Goal: Information Seeking & Learning: Learn about a topic

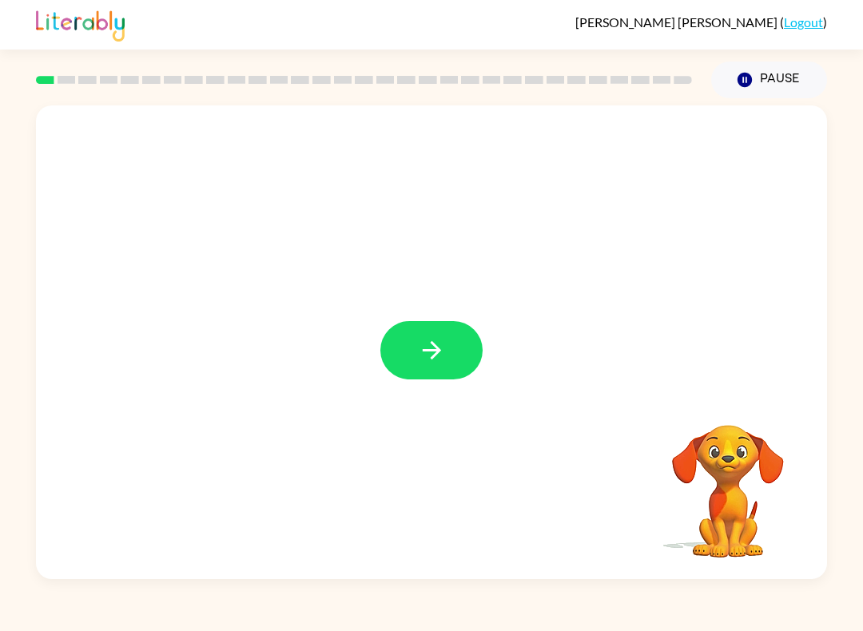
click at [436, 369] on button "button" at bounding box center [431, 350] width 102 height 58
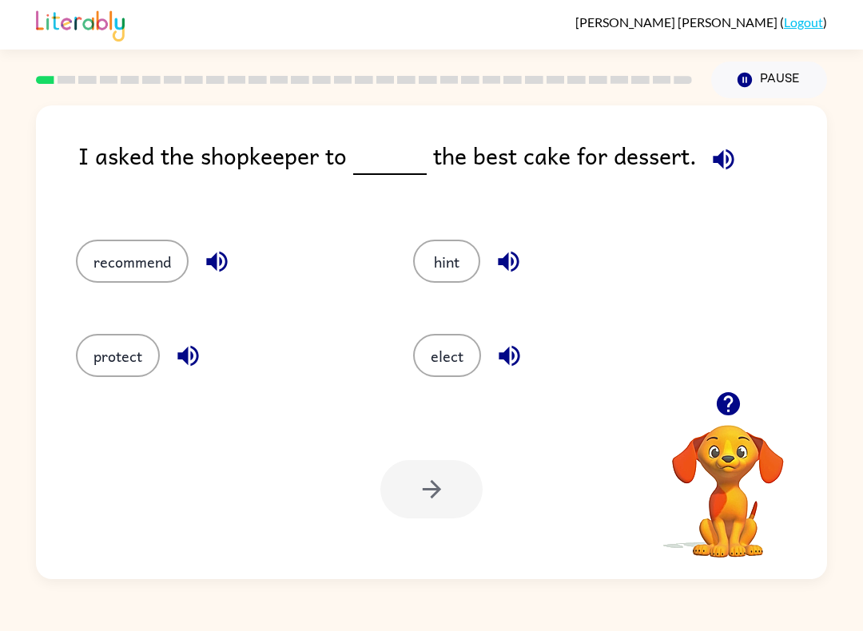
click at [448, 360] on button "elect" at bounding box center [447, 355] width 68 height 43
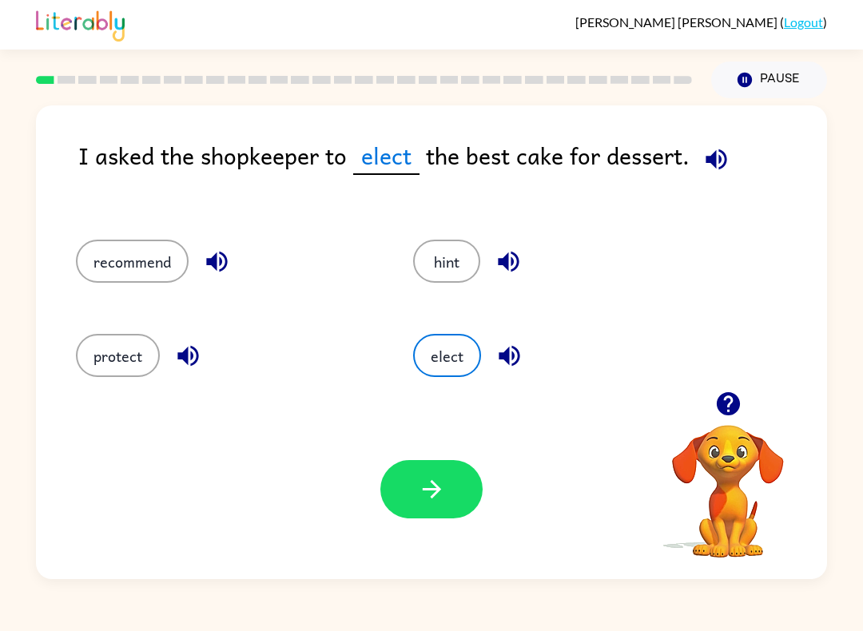
click at [447, 508] on button "button" at bounding box center [431, 489] width 102 height 58
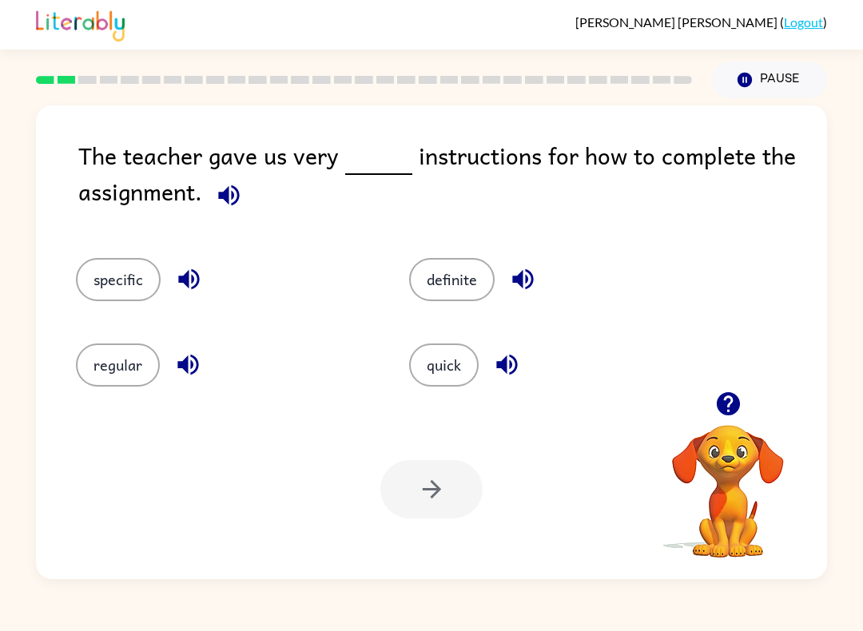
click at [121, 294] on button "specific" at bounding box center [118, 279] width 85 height 43
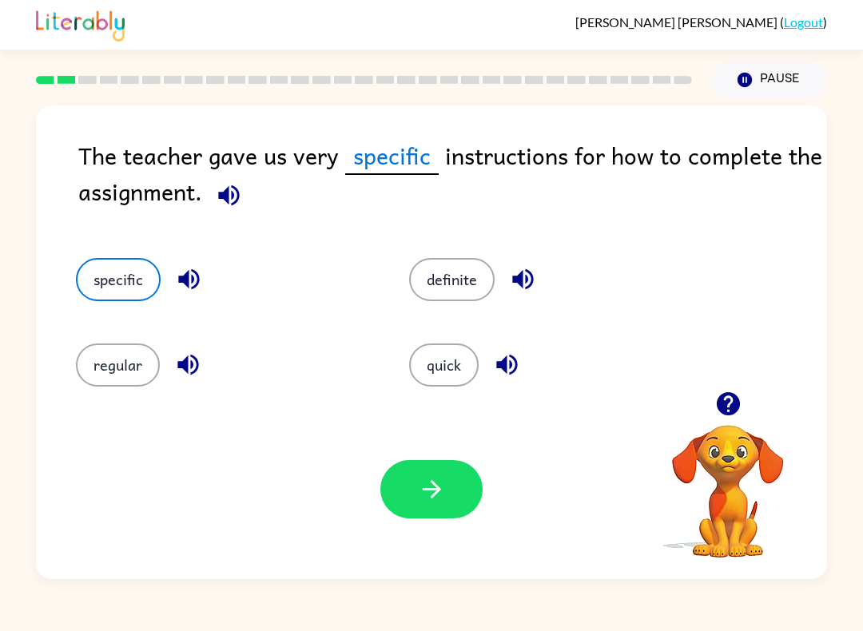
click at [444, 498] on icon "button" at bounding box center [432, 489] width 28 height 28
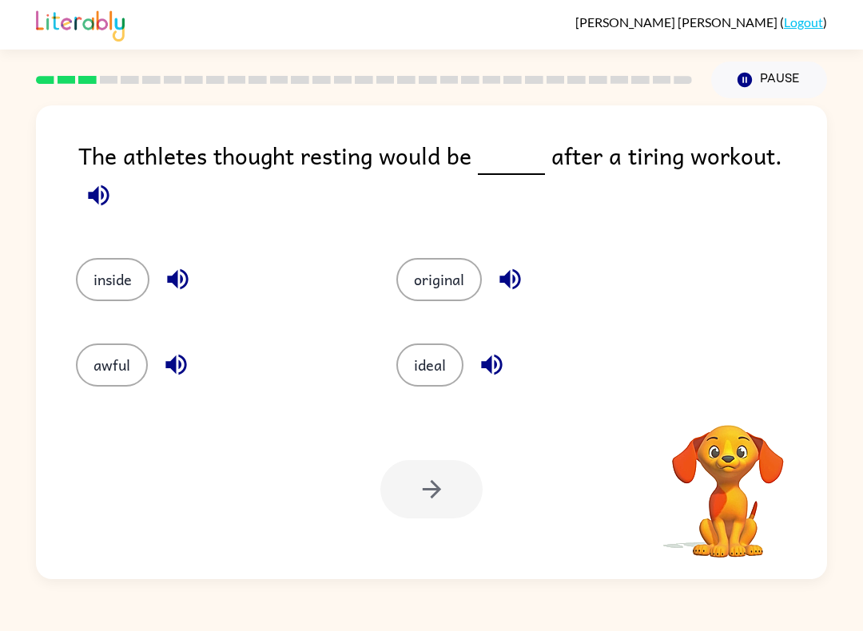
click at [109, 185] on icon "button" at bounding box center [98, 195] width 21 height 21
click at [141, 258] on button "inside" at bounding box center [113, 279] width 74 height 43
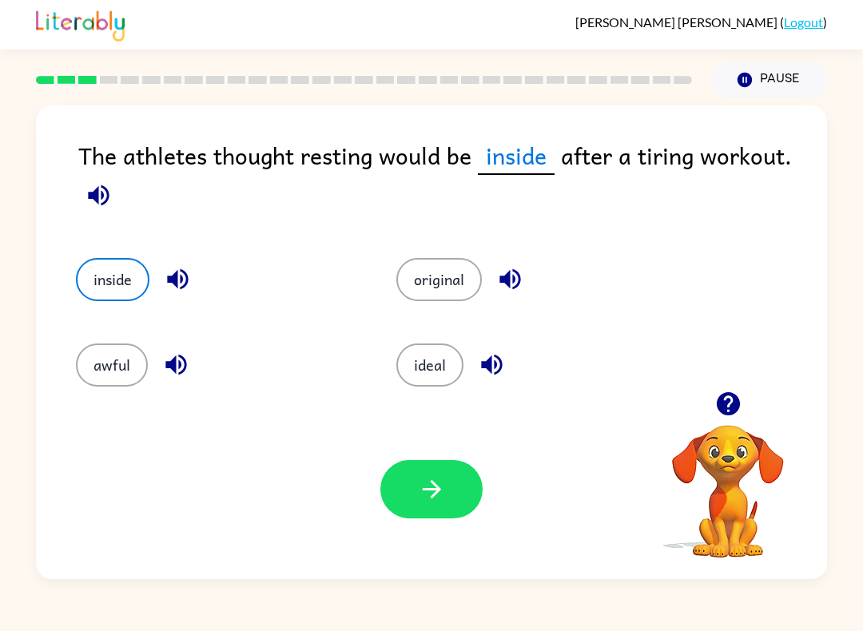
click at [400, 511] on button "button" at bounding box center [431, 489] width 102 height 58
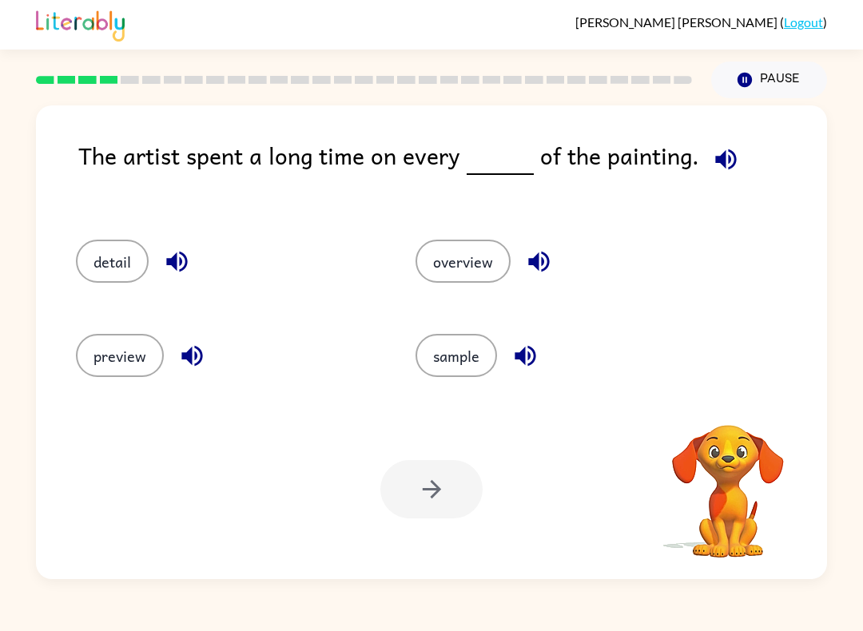
click at [721, 161] on icon "button" at bounding box center [726, 159] width 28 height 28
click at [710, 145] on button "button" at bounding box center [726, 159] width 41 height 41
click at [709, 145] on button "button" at bounding box center [726, 159] width 41 height 41
click at [730, 396] on icon "button" at bounding box center [727, 403] width 23 height 23
click at [729, 396] on div "The artist spent a long time on every of the painting. detail overview preview …" at bounding box center [431, 342] width 791 height 474
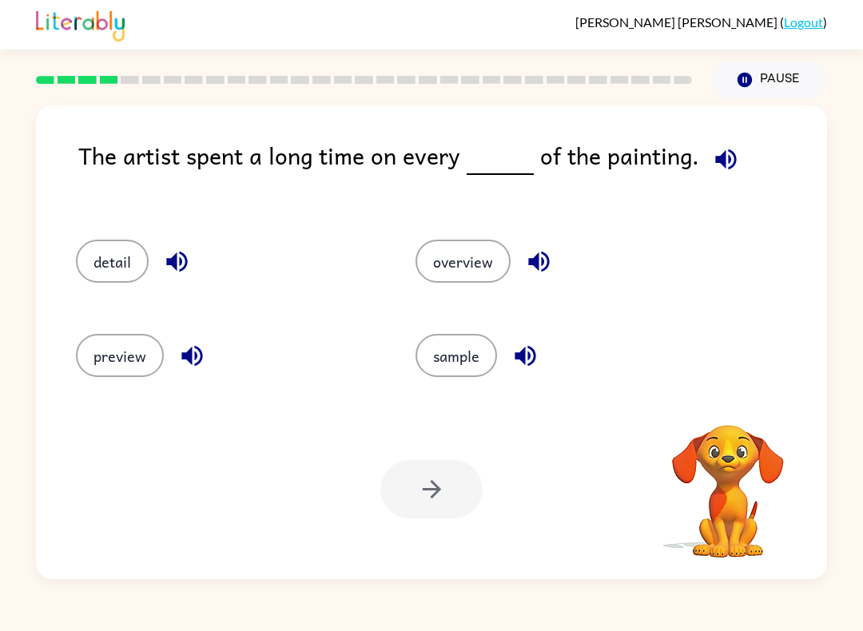
click at [719, 160] on icon "button" at bounding box center [726, 159] width 28 height 28
click at [111, 261] on button "detail" at bounding box center [112, 261] width 73 height 43
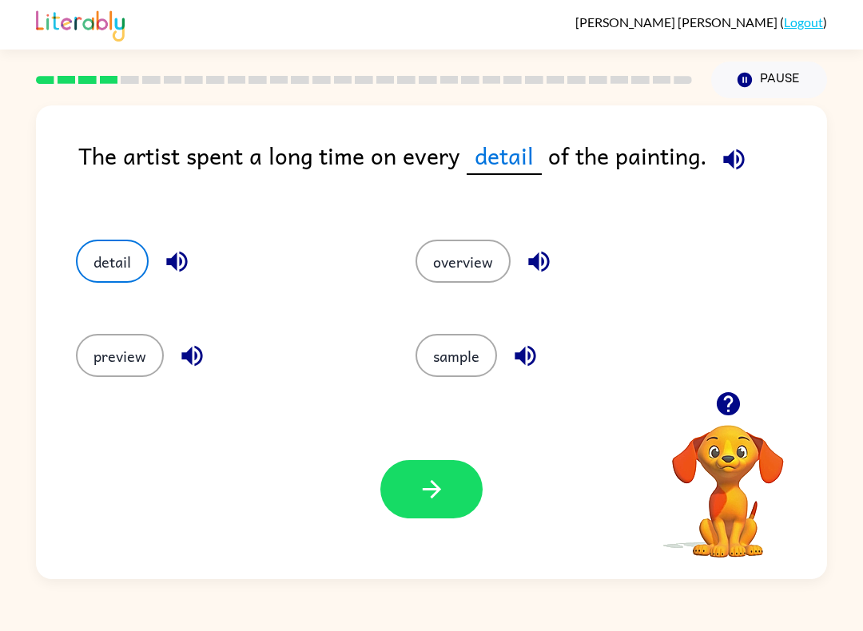
click at [435, 499] on icon "button" at bounding box center [432, 489] width 28 height 28
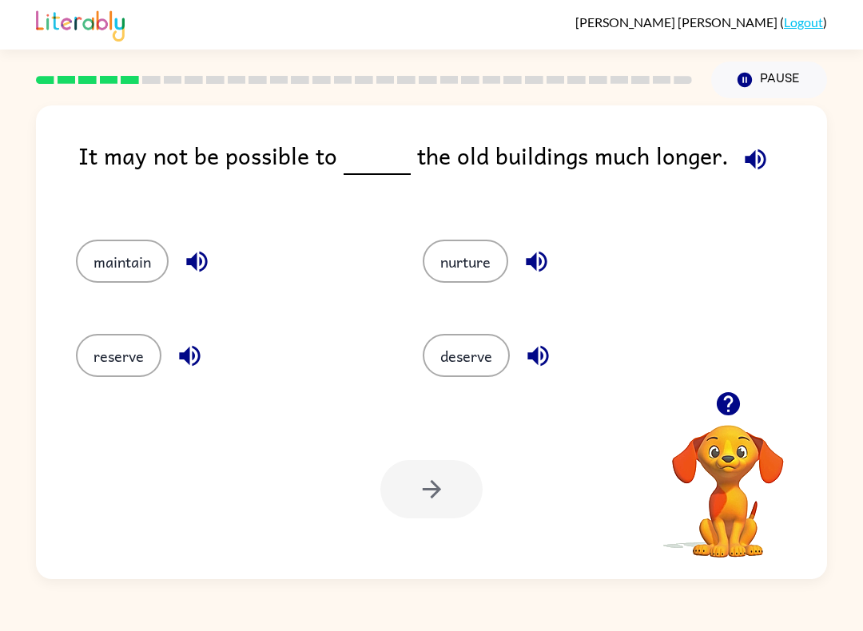
click at [747, 145] on button "button" at bounding box center [755, 159] width 41 height 41
click at [119, 293] on div "maintain" at bounding box center [219, 256] width 347 height 94
click at [141, 266] on button "maintain" at bounding box center [122, 261] width 93 height 43
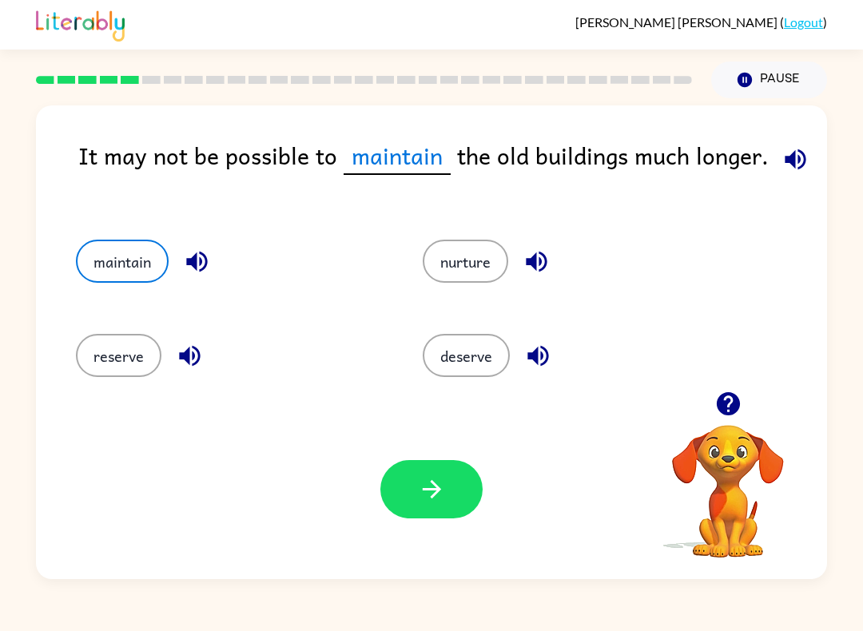
click at [781, 165] on icon "button" at bounding box center [795, 159] width 28 height 28
click at [423, 492] on icon "button" at bounding box center [432, 489] width 28 height 28
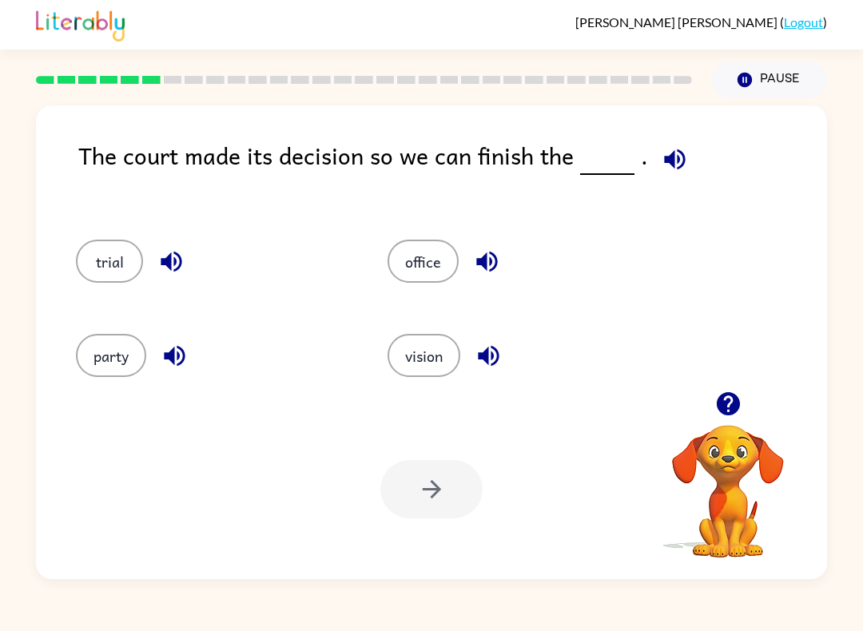
click at [133, 269] on button "trial" at bounding box center [109, 261] width 67 height 43
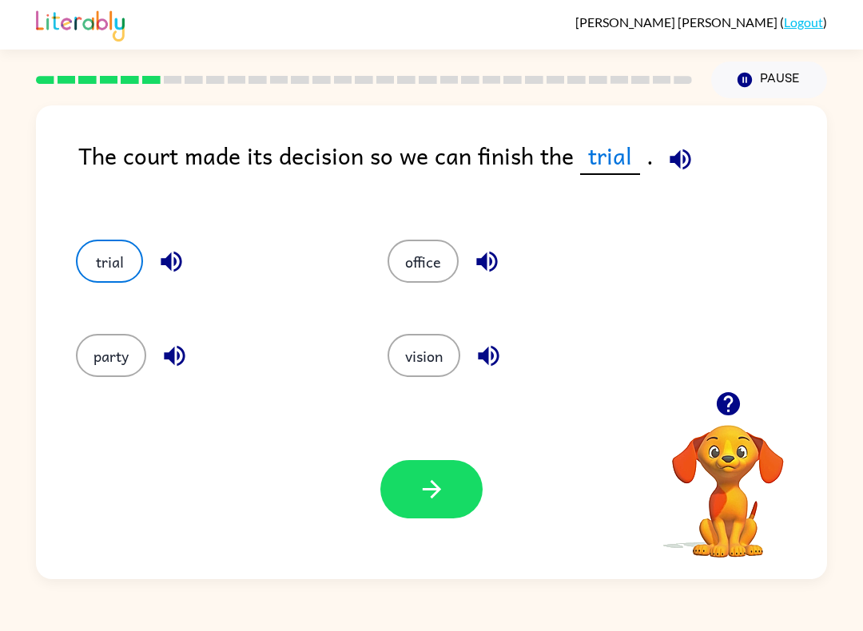
click at [433, 468] on button "button" at bounding box center [431, 489] width 102 height 58
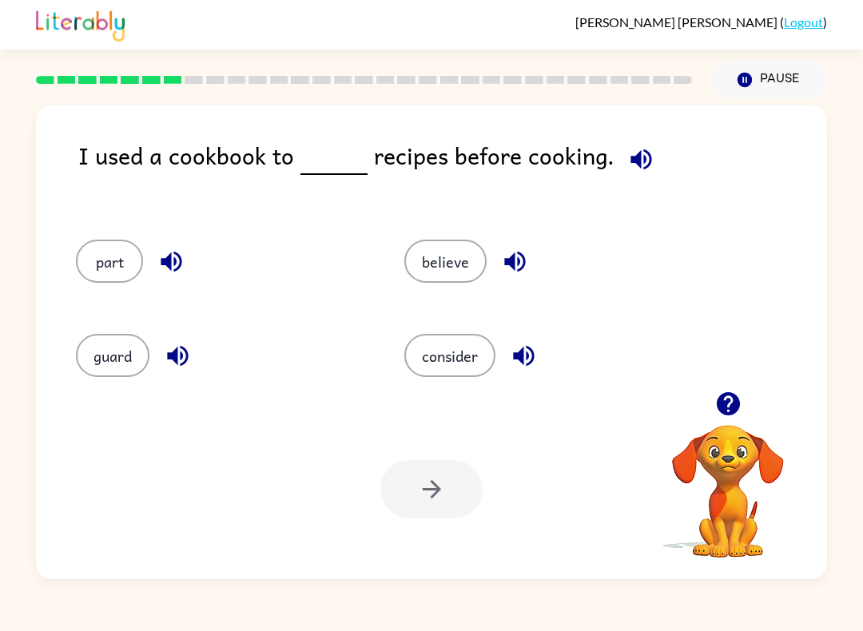
click at [104, 339] on button "guard" at bounding box center [113, 355] width 74 height 43
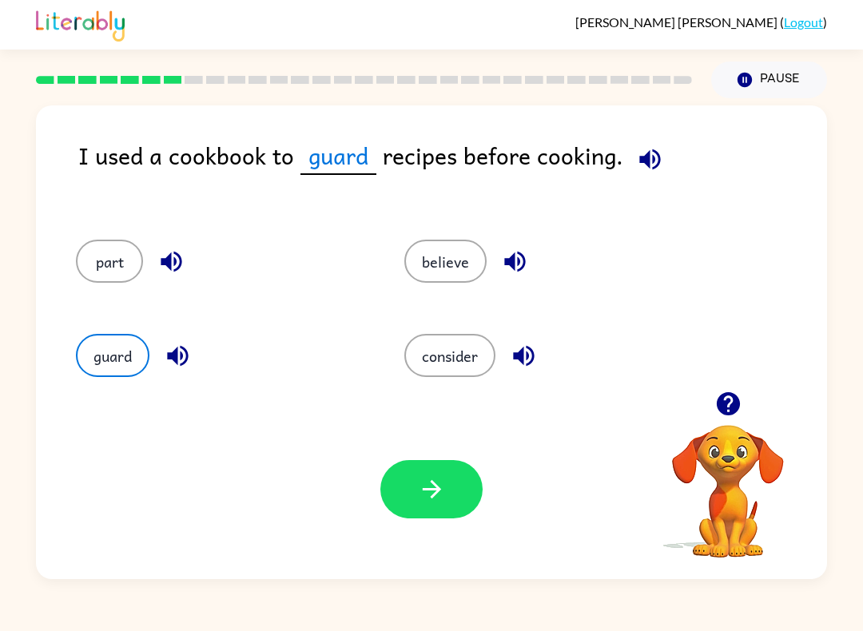
click at [462, 368] on button "consider" at bounding box center [449, 355] width 91 height 43
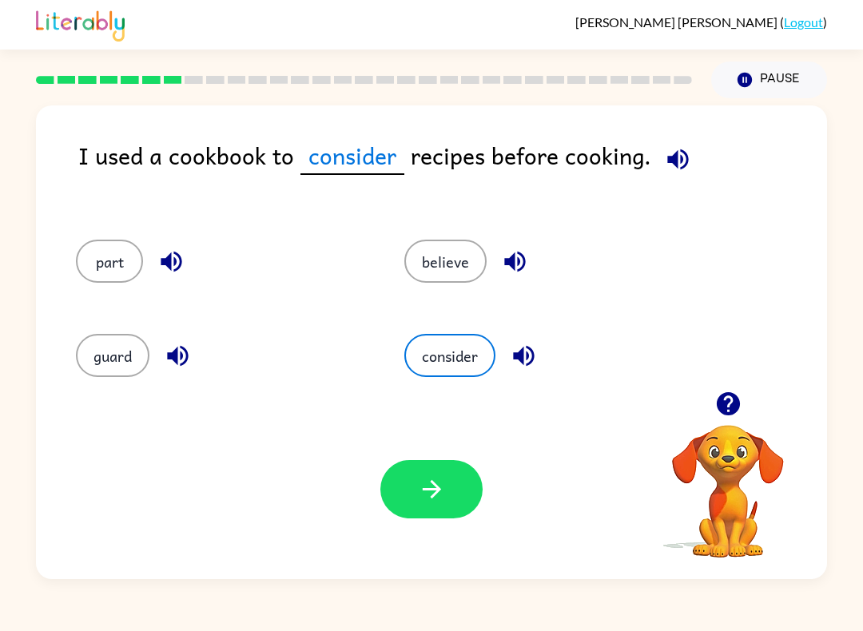
click at [443, 495] on icon "button" at bounding box center [432, 489] width 28 height 28
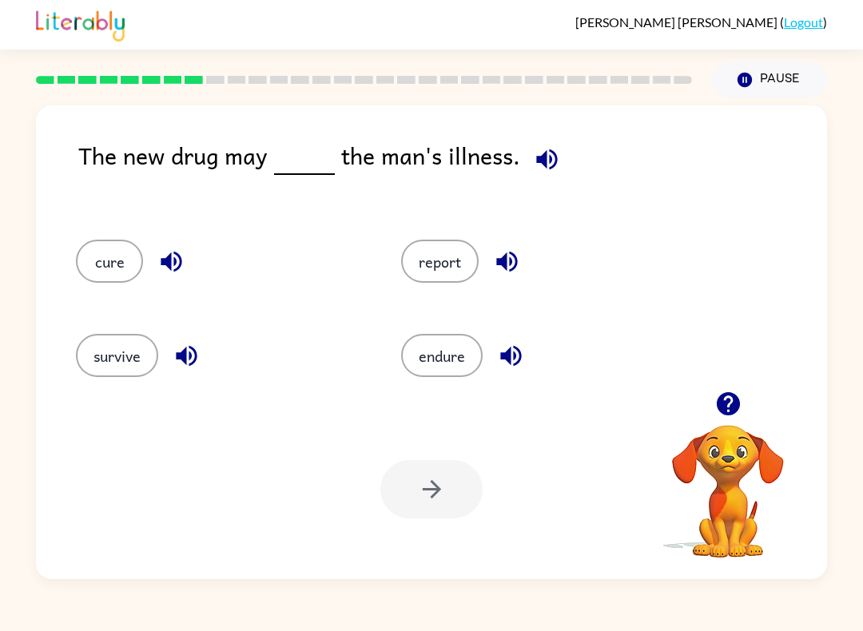
click at [543, 160] on icon "button" at bounding box center [547, 159] width 28 height 28
click at [152, 113] on div "The new drug may the man's illness. cure report survive endure Your browser mus…" at bounding box center [431, 342] width 791 height 474
click at [116, 271] on button "cure" at bounding box center [109, 261] width 67 height 43
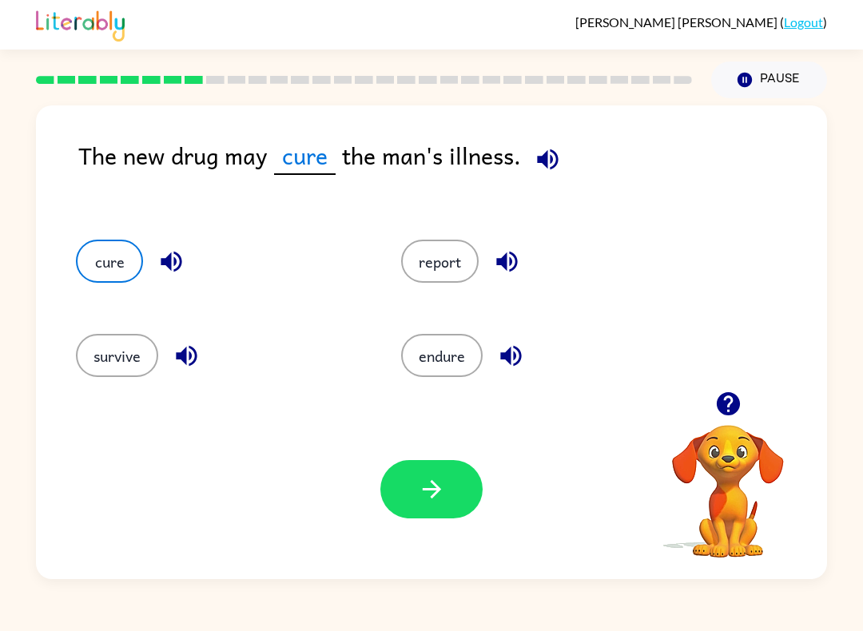
click at [412, 479] on button "button" at bounding box center [431, 489] width 102 height 58
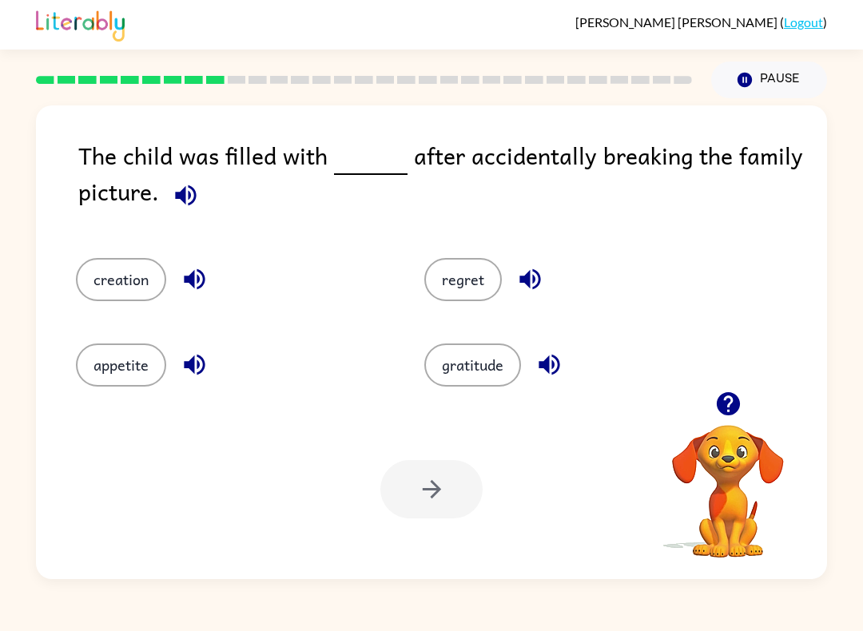
click at [795, 319] on div "creation regret appetite gratitude" at bounding box center [431, 312] width 759 height 157
click at [489, 287] on button "regret" at bounding box center [463, 279] width 78 height 43
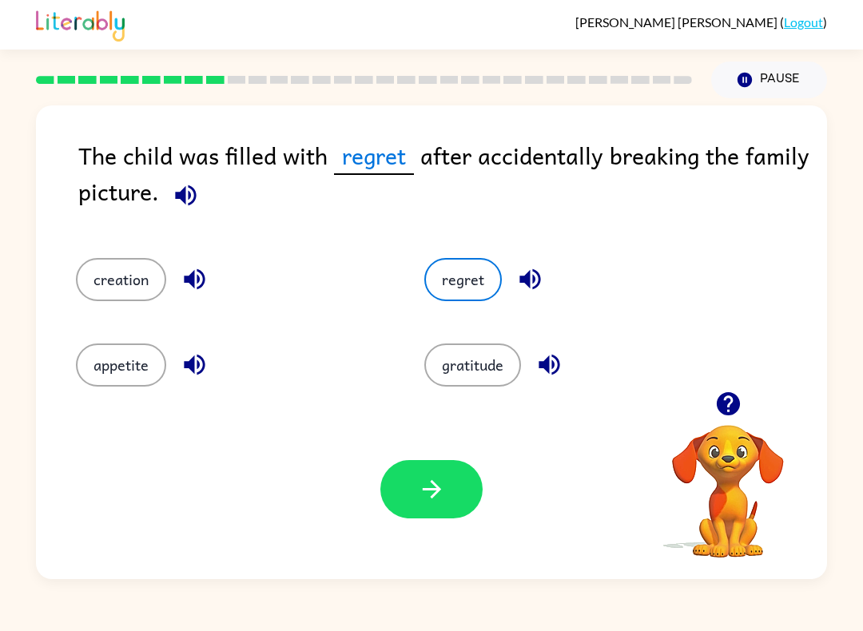
click at [431, 492] on icon "button" at bounding box center [432, 489] width 28 height 28
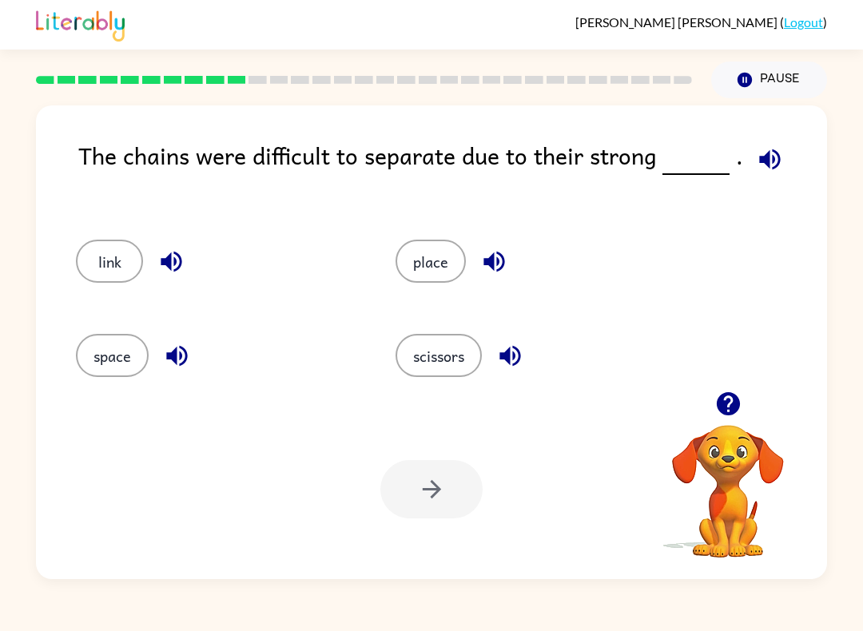
click at [775, 156] on icon "button" at bounding box center [770, 159] width 28 height 28
click at [774, 155] on icon "button" at bounding box center [770, 159] width 28 height 28
click at [773, 161] on icon "button" at bounding box center [769, 159] width 21 height 21
click at [116, 255] on button "link" at bounding box center [109, 261] width 67 height 43
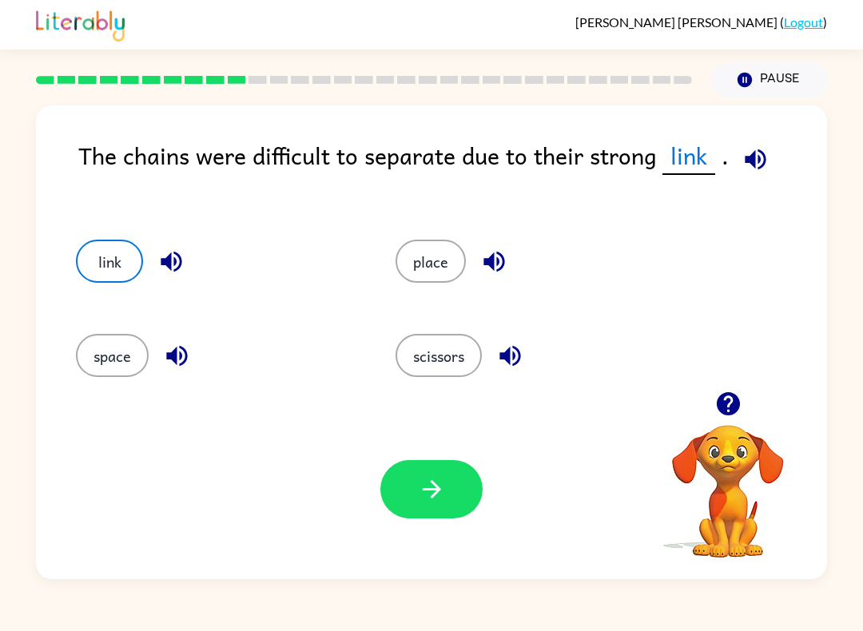
click at [452, 487] on button "button" at bounding box center [431, 489] width 102 height 58
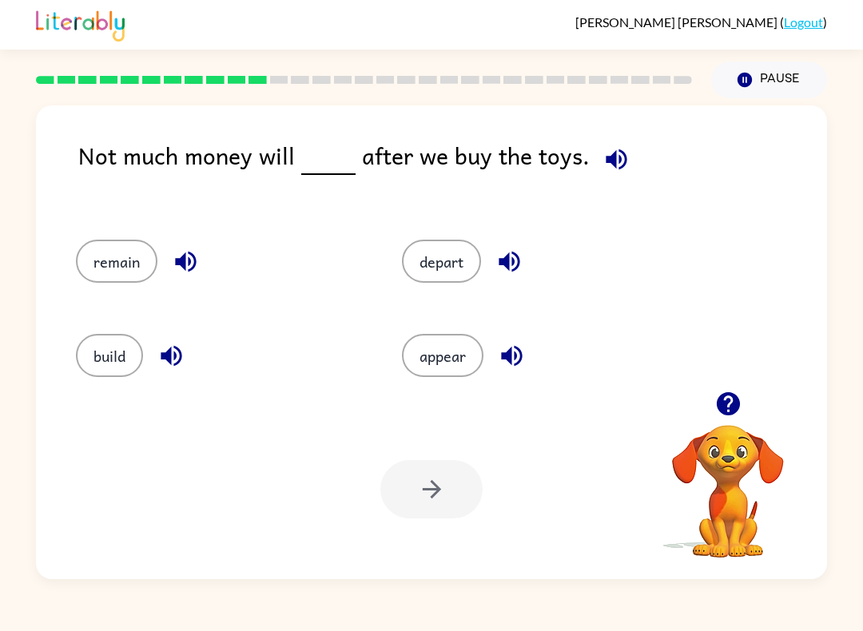
click at [125, 257] on button "remain" at bounding box center [117, 261] width 82 height 43
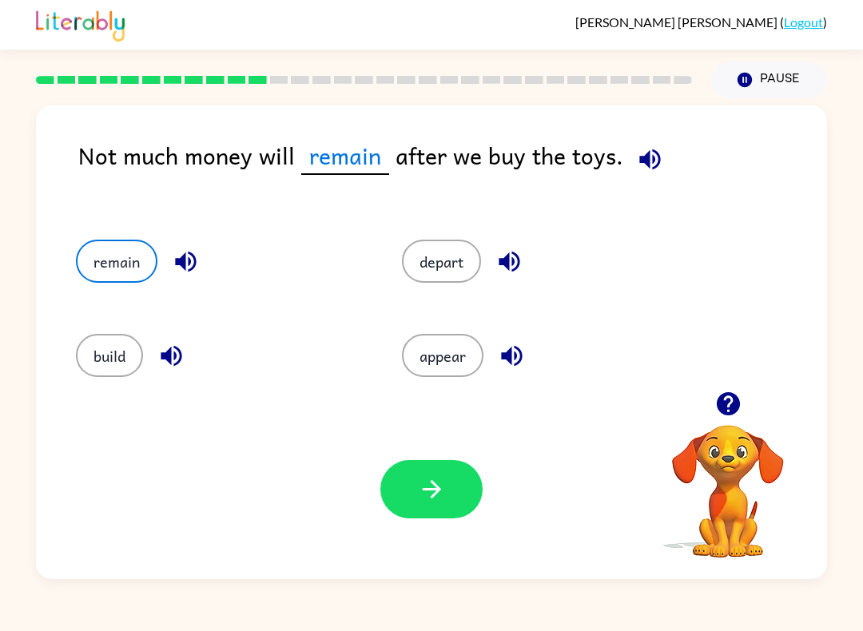
click at [453, 477] on button "button" at bounding box center [431, 489] width 102 height 58
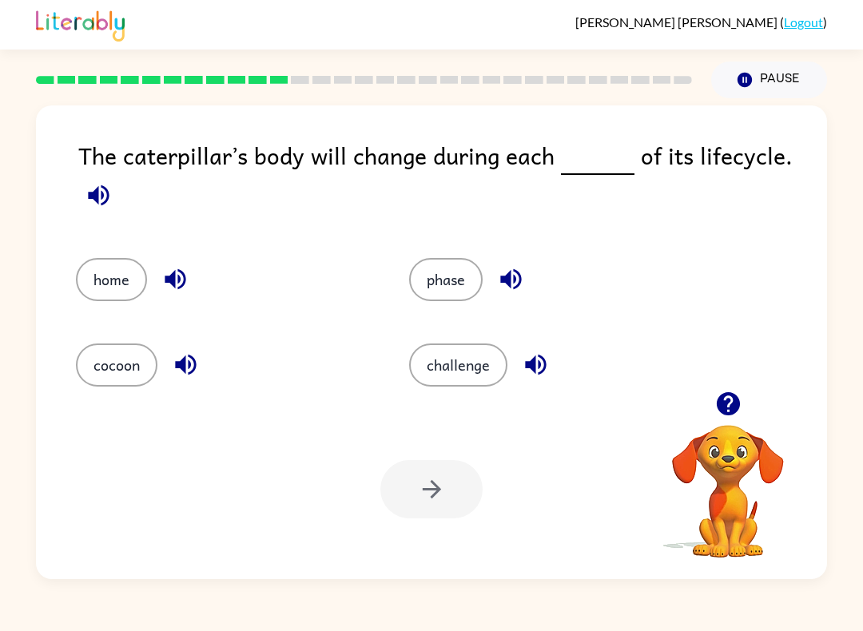
click at [93, 205] on icon "button" at bounding box center [99, 195] width 28 height 28
click at [475, 291] on button "phase" at bounding box center [446, 279] width 74 height 43
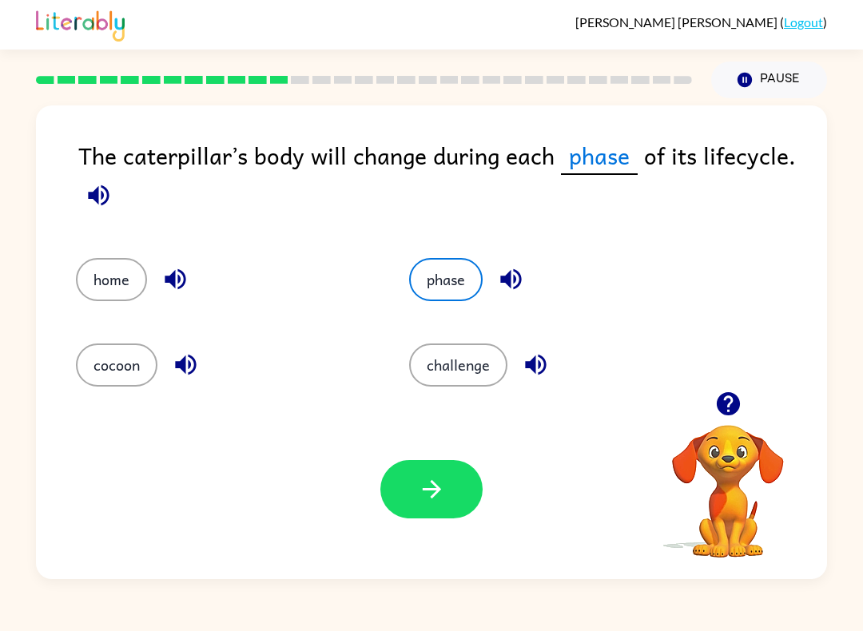
click at [444, 519] on button "button" at bounding box center [431, 489] width 102 height 58
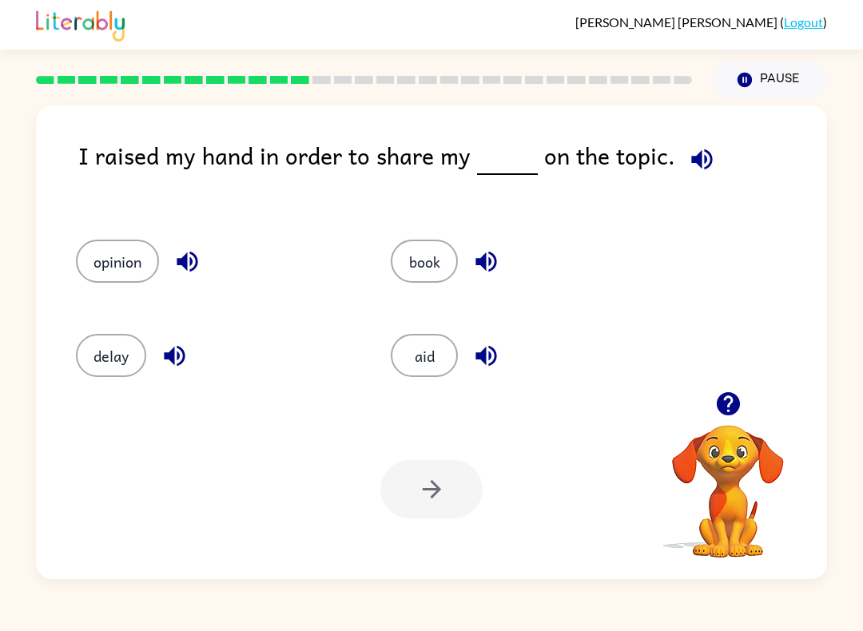
click at [749, 121] on div "I raised my hand in order to share my on the topic. opinion book delay aid Your…" at bounding box center [431, 342] width 791 height 474
click at [704, 155] on icon "button" at bounding box center [702, 159] width 28 height 28
click at [89, 280] on button "opinion" at bounding box center [117, 261] width 83 height 43
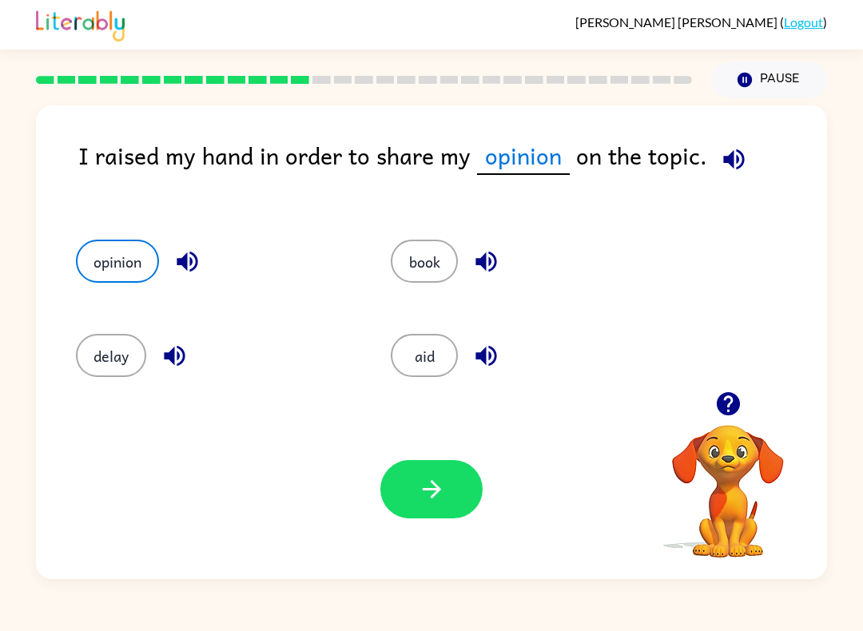
click at [401, 509] on button "button" at bounding box center [431, 489] width 102 height 58
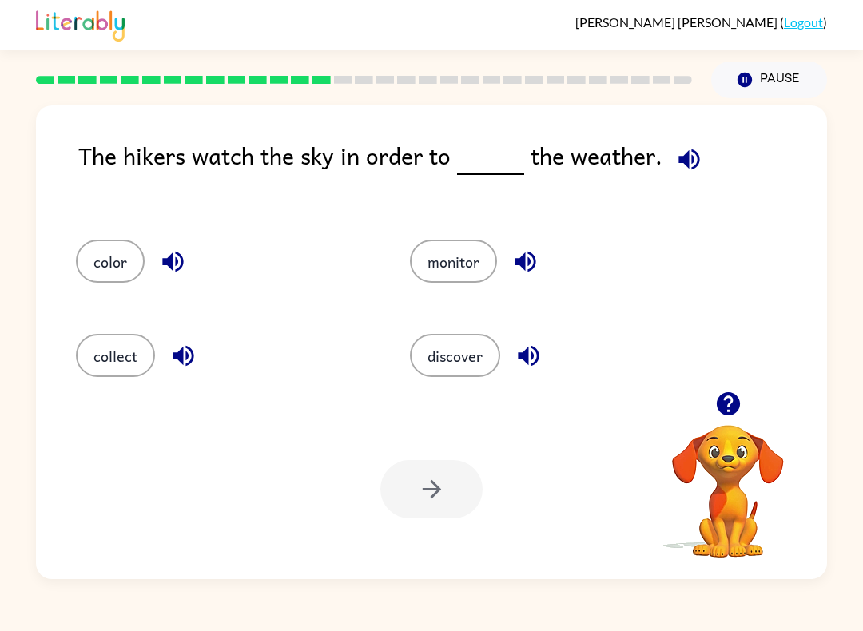
click at [687, 164] on icon "button" at bounding box center [688, 159] width 21 height 21
click at [720, 162] on div "The hikers watch the sky in order to the weather." at bounding box center [452, 172] width 749 height 70
click at [681, 165] on icon "button" at bounding box center [688, 159] width 21 height 21
click at [92, 368] on button "collect" at bounding box center [115, 355] width 79 height 43
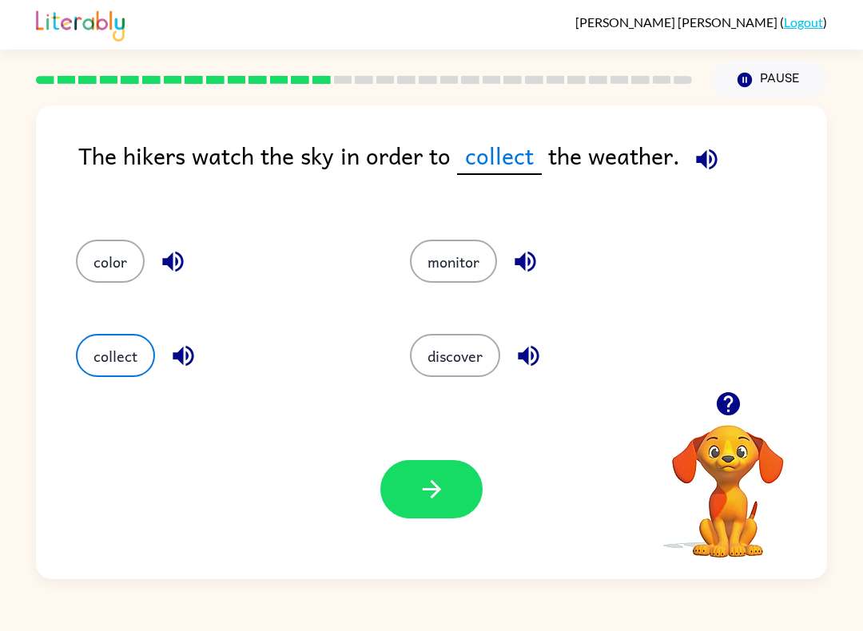
click at [473, 349] on button "discover" at bounding box center [455, 355] width 90 height 43
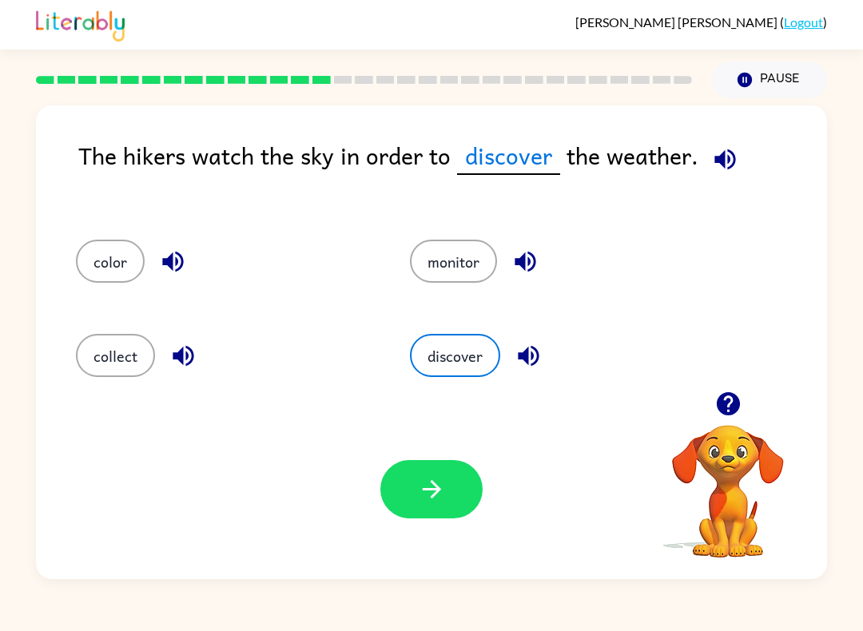
click at [421, 489] on icon "button" at bounding box center [432, 489] width 28 height 28
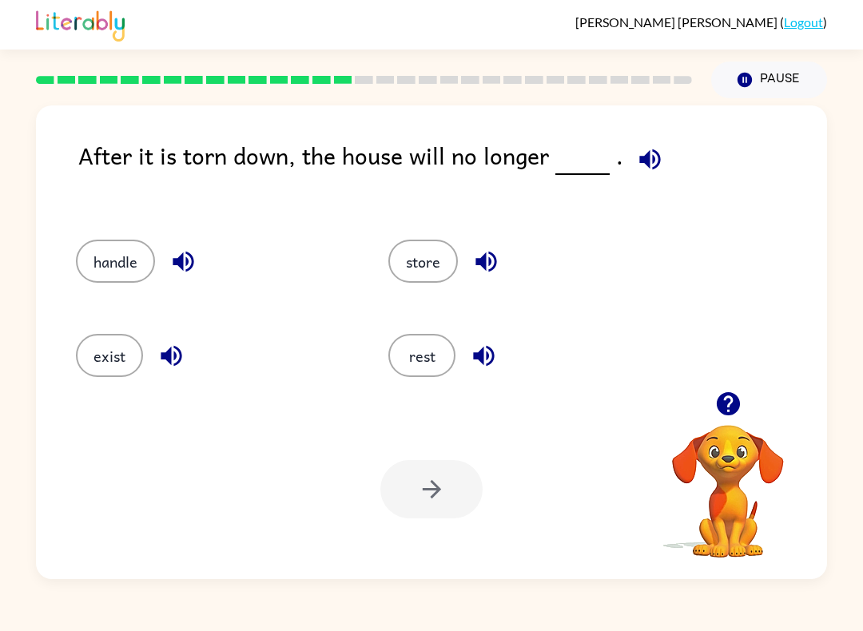
click at [415, 276] on button "store" at bounding box center [423, 261] width 70 height 43
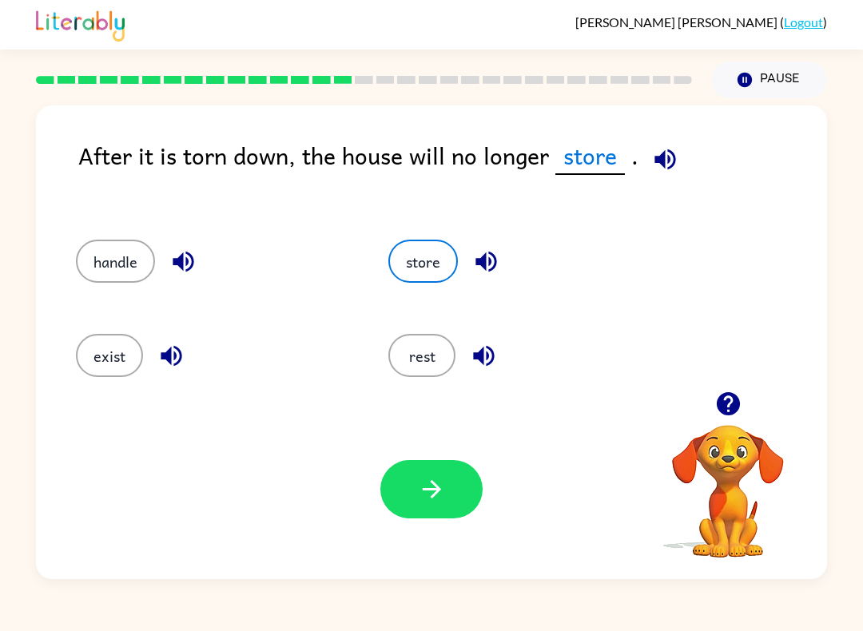
click at [439, 502] on icon "button" at bounding box center [432, 489] width 28 height 28
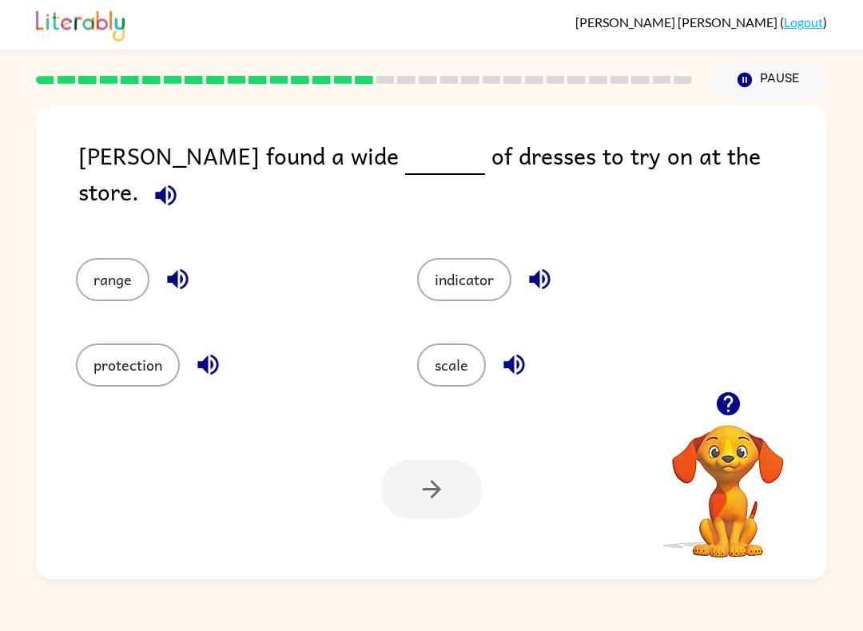
click at [103, 258] on button "range" at bounding box center [113, 279] width 74 height 43
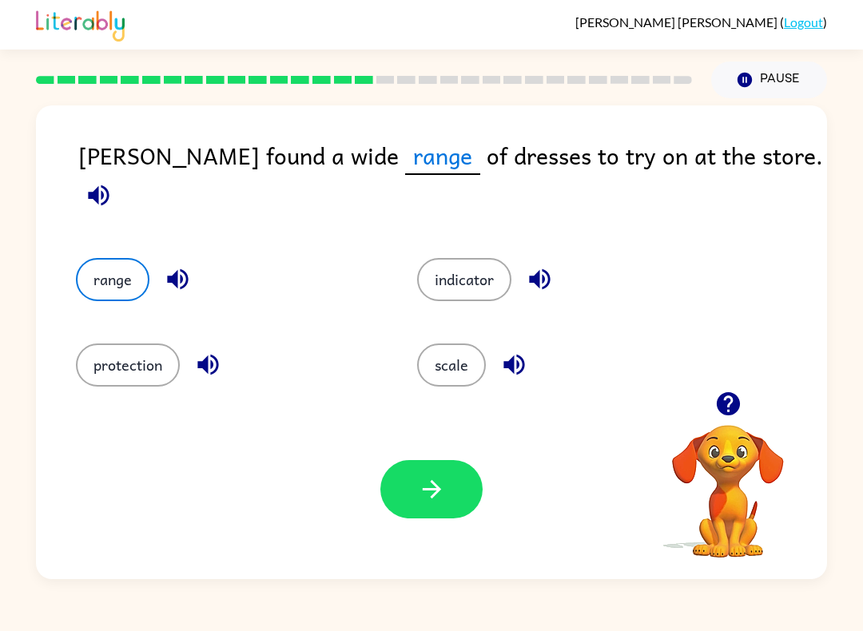
click at [426, 498] on icon "button" at bounding box center [432, 489] width 28 height 28
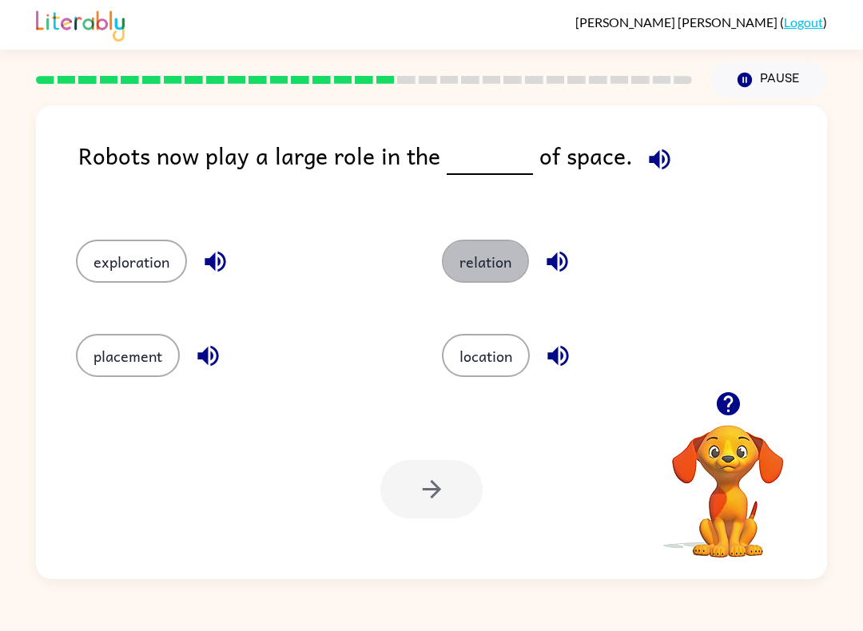
click at [485, 272] on button "relation" at bounding box center [485, 261] width 87 height 43
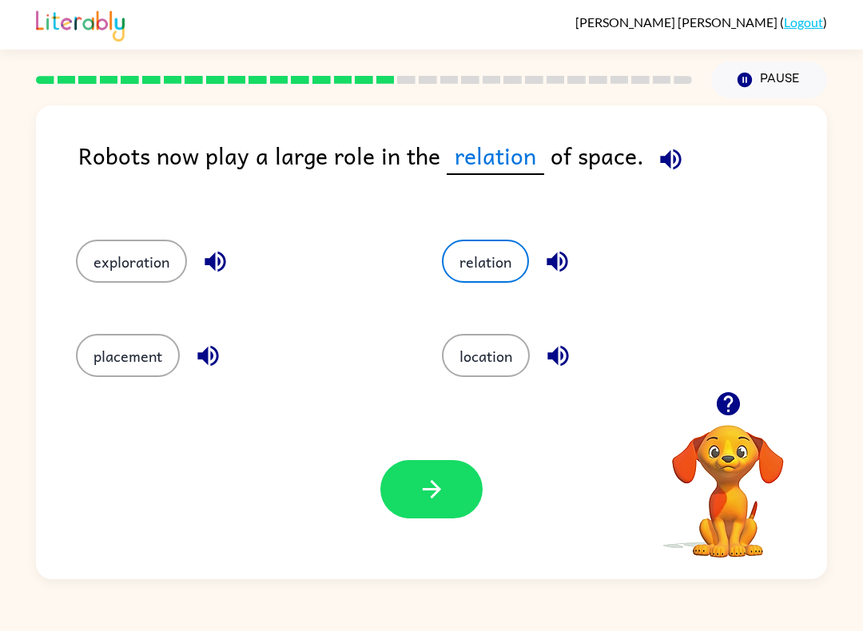
click at [421, 491] on icon "button" at bounding box center [432, 489] width 28 height 28
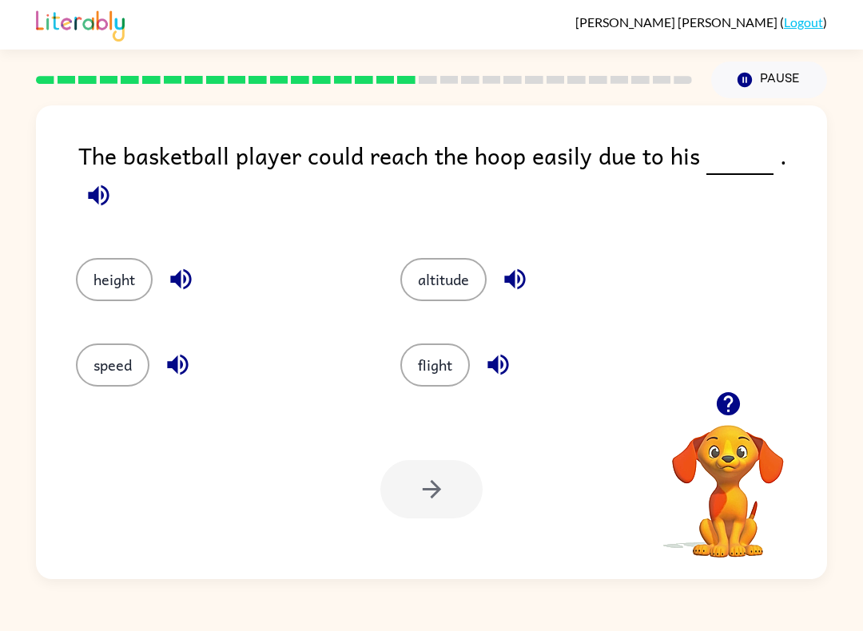
click at [121, 258] on button "height" at bounding box center [114, 279] width 77 height 43
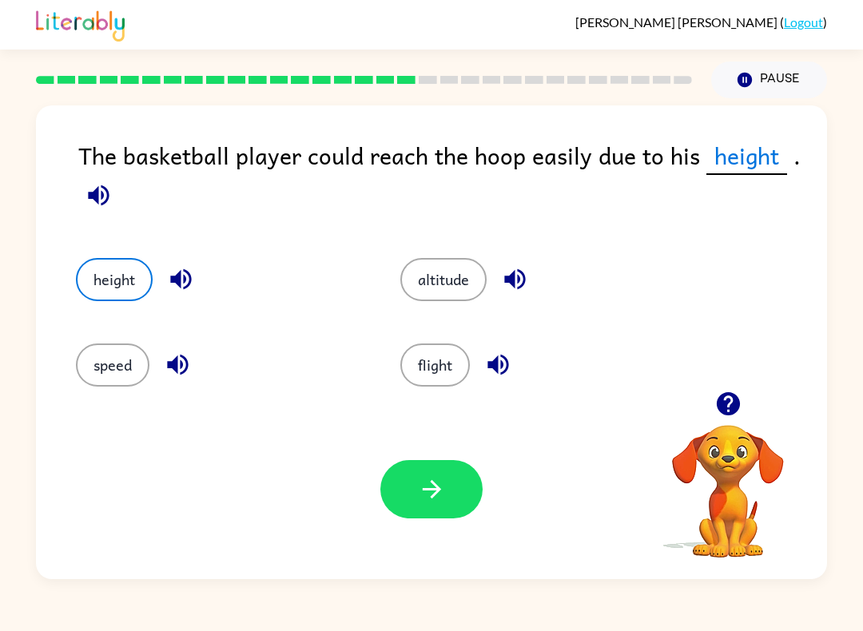
click at [429, 495] on icon "button" at bounding box center [432, 489] width 28 height 28
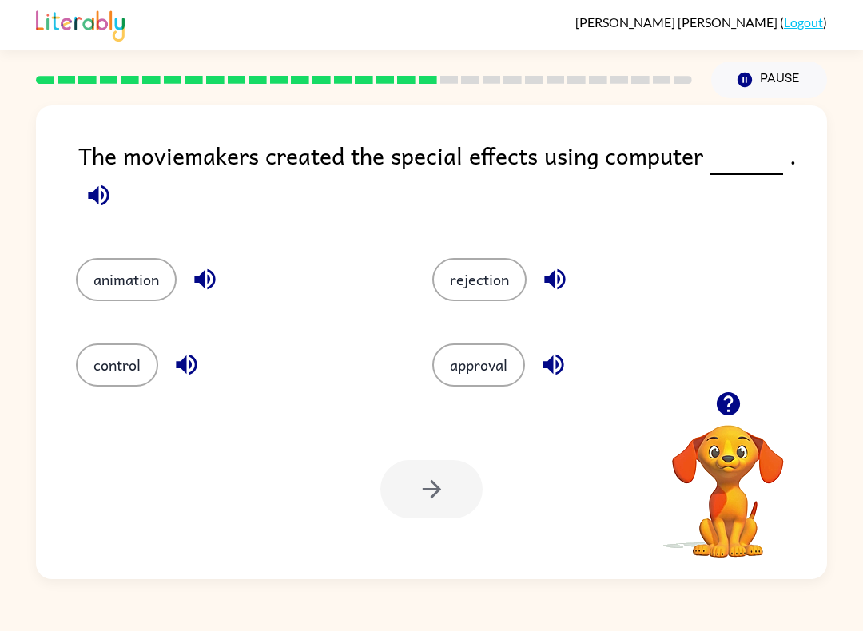
click at [105, 283] on button "animation" at bounding box center [126, 279] width 101 height 43
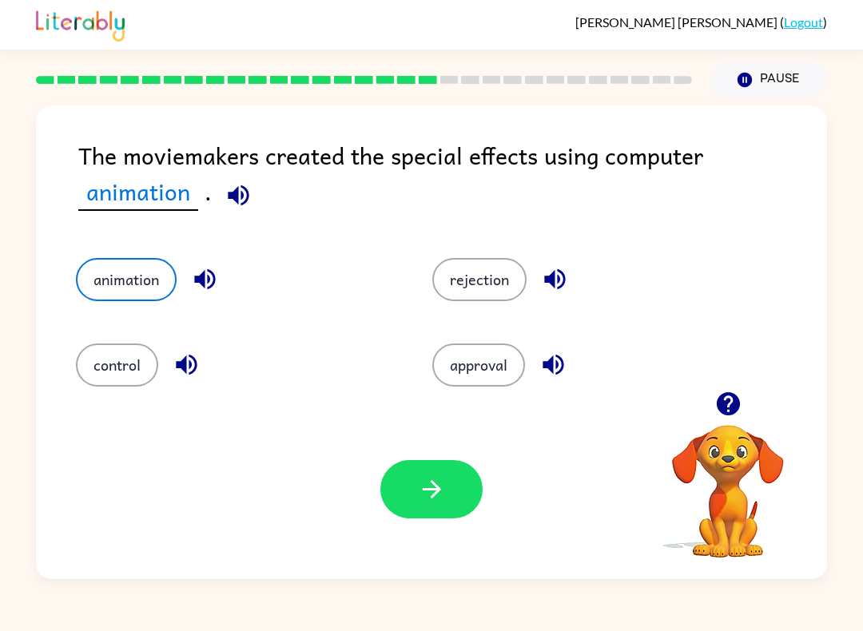
click at [429, 553] on div "Your browser must support playing .mp4 files to use Literably. Please try using…" at bounding box center [431, 490] width 791 height 180
click at [428, 552] on div "Your browser must support playing .mp4 files to use Literably. Please try using…" at bounding box center [431, 490] width 791 height 180
click at [428, 498] on icon "button" at bounding box center [432, 489] width 28 height 28
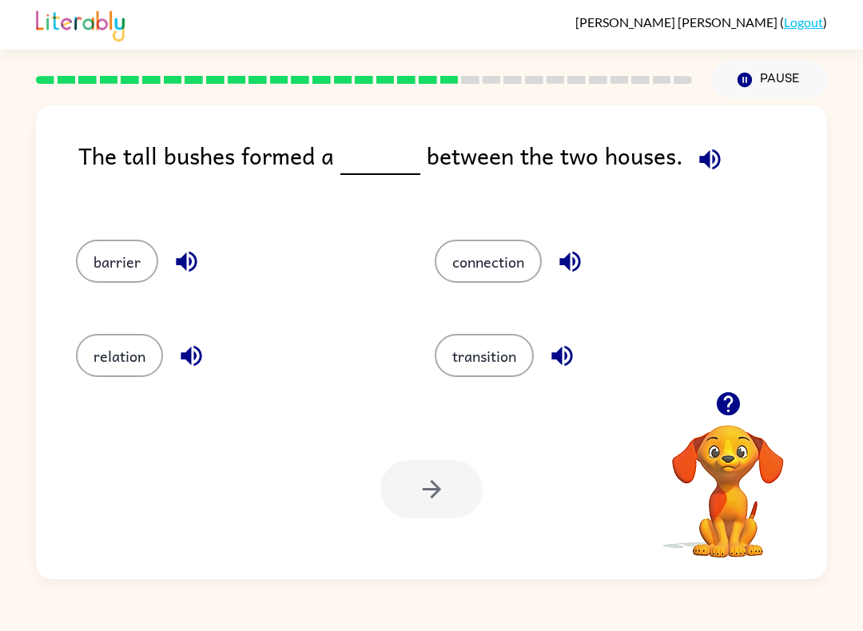
click at [821, 175] on div "The tall bushes formed a between the two houses." at bounding box center [452, 172] width 749 height 70
click at [514, 252] on button "connection" at bounding box center [488, 261] width 107 height 43
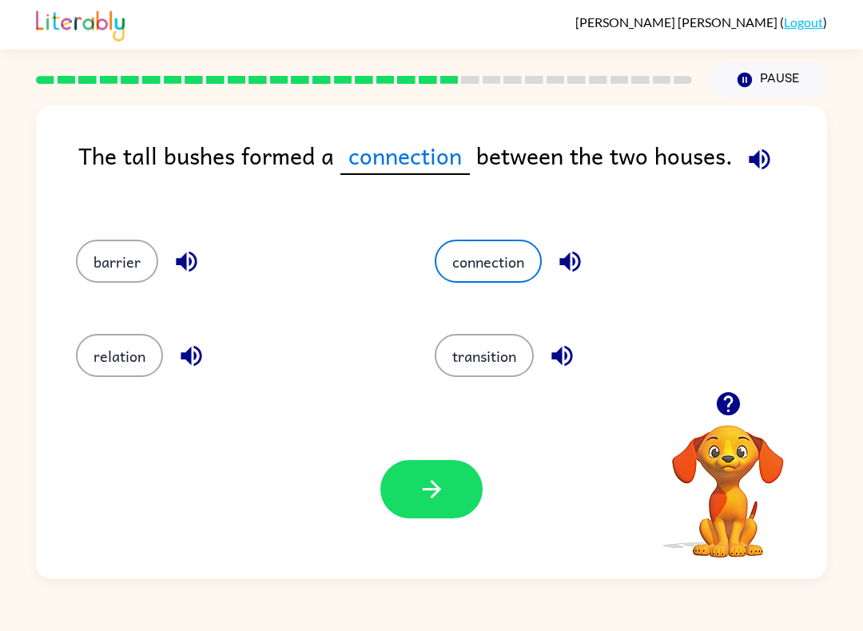
click at [447, 457] on div "Your browser must support playing .mp4 files to use Literably. Please try using…" at bounding box center [431, 490] width 791 height 180
click at [416, 482] on button "button" at bounding box center [431, 489] width 102 height 58
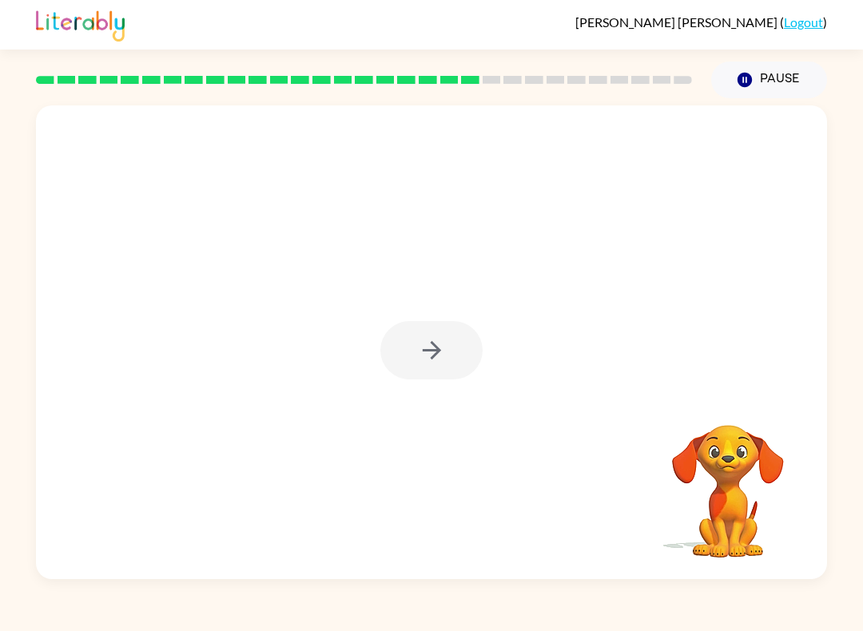
click at [427, 375] on div at bounding box center [431, 350] width 102 height 58
click at [425, 351] on div at bounding box center [431, 350] width 102 height 58
click at [424, 350] on div at bounding box center [431, 350] width 102 height 58
click at [418, 357] on div at bounding box center [431, 350] width 102 height 58
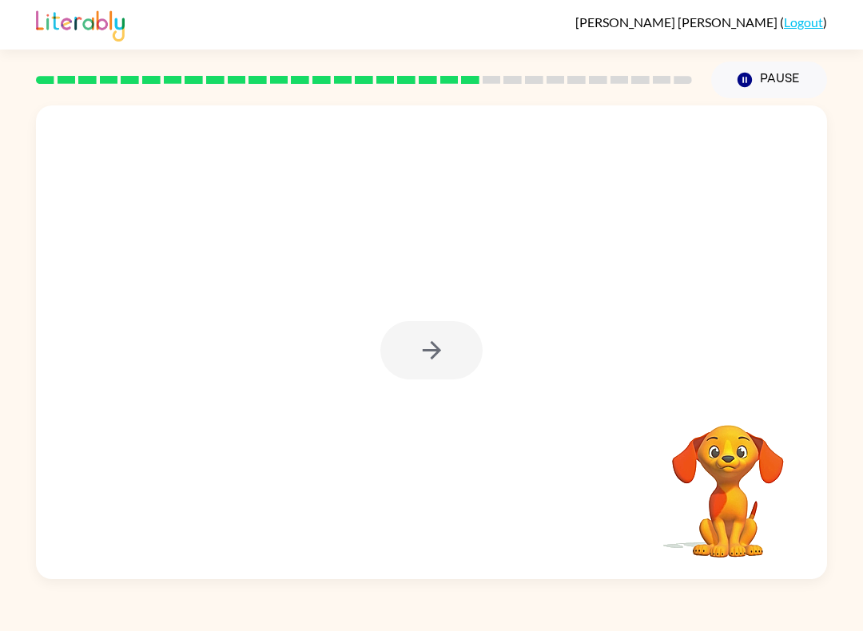
click at [418, 356] on div at bounding box center [431, 350] width 102 height 58
click at [421, 390] on div at bounding box center [431, 342] width 791 height 474
click at [417, 372] on button "button" at bounding box center [431, 350] width 102 height 58
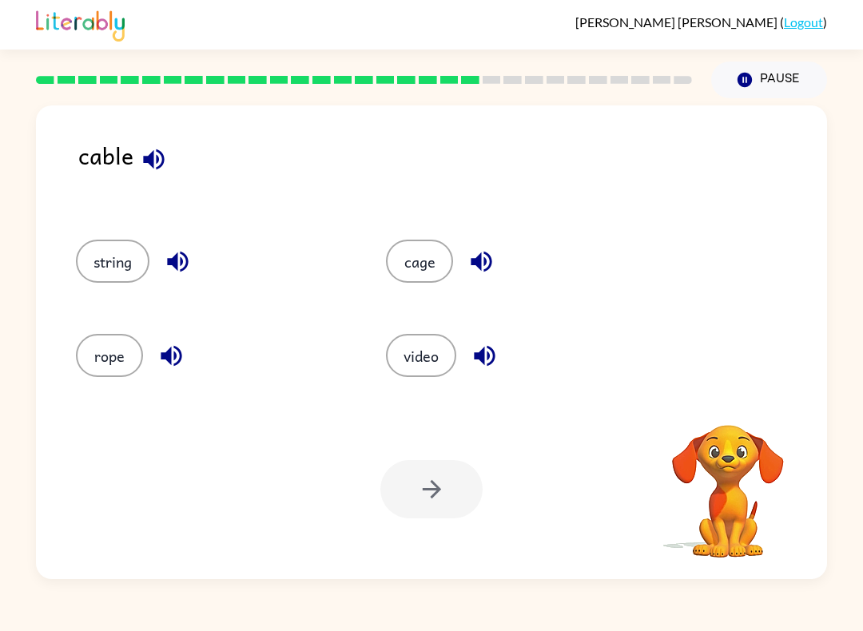
click at [418, 353] on button "video" at bounding box center [421, 355] width 70 height 43
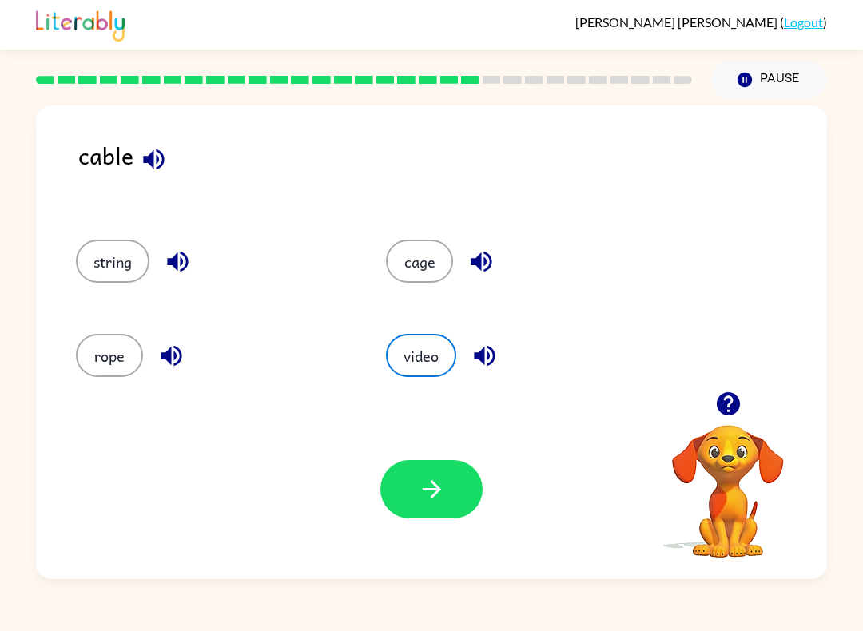
click at [386, 498] on button "button" at bounding box center [431, 489] width 102 height 58
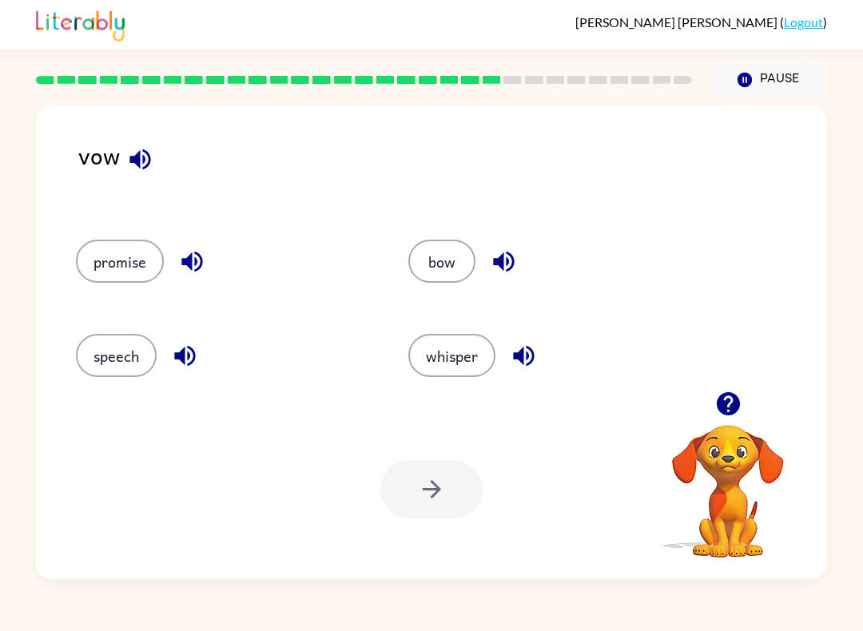
click at [443, 460] on div "Your browser must support playing .mp4 files to use Literably. Please try using…" at bounding box center [431, 490] width 791 height 180
click at [455, 280] on button "bow" at bounding box center [441, 261] width 67 height 43
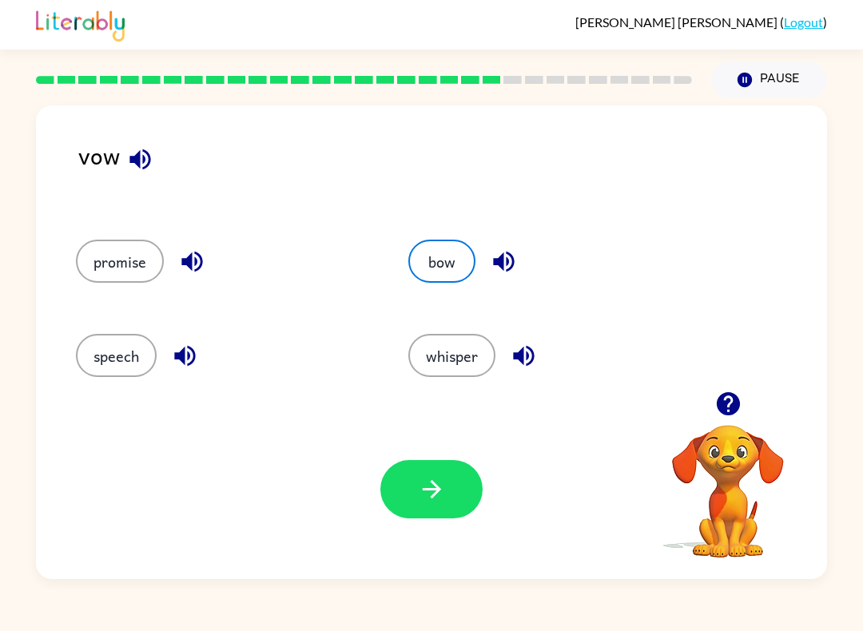
click at [432, 517] on button "button" at bounding box center [431, 489] width 102 height 58
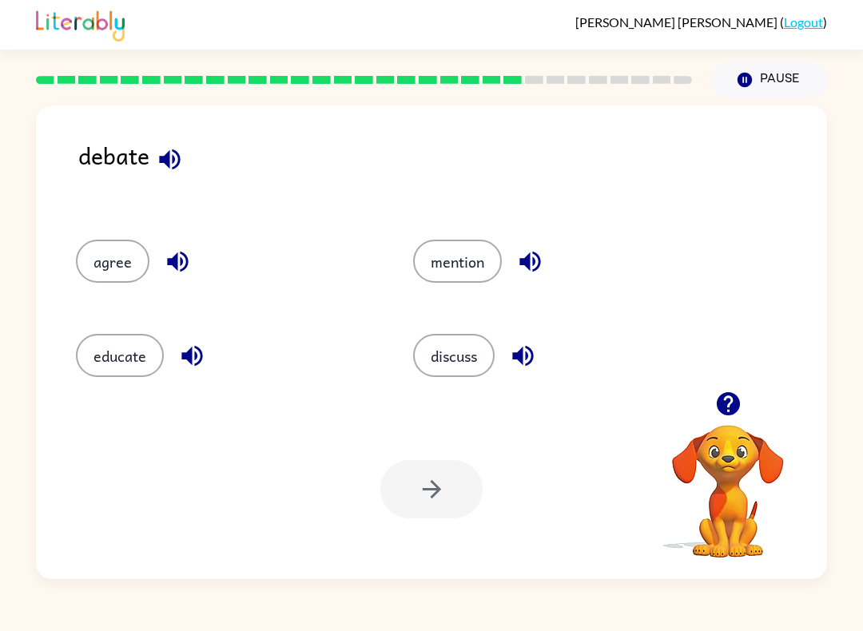
click at [442, 360] on button "discuss" at bounding box center [454, 355] width 82 height 43
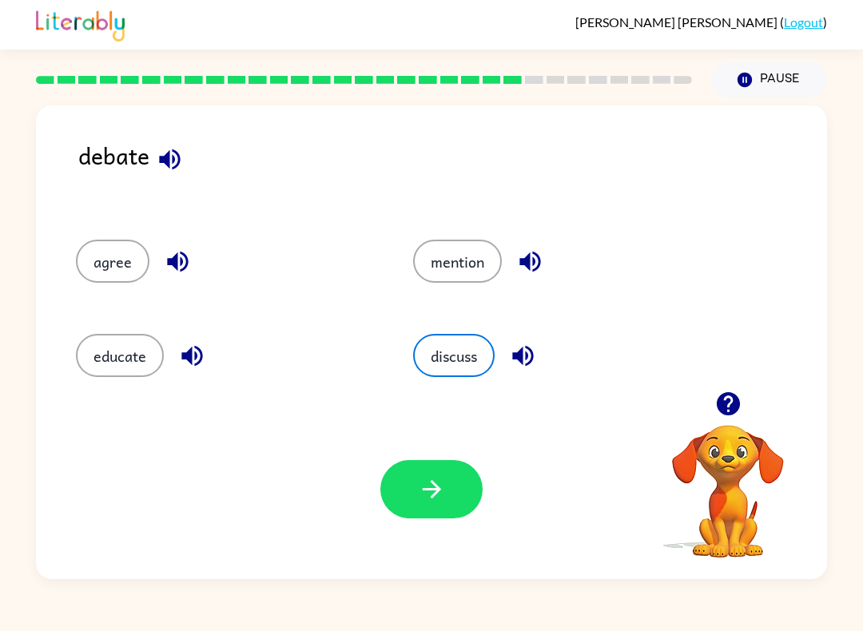
click at [419, 478] on icon "button" at bounding box center [432, 489] width 28 height 28
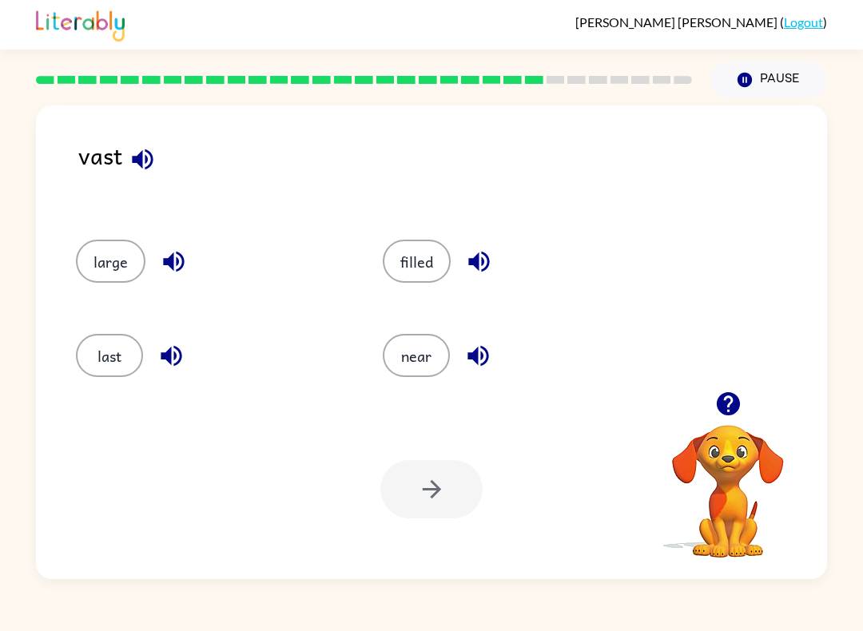
click at [126, 367] on button "last" at bounding box center [109, 355] width 67 height 43
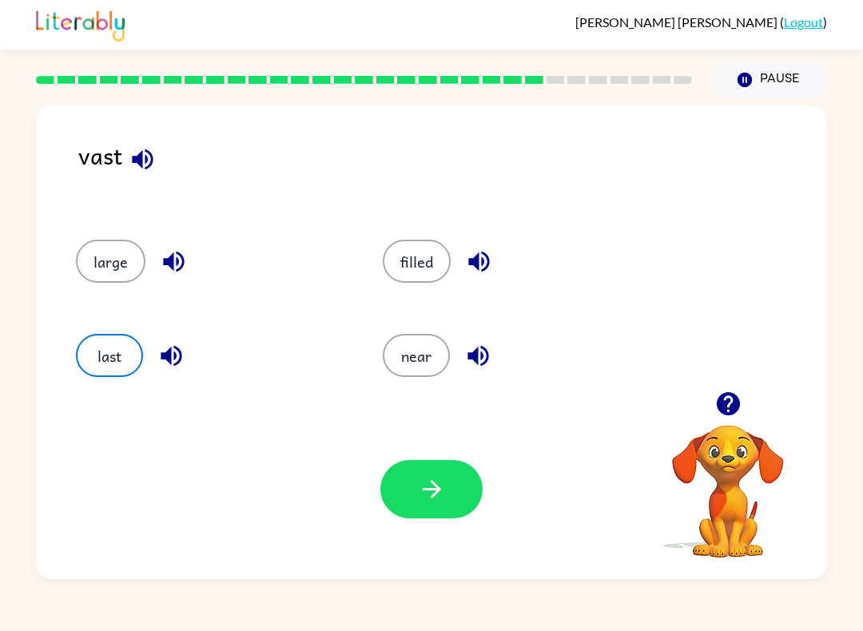
click at [421, 481] on icon "button" at bounding box center [432, 489] width 28 height 28
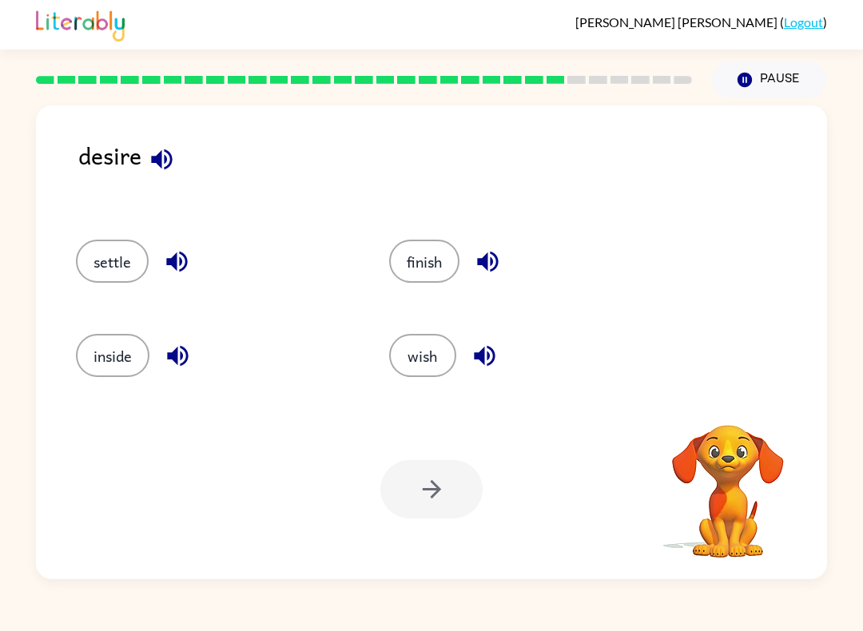
click at [396, 346] on button "wish" at bounding box center [422, 355] width 67 height 43
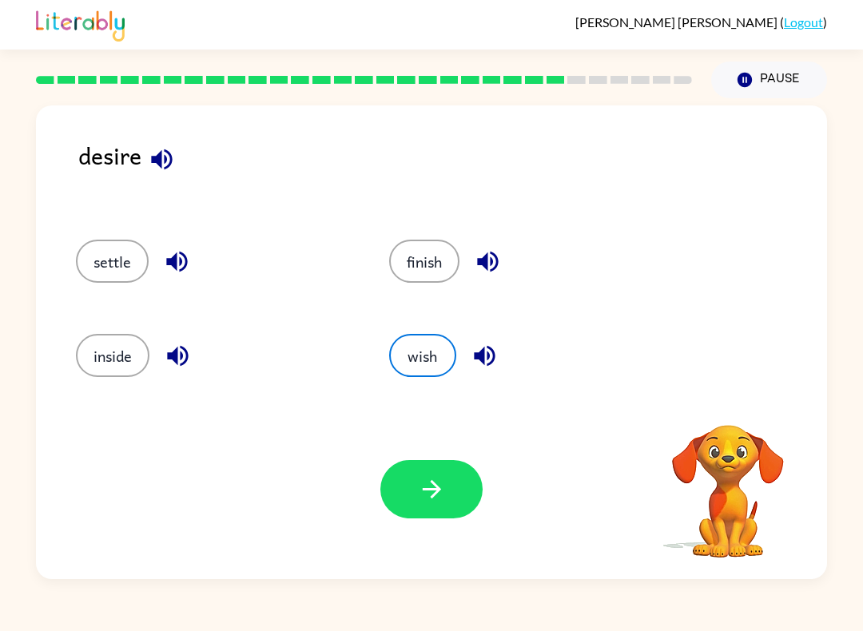
click at [431, 511] on button "button" at bounding box center [431, 489] width 102 height 58
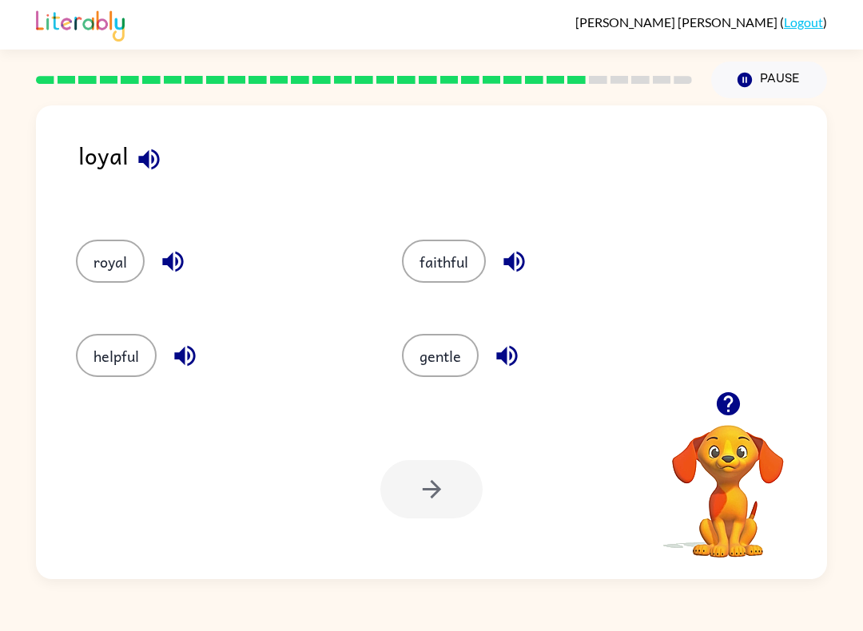
click at [417, 276] on button "faithful" at bounding box center [444, 261] width 84 height 43
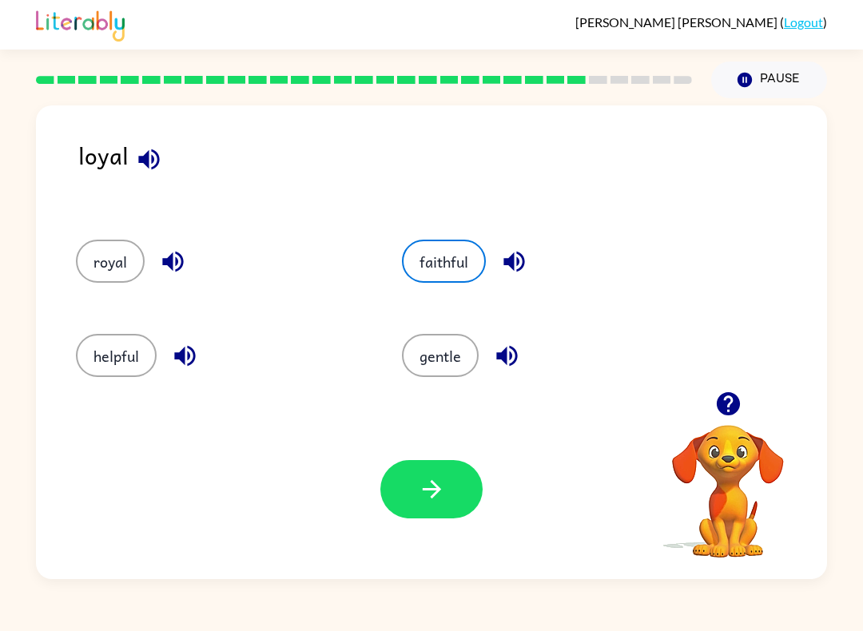
click at [466, 507] on button "button" at bounding box center [431, 489] width 102 height 58
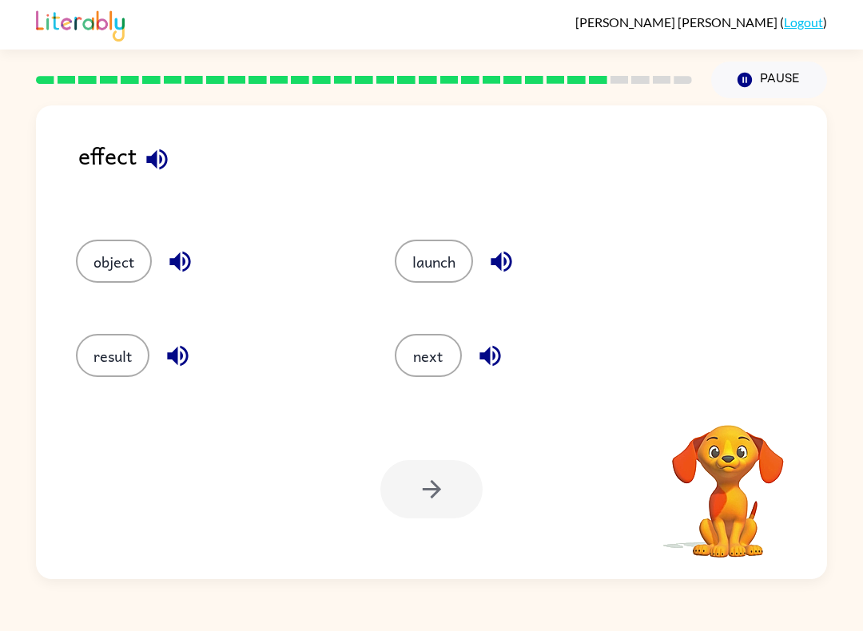
click at [126, 345] on button "result" at bounding box center [113, 355] width 74 height 43
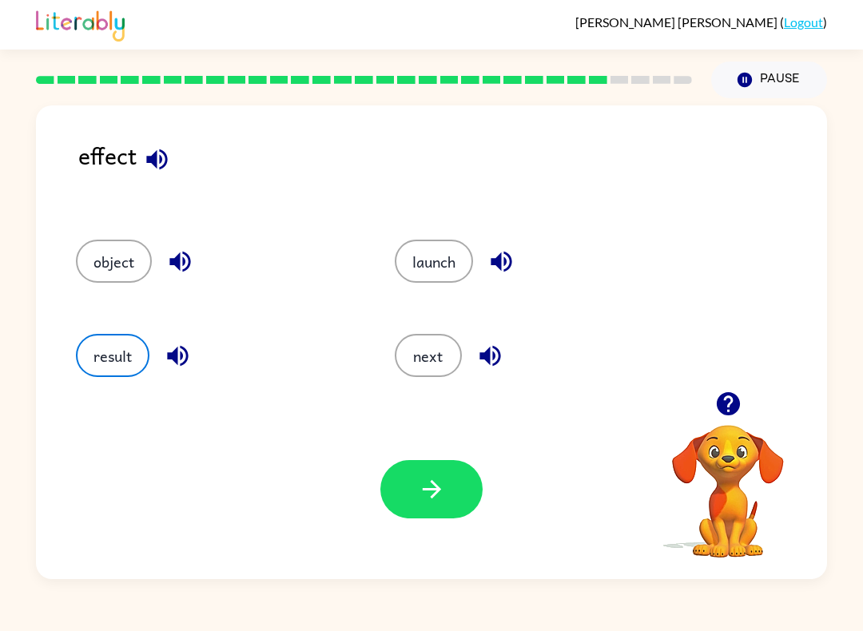
click at [442, 501] on icon "button" at bounding box center [432, 489] width 28 height 28
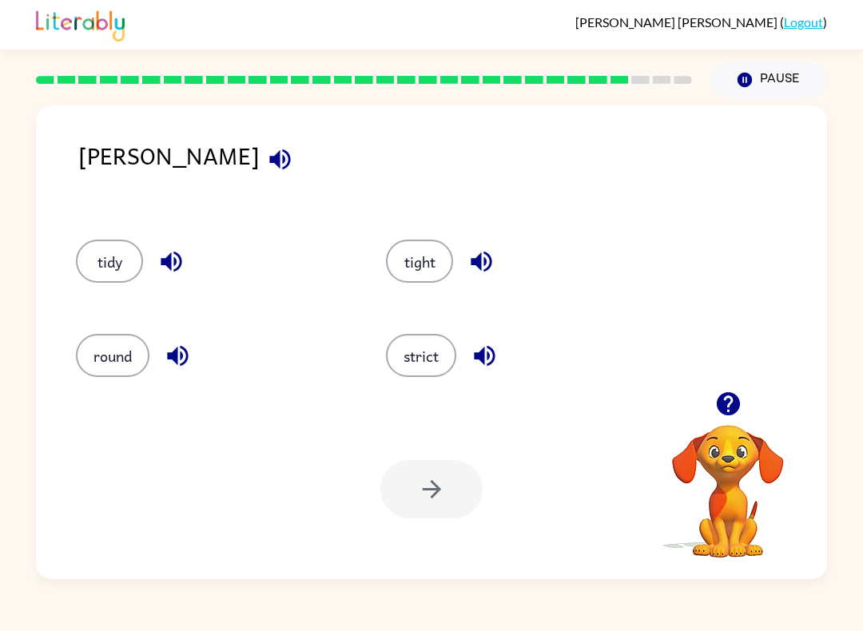
click at [102, 252] on button "tidy" at bounding box center [109, 261] width 67 height 43
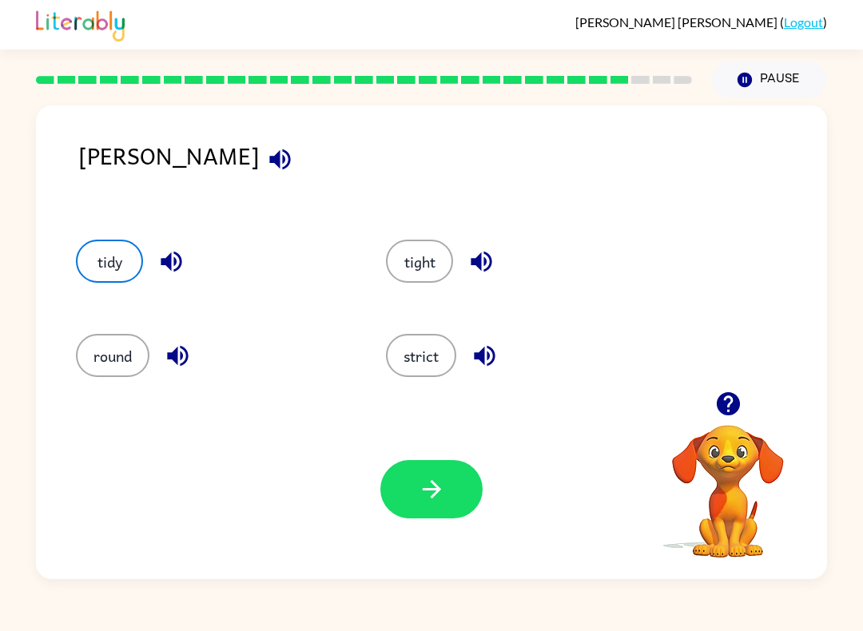
click at [444, 498] on icon "button" at bounding box center [432, 489] width 28 height 28
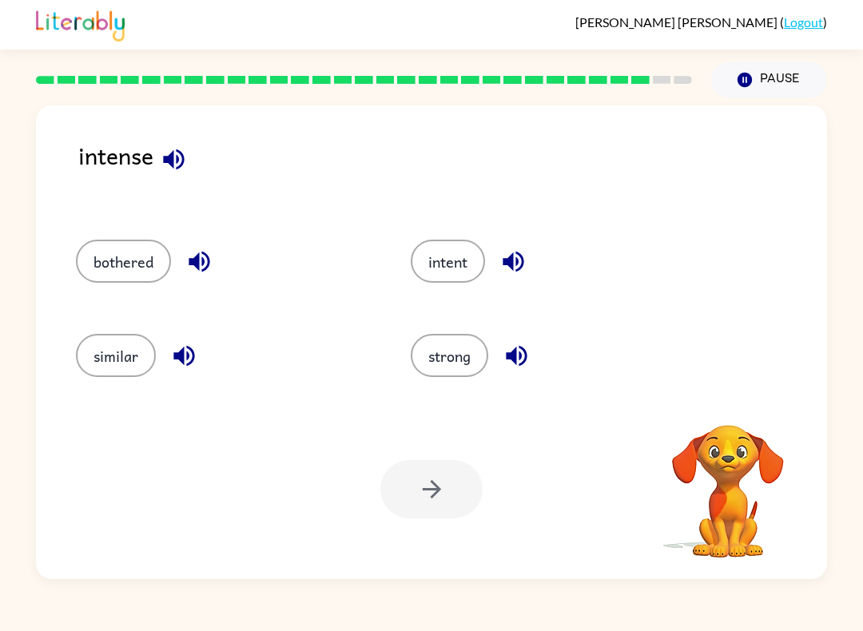
click at [440, 365] on button "strong" at bounding box center [450, 355] width 78 height 43
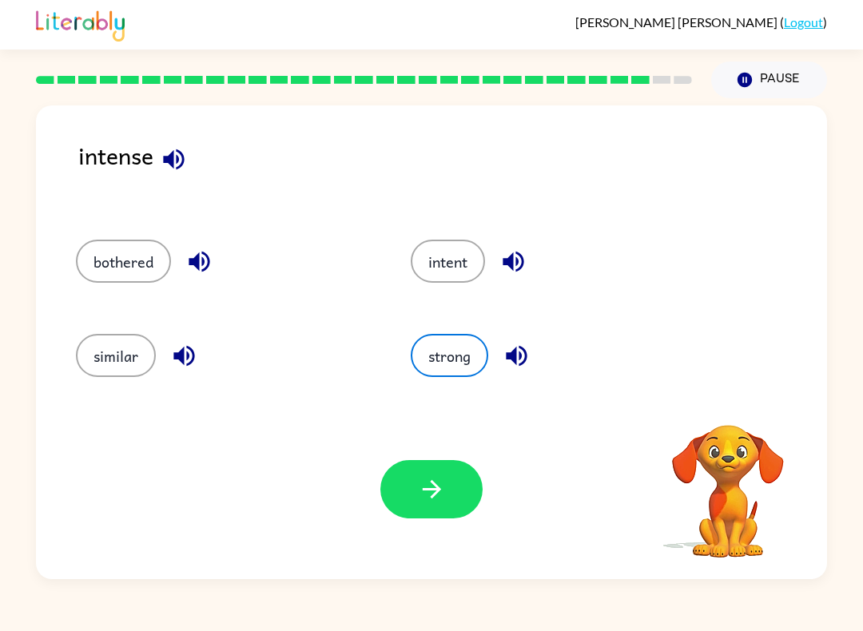
click at [431, 503] on icon "button" at bounding box center [432, 489] width 28 height 28
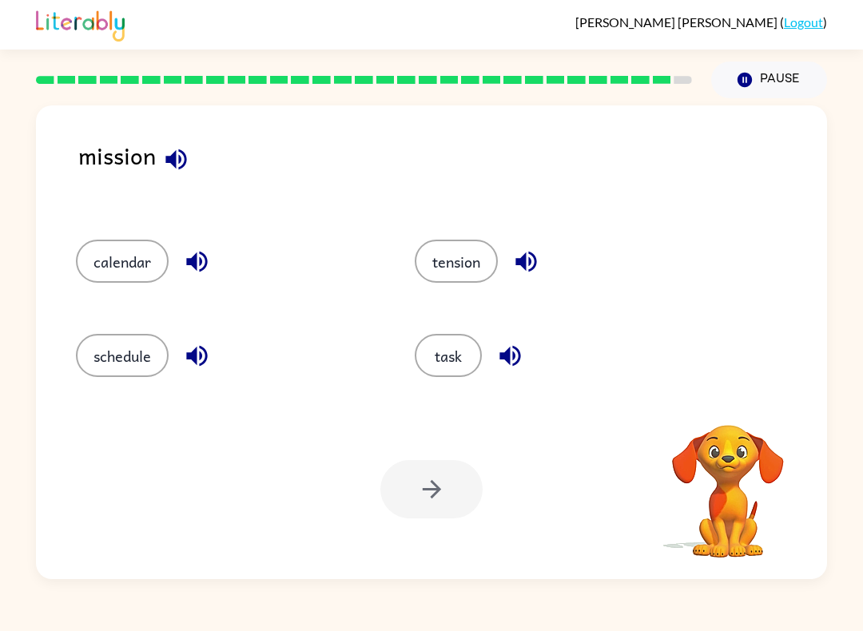
click at [437, 352] on button "task" at bounding box center [448, 355] width 67 height 43
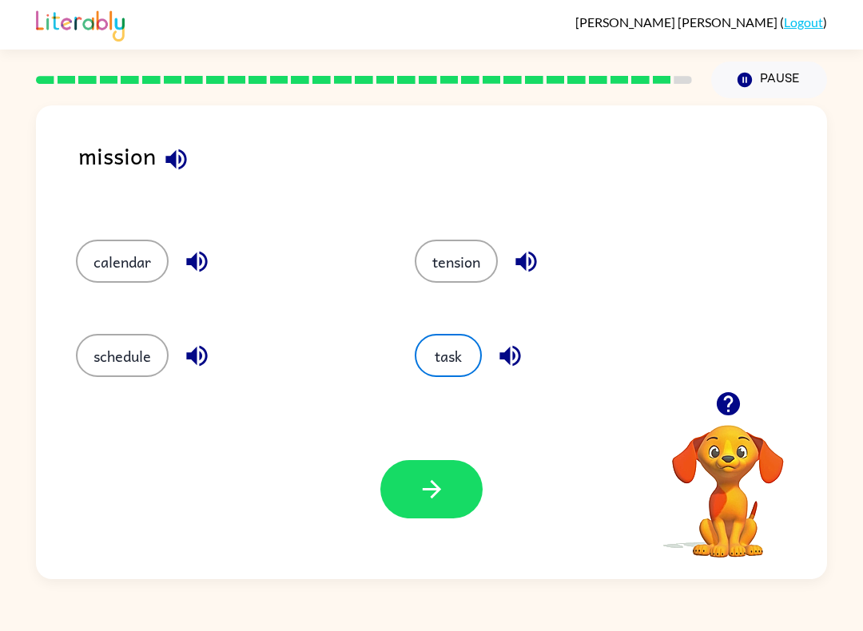
click at [447, 481] on button "button" at bounding box center [431, 489] width 102 height 58
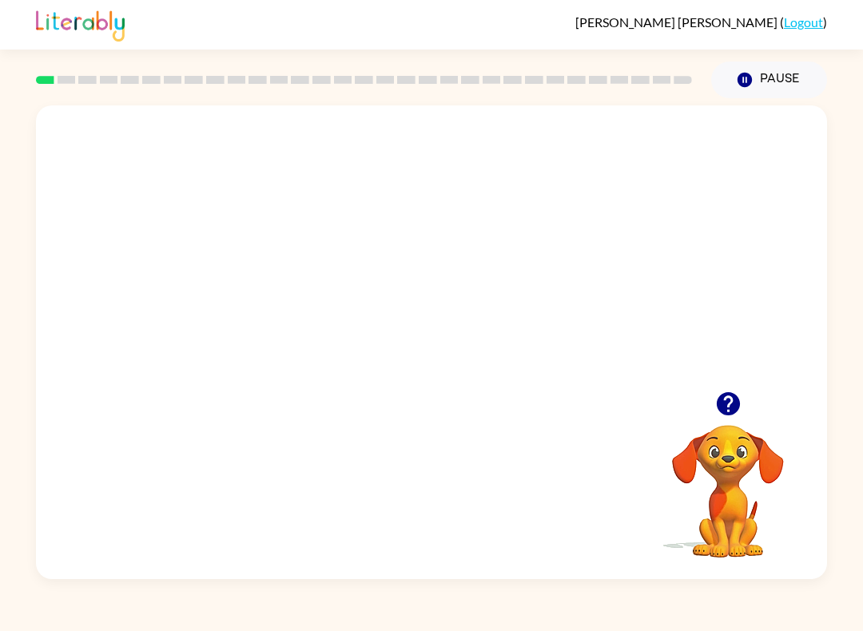
click at [747, 408] on button "button" at bounding box center [728, 404] width 41 height 41
click at [746, 408] on video "Your browser must support playing .mp4 files to use Literably. Please try using…" at bounding box center [728, 480] width 160 height 160
click at [732, 457] on video "Your browser must support playing .mp4 files to use Literably. Please try using…" at bounding box center [728, 480] width 160 height 160
click at [726, 450] on video "Your browser must support playing .mp4 files to use Literably. Please try using…" at bounding box center [728, 480] width 160 height 160
click at [726, 423] on video "Your browser must support playing .mp4 files to use Literably. Please try using…" at bounding box center [728, 480] width 160 height 160
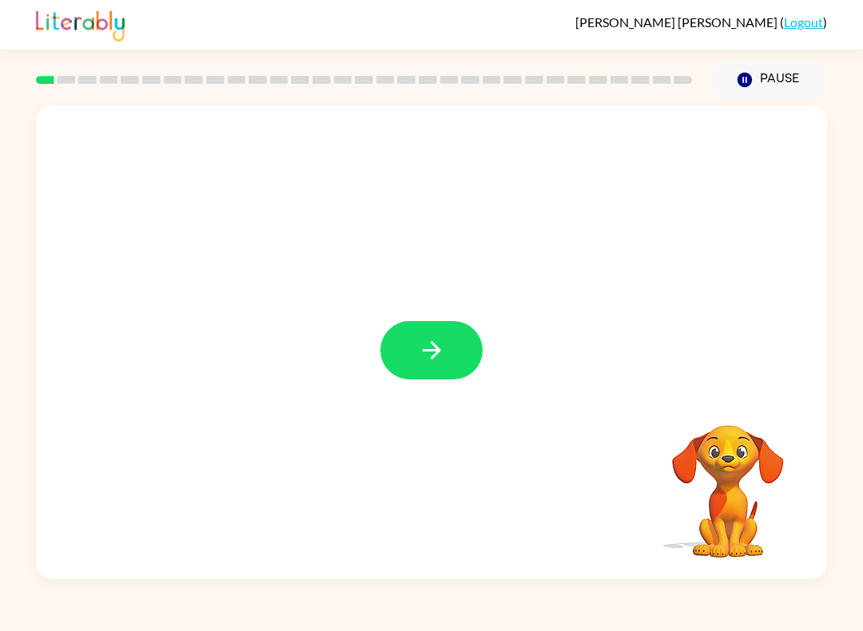
click at [423, 378] on button "button" at bounding box center [431, 350] width 102 height 58
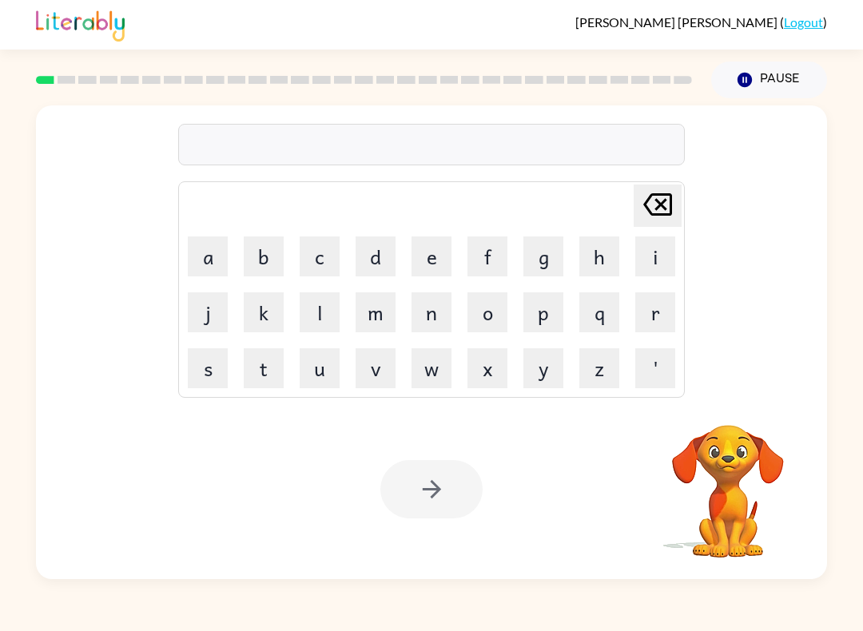
click at [275, 257] on button "b" at bounding box center [264, 257] width 40 height 40
click at [483, 318] on button "o" at bounding box center [487, 312] width 40 height 40
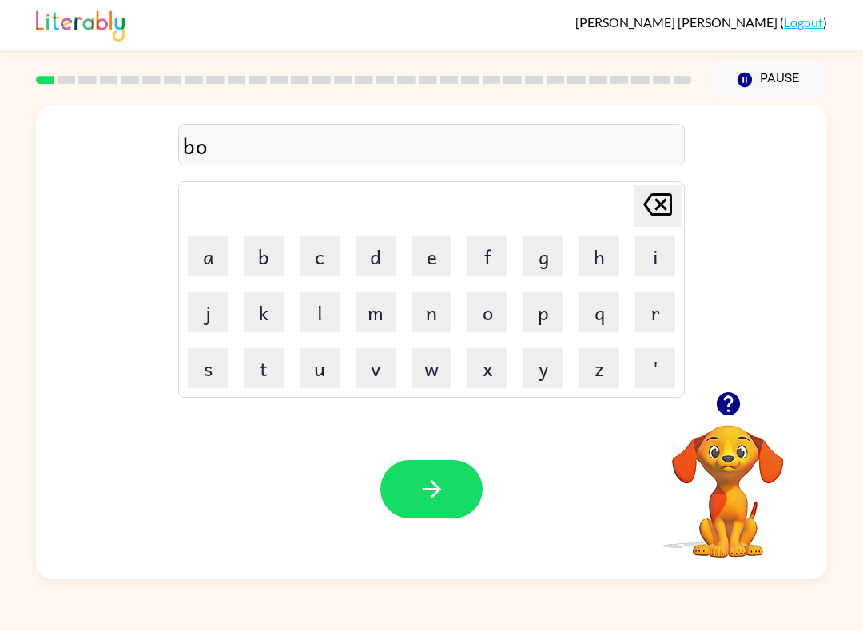
click at [201, 262] on button "a" at bounding box center [208, 257] width 40 height 40
click at [650, 320] on button "r" at bounding box center [655, 312] width 40 height 40
click at [386, 261] on button "d" at bounding box center [376, 257] width 40 height 40
click at [386, 260] on button "d" at bounding box center [376, 257] width 40 height 40
click at [660, 213] on icon "Delete Delete last character input" at bounding box center [657, 204] width 38 height 38
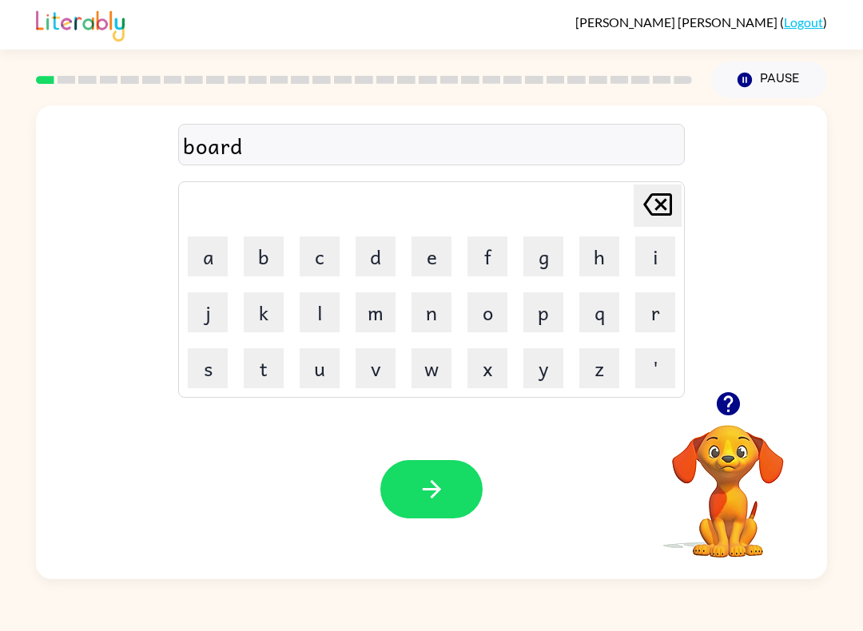
click at [441, 262] on button "e" at bounding box center [432, 257] width 40 height 40
click at [532, 423] on div "Your browser must support playing .mp4 files to use Literably. Please try using…" at bounding box center [431, 490] width 791 height 180
click at [656, 320] on button "r" at bounding box center [655, 312] width 40 height 40
click at [439, 507] on button "button" at bounding box center [431, 489] width 102 height 58
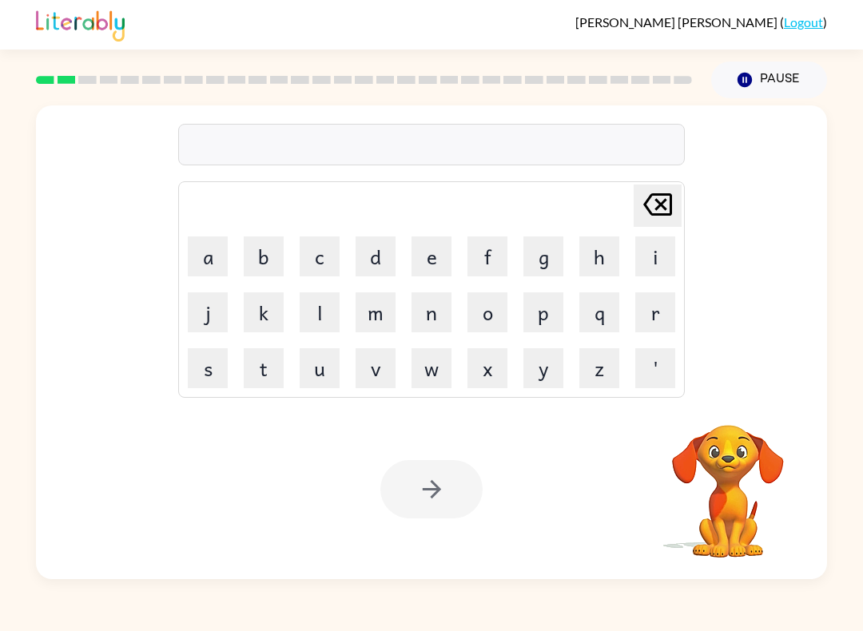
click at [650, 314] on button "r" at bounding box center [655, 312] width 40 height 40
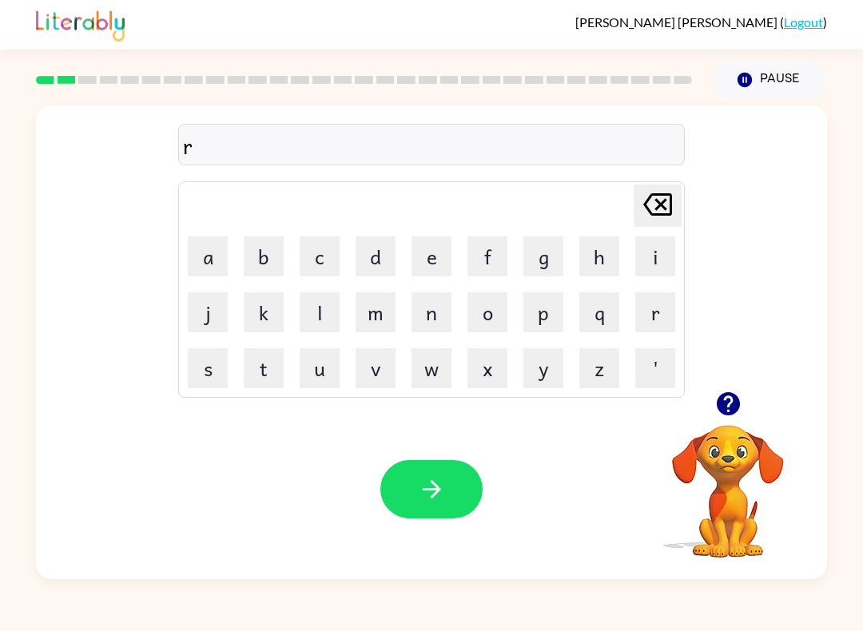
click at [497, 304] on button "o" at bounding box center [487, 312] width 40 height 40
click at [318, 371] on button "u" at bounding box center [320, 368] width 40 height 40
click at [429, 313] on button "n" at bounding box center [432, 312] width 40 height 40
click at [391, 251] on button "d" at bounding box center [376, 257] width 40 height 40
click at [435, 506] on button "button" at bounding box center [431, 489] width 102 height 58
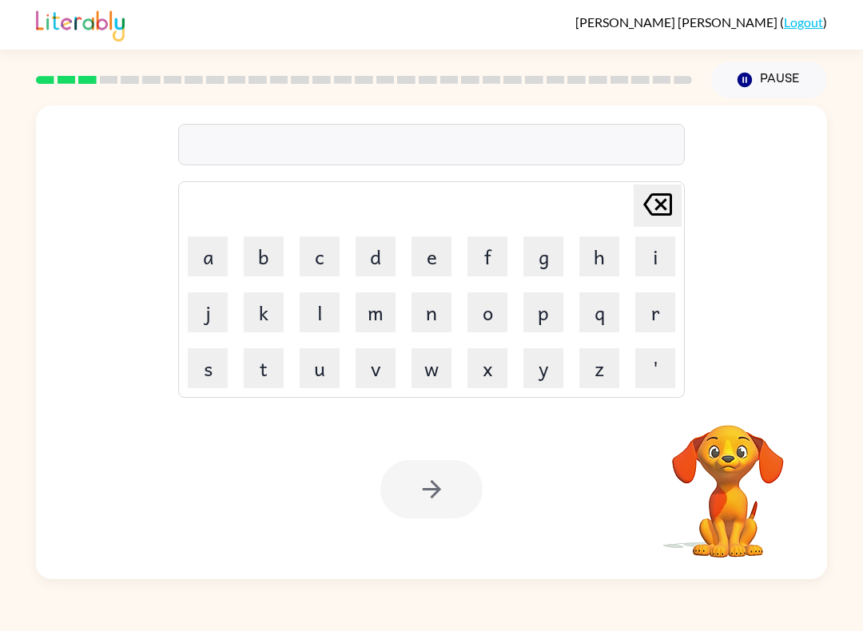
click at [384, 307] on button "m" at bounding box center [376, 312] width 40 height 40
click at [219, 249] on button "a" at bounding box center [208, 257] width 40 height 40
click at [327, 270] on button "c" at bounding box center [320, 257] width 40 height 40
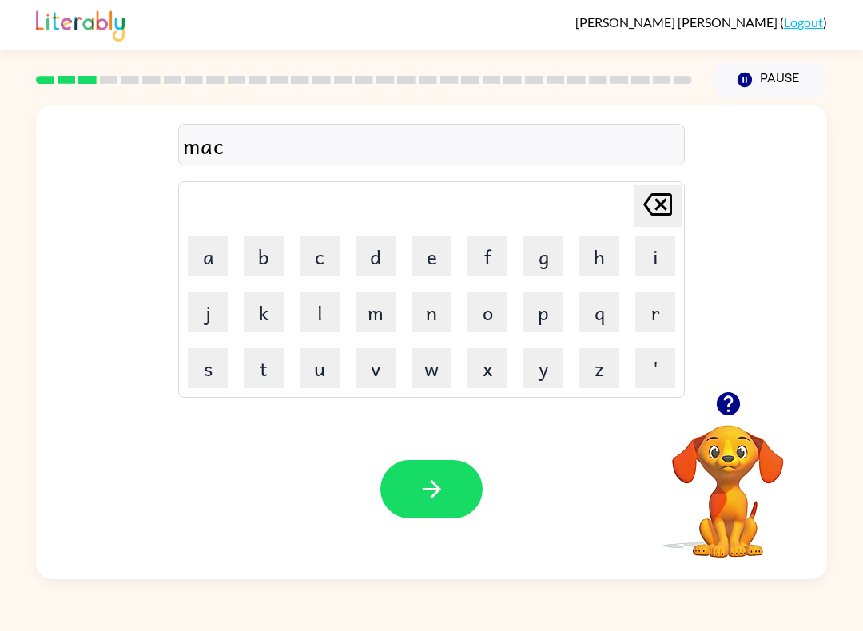
click at [612, 254] on button "h" at bounding box center [599, 257] width 40 height 40
click at [665, 255] on button "i" at bounding box center [655, 257] width 40 height 40
click at [417, 340] on table "Delete Delete last character input a b c d e f g h i j k l m n o p q r s t u v …" at bounding box center [431, 289] width 505 height 215
click at [433, 258] on button "e" at bounding box center [432, 257] width 40 height 40
click at [648, 215] on icon "Delete Delete last character input" at bounding box center [657, 204] width 38 height 38
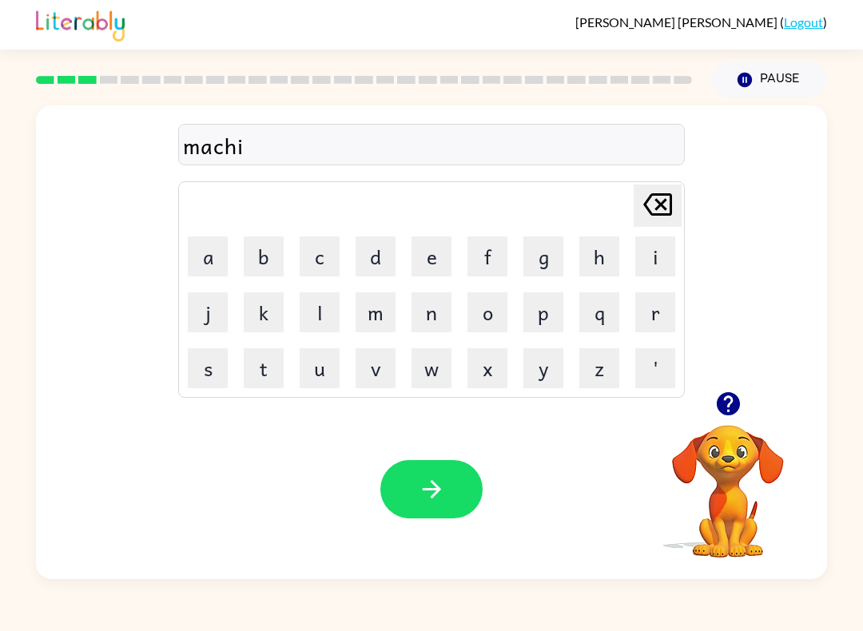
click at [435, 318] on button "n" at bounding box center [432, 312] width 40 height 40
click at [418, 282] on td "e" at bounding box center [431, 256] width 54 height 54
click at [423, 273] on button "e" at bounding box center [432, 257] width 40 height 40
click at [433, 492] on icon "button" at bounding box center [432, 489] width 28 height 28
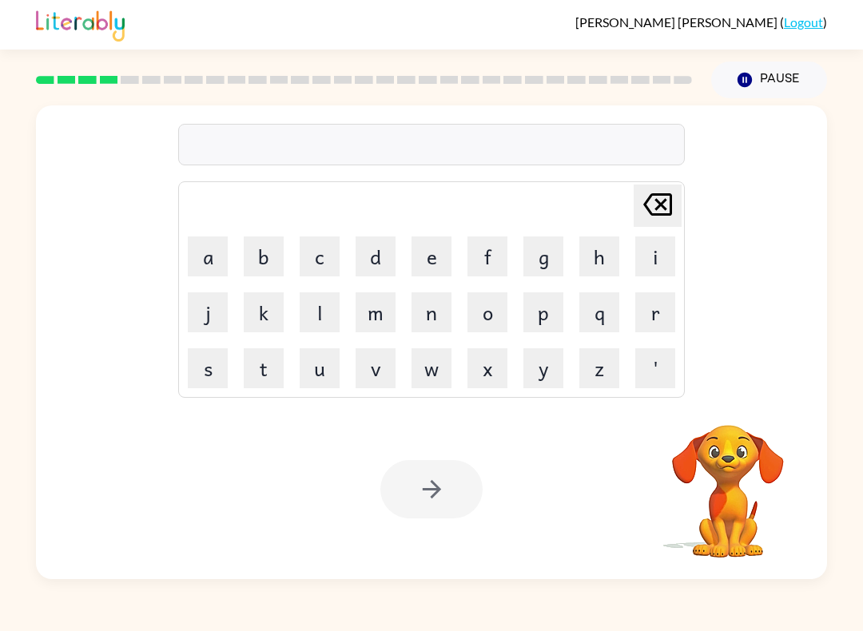
click at [278, 364] on button "t" at bounding box center [264, 368] width 40 height 40
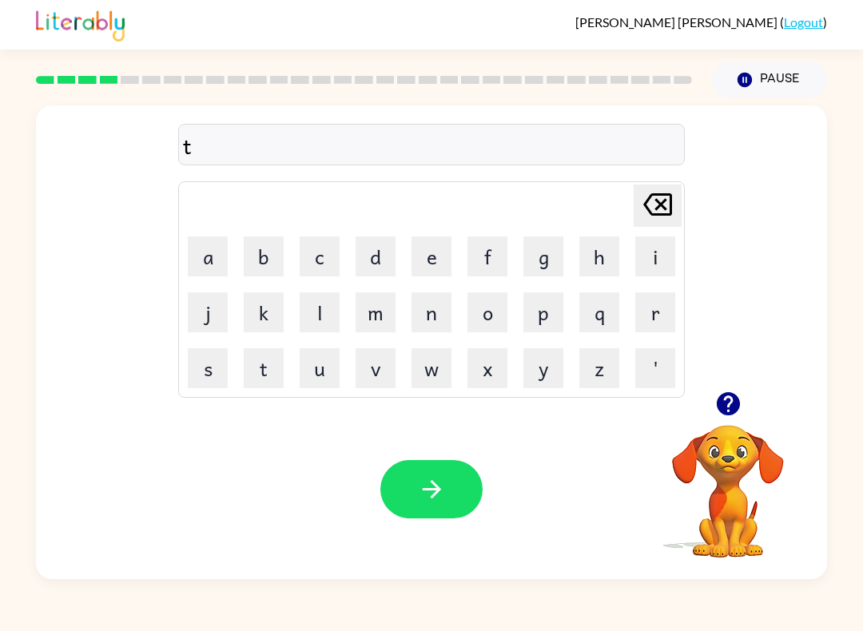
click at [656, 314] on button "r" at bounding box center [655, 312] width 40 height 40
click at [225, 259] on button "a" at bounding box center [208, 257] width 40 height 40
click at [652, 267] on button "i" at bounding box center [655, 257] width 40 height 40
click at [440, 316] on button "n" at bounding box center [432, 312] width 40 height 40
click at [425, 511] on button "button" at bounding box center [431, 489] width 102 height 58
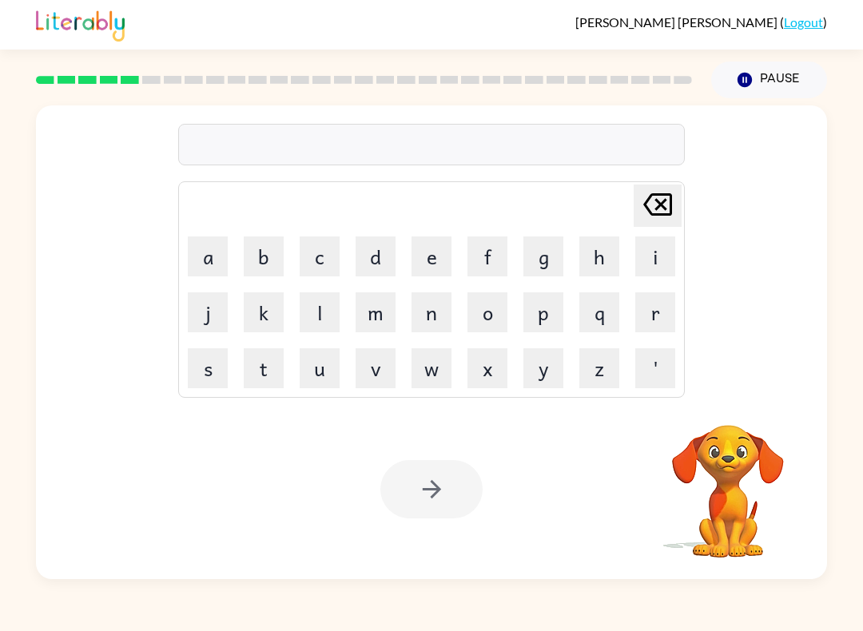
click at [378, 251] on button "d" at bounding box center [376, 257] width 40 height 40
click at [378, 250] on button "d" at bounding box center [376, 257] width 40 height 40
click at [485, 265] on button "f" at bounding box center [487, 257] width 40 height 40
click at [658, 201] on icon at bounding box center [657, 204] width 29 height 22
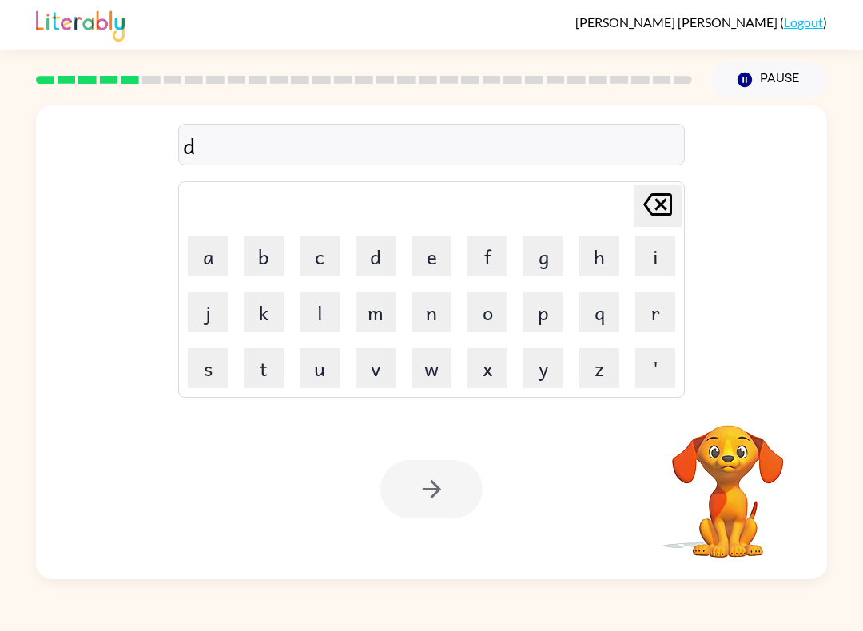
click at [447, 249] on button "e" at bounding box center [432, 257] width 40 height 40
click at [492, 252] on button "f" at bounding box center [487, 257] width 40 height 40
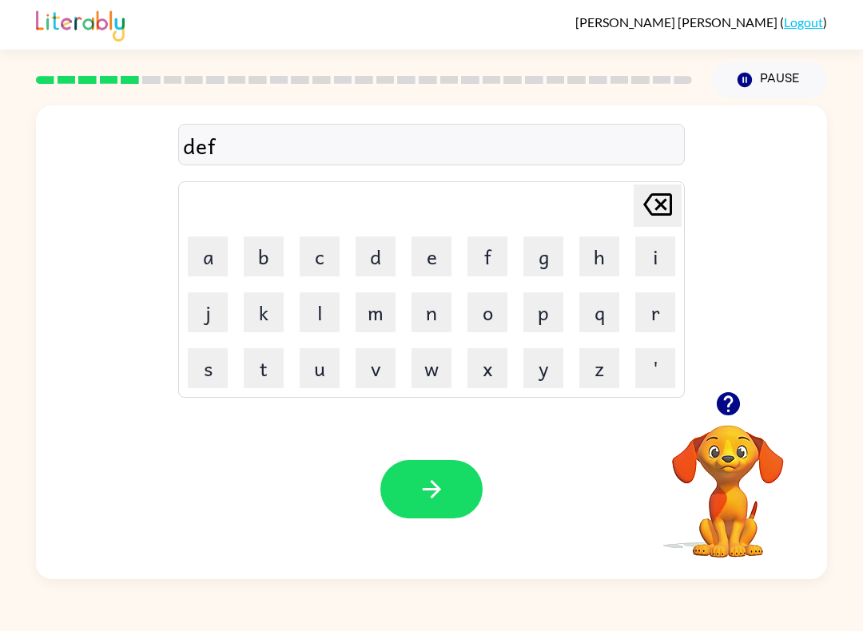
click at [444, 256] on button "e" at bounding box center [432, 257] width 40 height 40
click at [433, 312] on button "n" at bounding box center [432, 312] width 40 height 40
click at [328, 254] on button "c" at bounding box center [320, 257] width 40 height 40
click at [444, 253] on button "e" at bounding box center [432, 257] width 40 height 40
click at [378, 364] on button "v" at bounding box center [376, 368] width 40 height 40
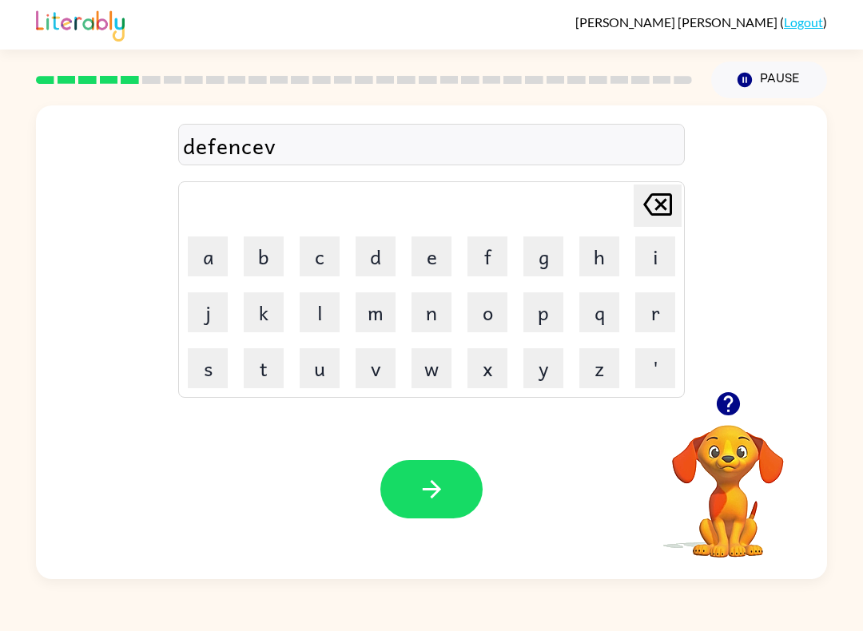
click at [463, 248] on td "f" at bounding box center [487, 256] width 54 height 54
click at [410, 276] on td "e" at bounding box center [431, 256] width 54 height 54
click at [409, 276] on td "e" at bounding box center [431, 256] width 54 height 54
click at [440, 250] on button "e" at bounding box center [432, 257] width 40 height 40
click at [435, 480] on icon "button" at bounding box center [432, 489] width 28 height 28
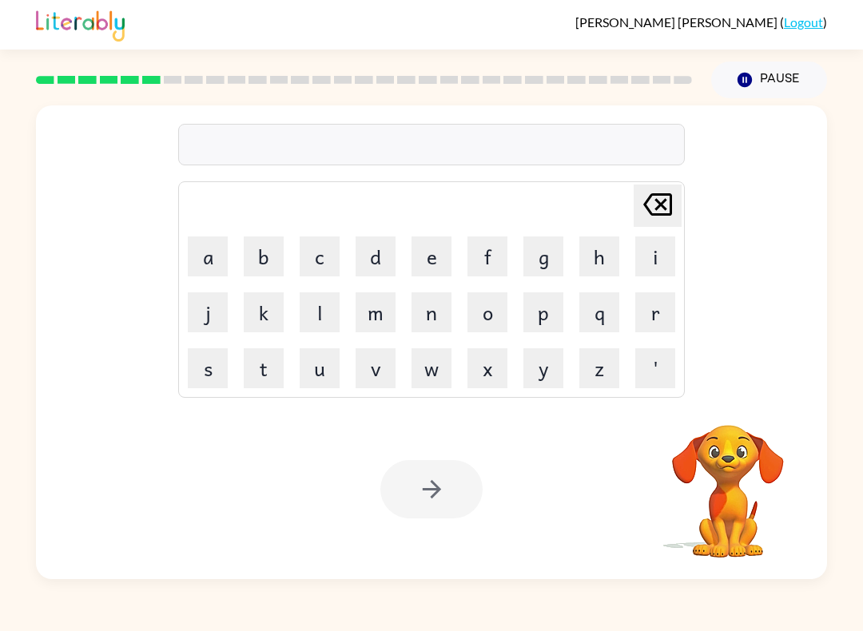
click at [394, 351] on button "v" at bounding box center [376, 368] width 40 height 40
click at [209, 267] on button "a" at bounding box center [208, 257] width 40 height 40
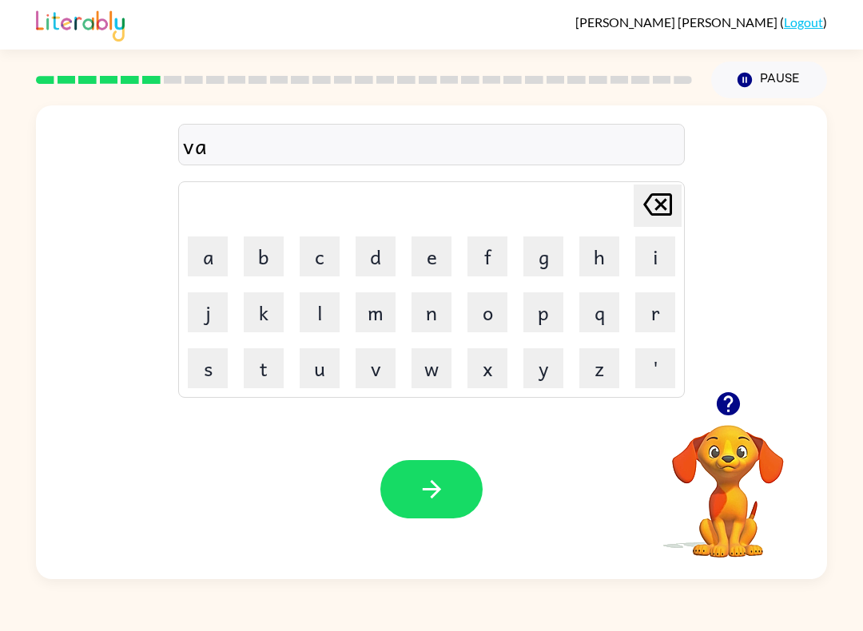
click at [330, 252] on button "c" at bounding box center [320, 257] width 40 height 40
click at [203, 269] on button "a" at bounding box center [208, 257] width 40 height 40
click at [255, 367] on button "t" at bounding box center [264, 368] width 40 height 40
click at [638, 258] on button "i" at bounding box center [655, 257] width 40 height 40
click at [498, 305] on button "o" at bounding box center [487, 312] width 40 height 40
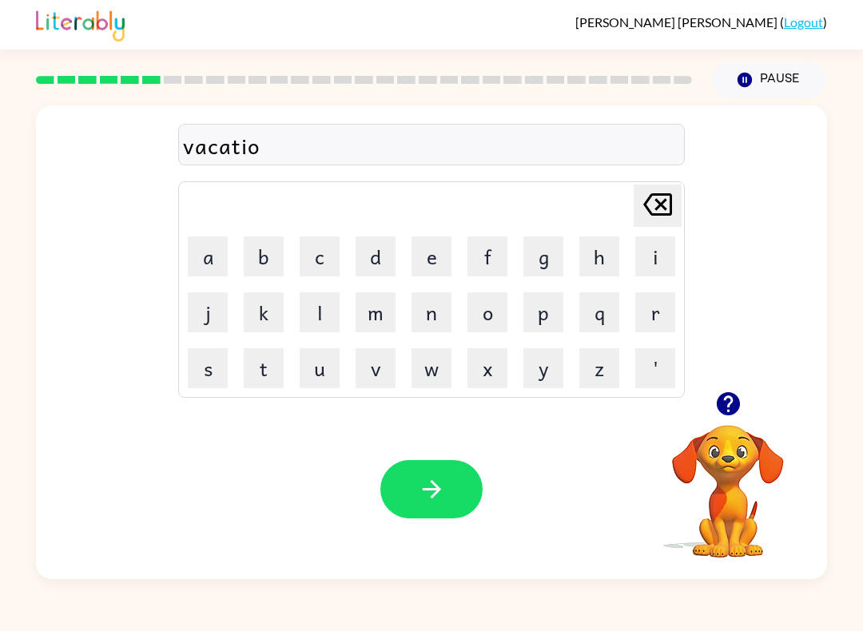
click at [436, 292] on button "n" at bounding box center [432, 312] width 40 height 40
click at [431, 458] on div "Your browser must support playing .mp4 files to use Literably. Please try using…" at bounding box center [431, 490] width 791 height 180
click at [430, 458] on div "Your browser must support playing .mp4 files to use Literably. Please try using…" at bounding box center [431, 490] width 791 height 180
click at [478, 494] on button "button" at bounding box center [431, 489] width 102 height 58
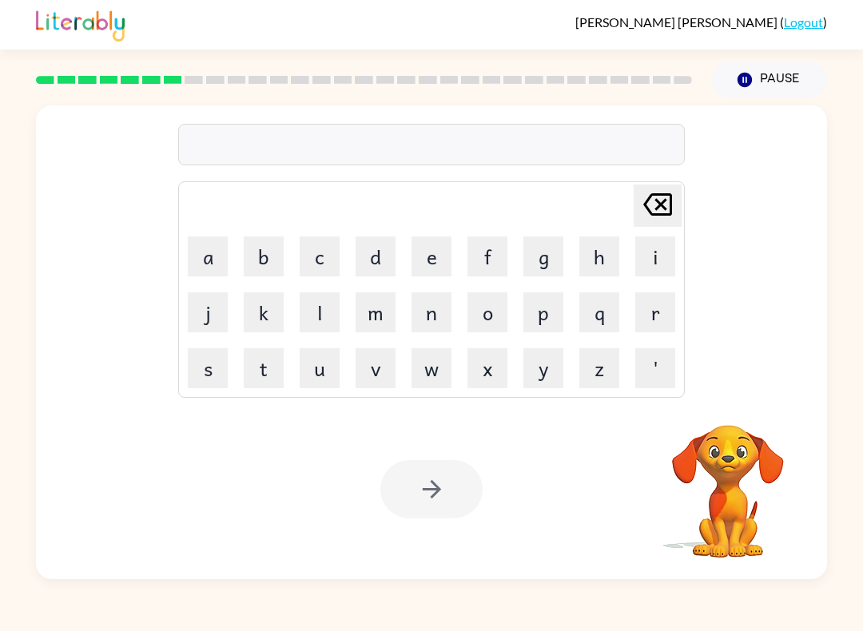
click at [543, 319] on button "p" at bounding box center [543, 312] width 40 height 40
click at [321, 376] on button "u" at bounding box center [320, 368] width 40 height 40
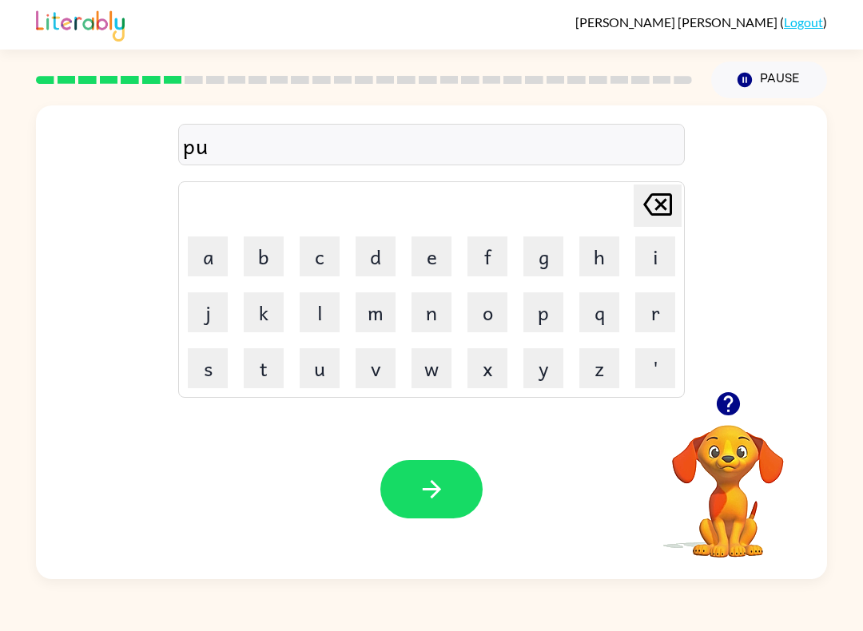
click at [383, 240] on button "d" at bounding box center [376, 257] width 40 height 40
click at [377, 262] on button "d" at bounding box center [376, 257] width 40 height 40
click at [338, 298] on button "l" at bounding box center [320, 312] width 40 height 40
click at [435, 250] on button "e" at bounding box center [432, 257] width 40 height 40
click at [412, 486] on button "button" at bounding box center [431, 489] width 102 height 58
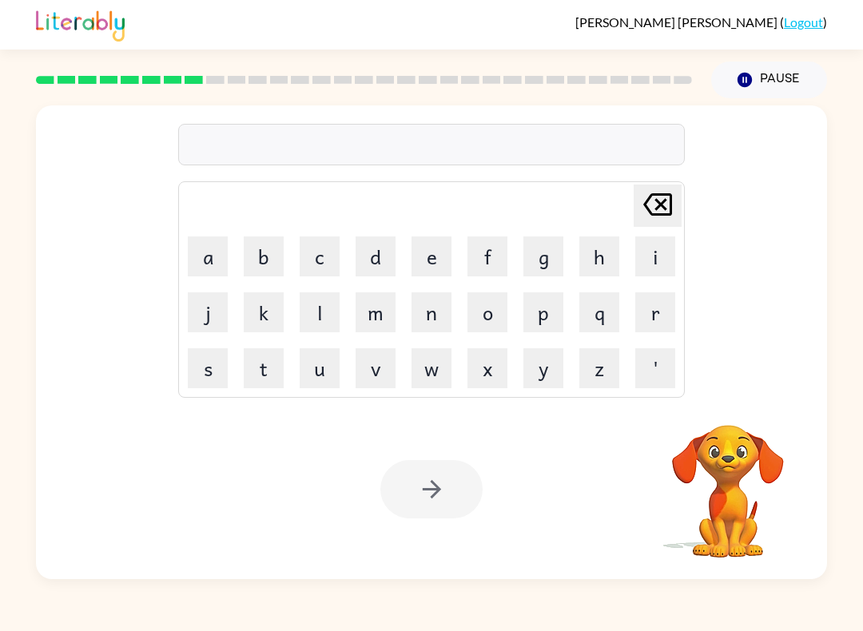
click at [377, 320] on button "m" at bounding box center [376, 312] width 40 height 40
click at [646, 263] on button "i" at bounding box center [655, 257] width 40 height 40
click at [648, 310] on button "r" at bounding box center [655, 312] width 40 height 40
click at [206, 245] on button "a" at bounding box center [208, 257] width 40 height 40
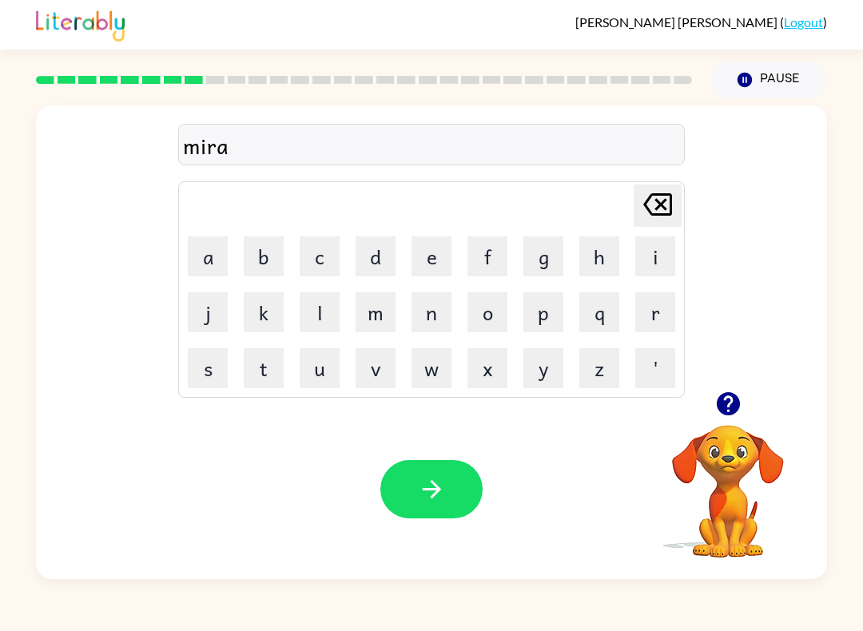
click at [329, 248] on button "c" at bounding box center [320, 257] width 40 height 40
click at [310, 304] on button "l" at bounding box center [320, 312] width 40 height 40
click at [431, 244] on button "e" at bounding box center [432, 257] width 40 height 40
click at [410, 487] on button "button" at bounding box center [431, 489] width 102 height 58
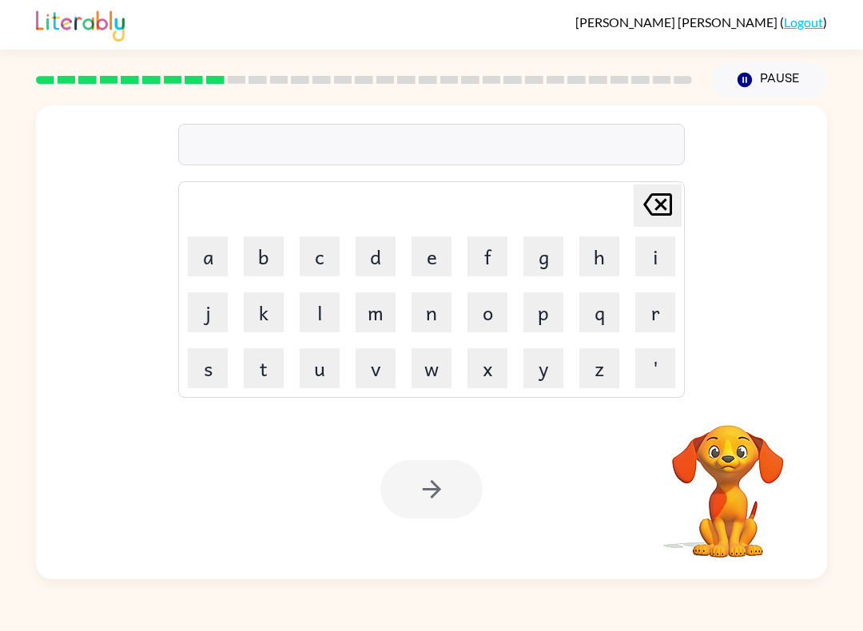
click at [383, 301] on button "m" at bounding box center [376, 312] width 40 height 40
click at [662, 248] on button "i" at bounding box center [655, 257] width 40 height 40
click at [380, 268] on button "d" at bounding box center [376, 257] width 40 height 40
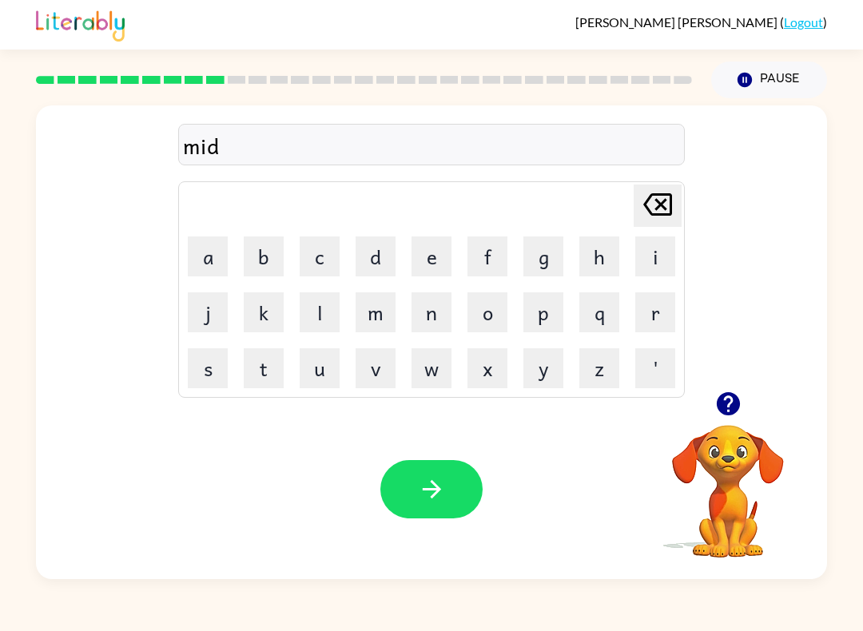
click at [386, 312] on button "m" at bounding box center [376, 312] width 40 height 40
click at [491, 298] on button "o" at bounding box center [487, 312] width 40 height 40
click at [673, 309] on button "r" at bounding box center [655, 312] width 40 height 40
click at [424, 315] on button "n" at bounding box center [432, 312] width 40 height 40
click at [646, 266] on button "i" at bounding box center [655, 257] width 40 height 40
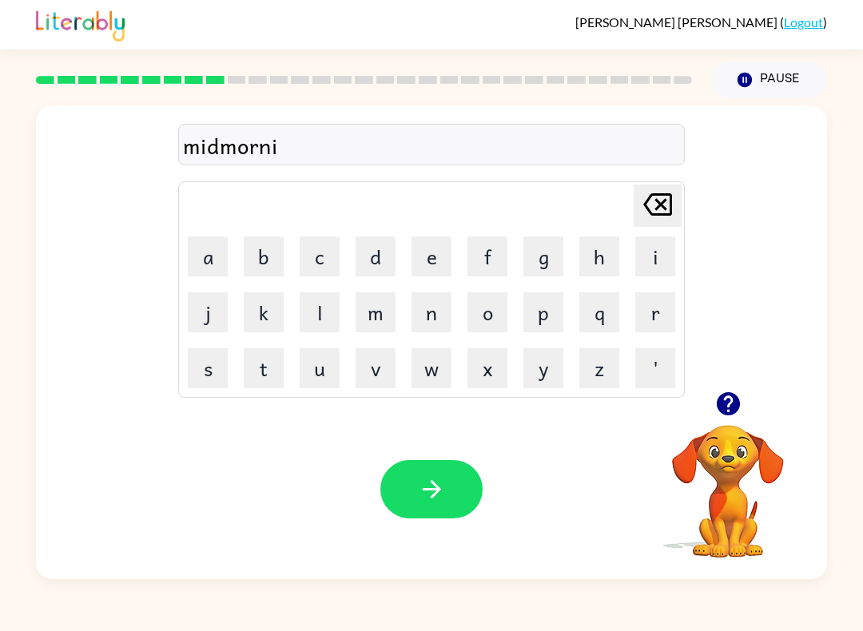
click at [433, 303] on button "n" at bounding box center [432, 312] width 40 height 40
click at [531, 260] on button "g" at bounding box center [543, 257] width 40 height 40
click at [411, 462] on button "button" at bounding box center [431, 489] width 102 height 58
click at [410, 461] on div at bounding box center [431, 489] width 102 height 58
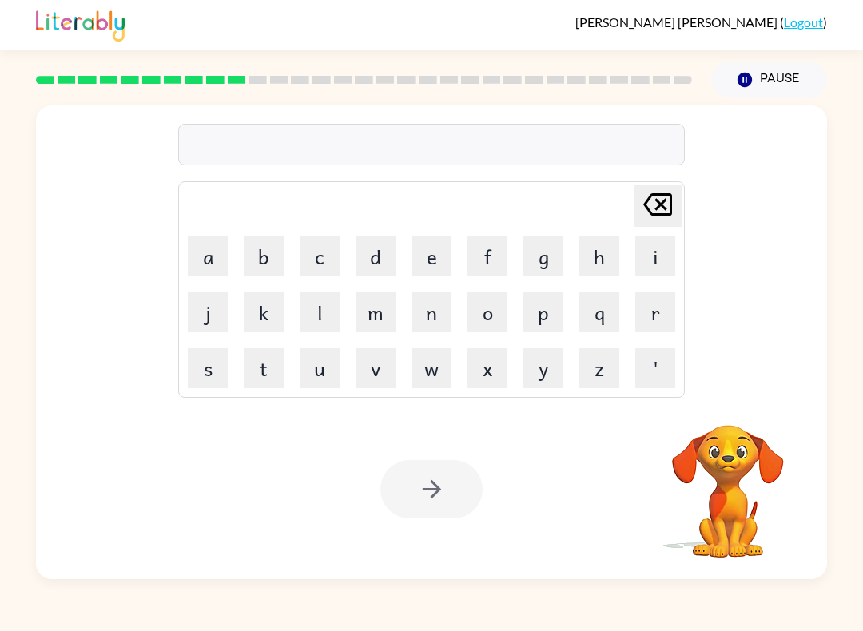
click at [360, 254] on button "d" at bounding box center [376, 257] width 40 height 40
click at [652, 258] on button "i" at bounding box center [655, 257] width 40 height 40
click at [220, 350] on button "s" at bounding box center [208, 368] width 40 height 40
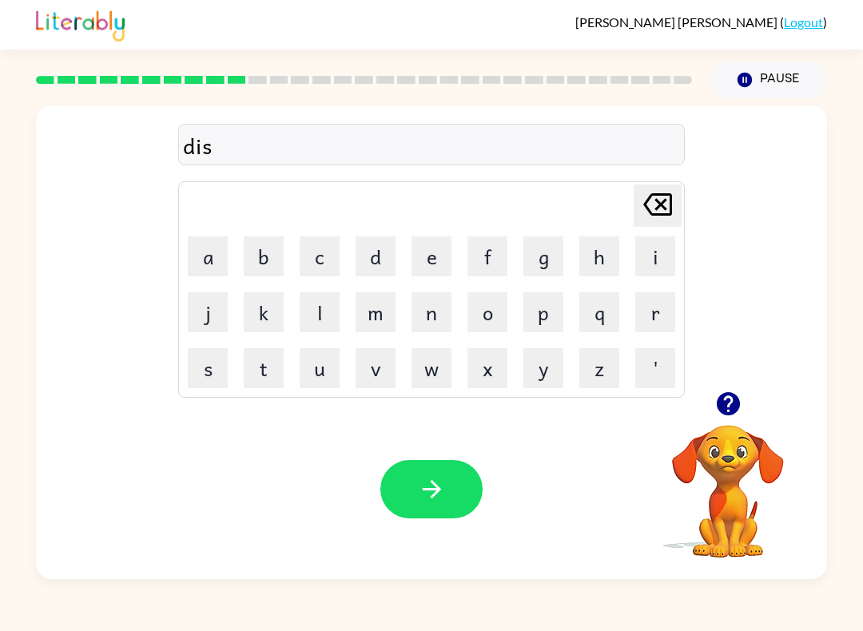
click at [283, 364] on button "t" at bounding box center [264, 368] width 40 height 40
click at [666, 306] on button "r" at bounding box center [655, 312] width 40 height 40
click at [326, 353] on button "u" at bounding box center [320, 368] width 40 height 40
click at [215, 365] on button "s" at bounding box center [208, 368] width 40 height 40
click at [272, 368] on button "t" at bounding box center [264, 368] width 40 height 40
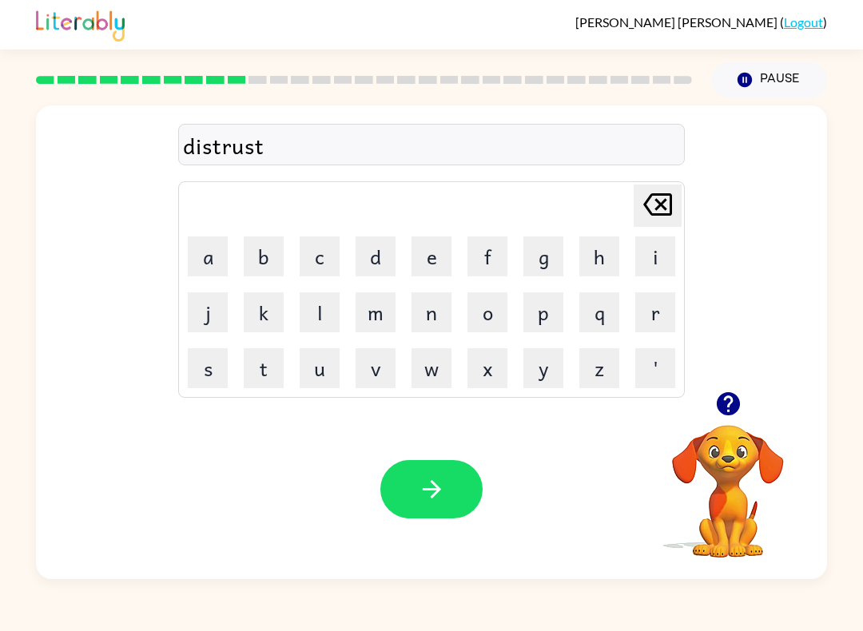
click at [439, 491] on icon "button" at bounding box center [431, 489] width 18 height 18
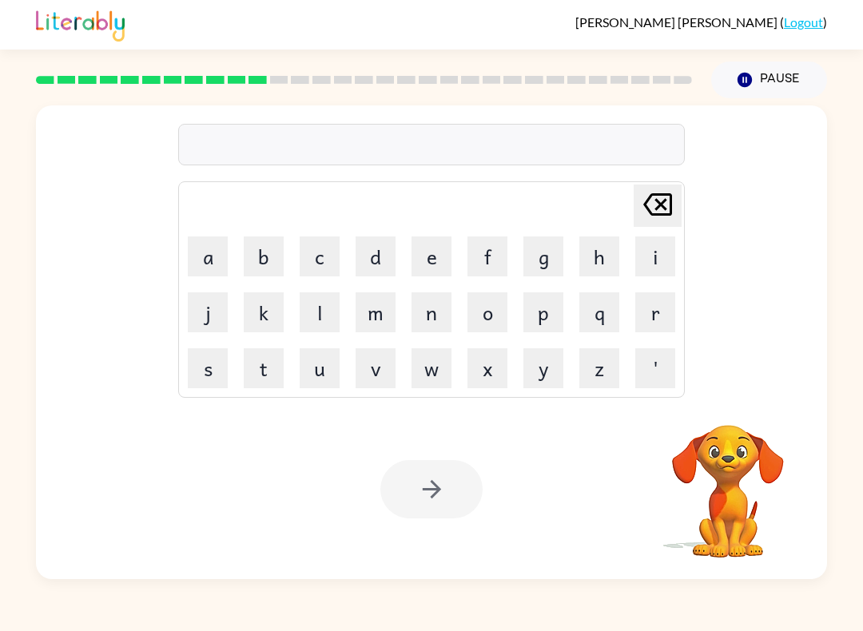
click at [285, 578] on div "Your browser must support playing .mp4 files to use Literably. Please try using…" at bounding box center [431, 490] width 791 height 180
click at [658, 320] on button "r" at bounding box center [655, 312] width 40 height 40
click at [487, 312] on button "o" at bounding box center [487, 312] width 40 height 40
click at [227, 242] on button "a" at bounding box center [208, 257] width 40 height 40
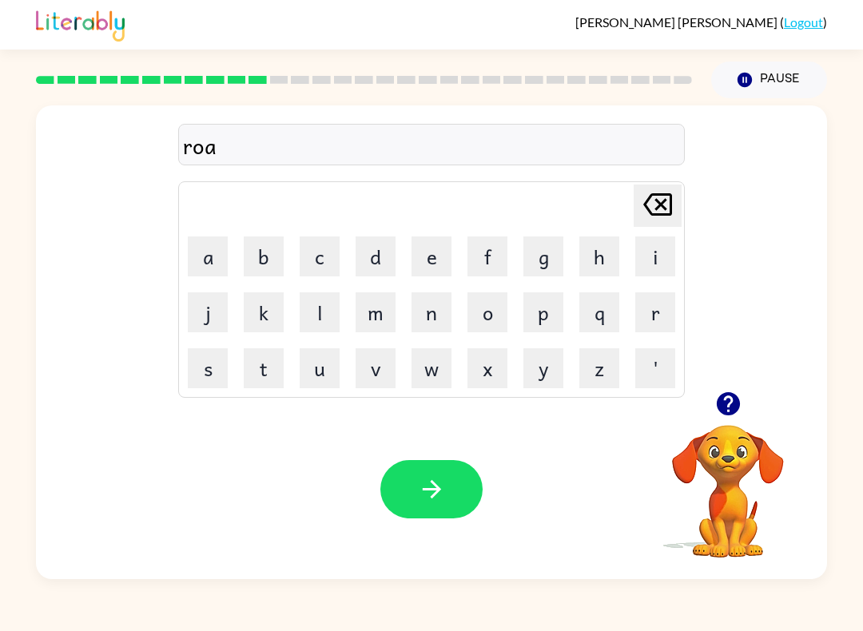
click at [373, 253] on button "d" at bounding box center [376, 257] width 40 height 40
click at [412, 495] on button "button" at bounding box center [431, 489] width 102 height 58
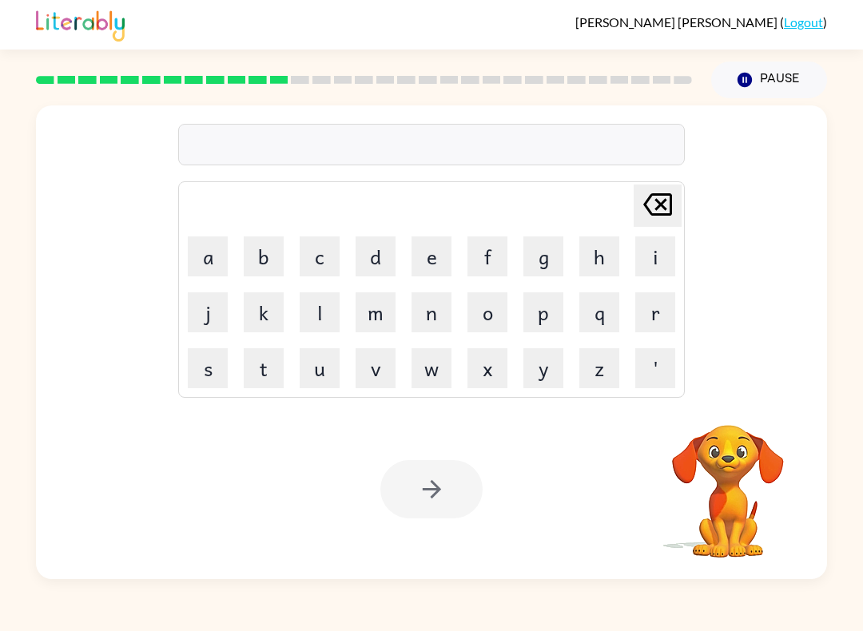
click at [316, 374] on button "u" at bounding box center [320, 368] width 40 height 40
click at [547, 316] on button "p" at bounding box center [543, 312] width 40 height 40
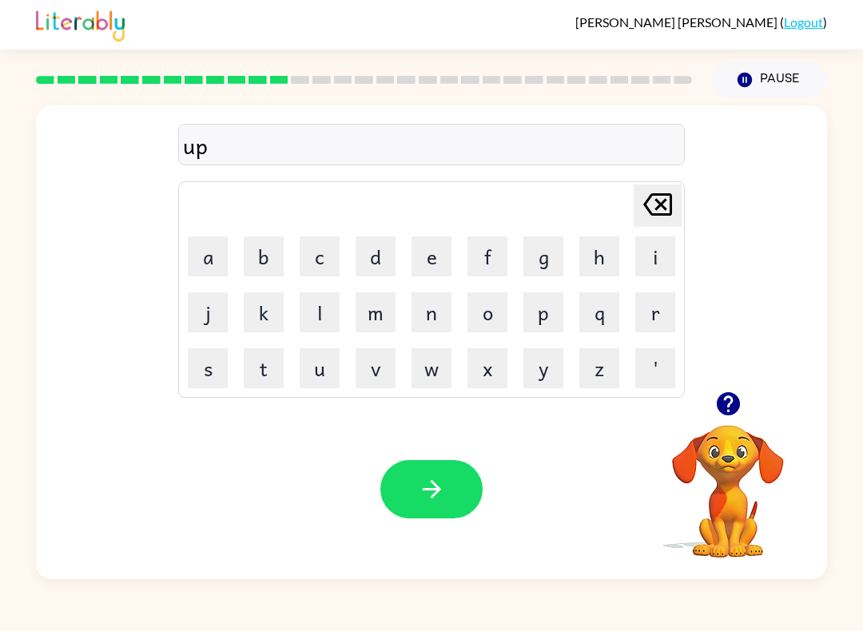
click at [540, 275] on button "g" at bounding box center [543, 257] width 40 height 40
click at [650, 314] on button "r" at bounding box center [655, 312] width 40 height 40
click at [223, 250] on button "a" at bounding box center [208, 257] width 40 height 40
click at [379, 254] on button "d" at bounding box center [376, 257] width 40 height 40
click at [433, 267] on button "e" at bounding box center [432, 257] width 40 height 40
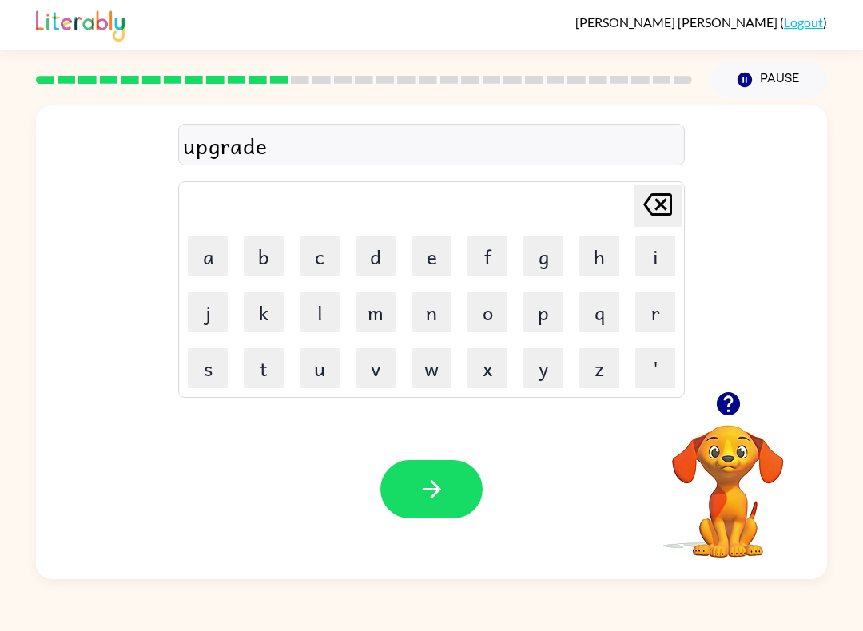
click at [418, 482] on icon "button" at bounding box center [432, 489] width 28 height 28
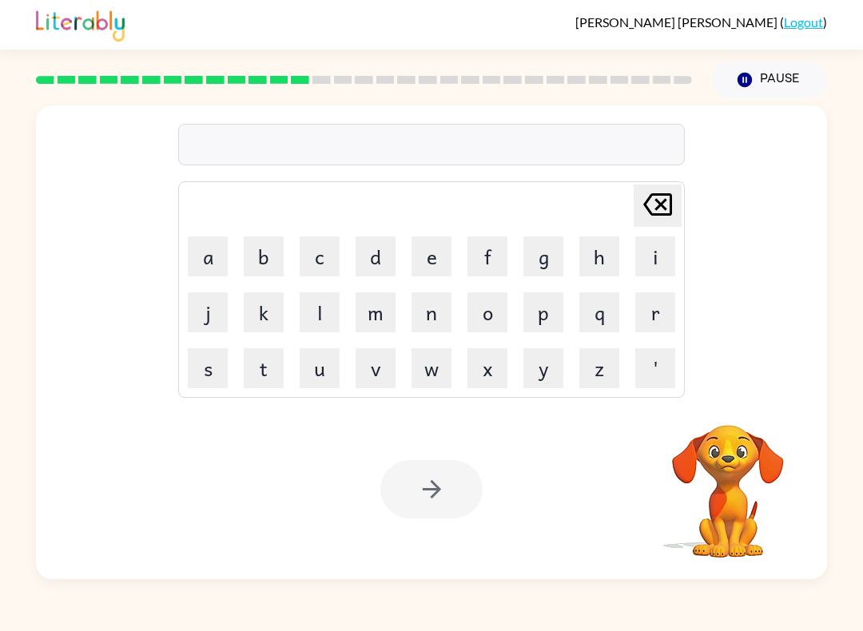
click at [373, 306] on button "m" at bounding box center [376, 312] width 40 height 40
click at [217, 269] on button "a" at bounding box center [208, 257] width 40 height 40
click at [372, 247] on button "d" at bounding box center [376, 257] width 40 height 40
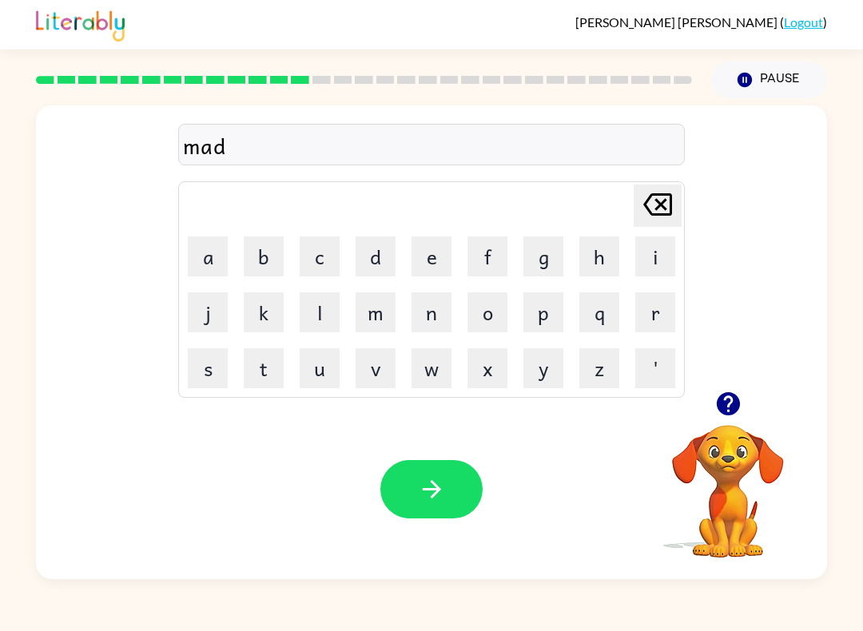
click at [212, 358] on button "s" at bounding box center [208, 368] width 40 height 40
click at [668, 201] on icon "Delete Delete last character input" at bounding box center [657, 204] width 38 height 38
click at [435, 306] on button "n" at bounding box center [432, 312] width 40 height 40
click at [424, 258] on button "e" at bounding box center [432, 257] width 40 height 40
click at [210, 356] on button "s" at bounding box center [208, 368] width 40 height 40
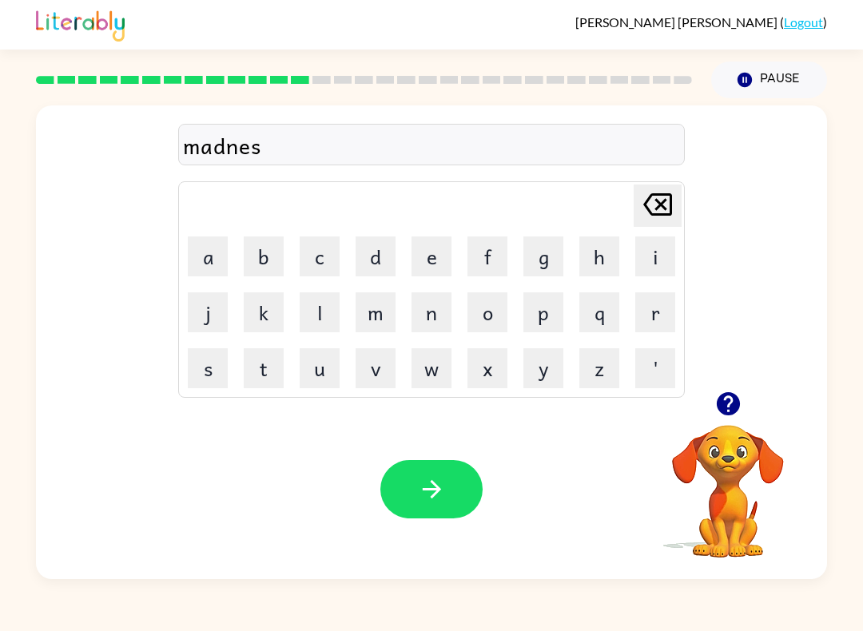
click at [391, 469] on button "button" at bounding box center [431, 489] width 102 height 58
click at [390, 468] on div at bounding box center [431, 489] width 102 height 58
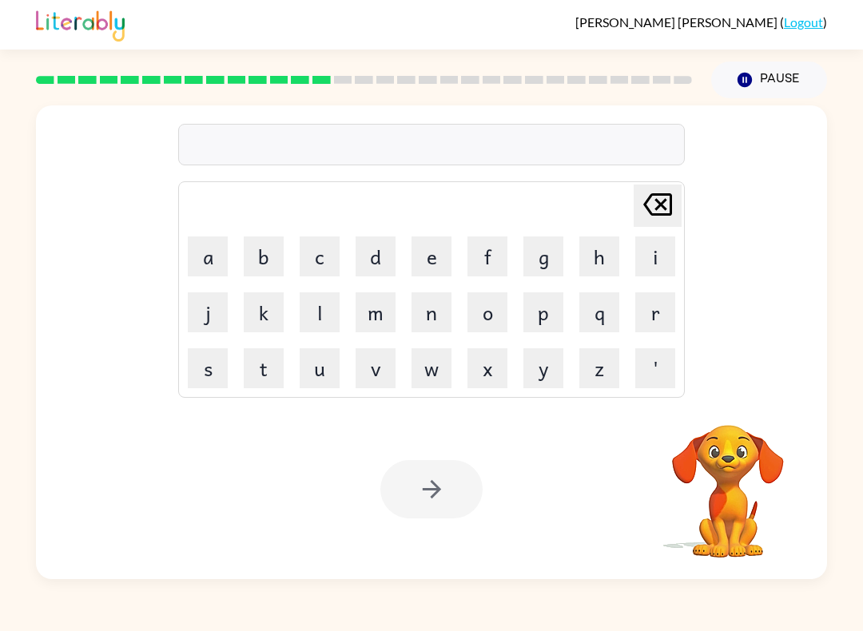
click at [256, 272] on button "b" at bounding box center [264, 257] width 40 height 40
click at [491, 304] on button "o" at bounding box center [487, 312] width 40 height 40
click at [324, 369] on button "u" at bounding box center [320, 368] width 40 height 40
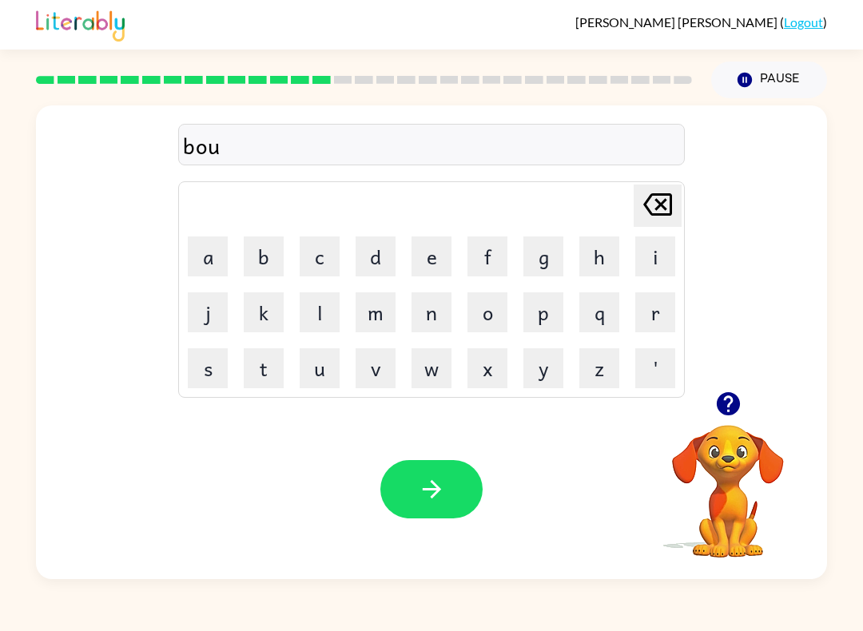
click at [440, 312] on button "n" at bounding box center [432, 312] width 40 height 40
click at [493, 311] on button "o" at bounding box center [487, 312] width 40 height 40
click at [681, 199] on button "Delete Delete last character input" at bounding box center [658, 206] width 48 height 42
click at [325, 371] on button "u" at bounding box center [320, 368] width 40 height 40
click at [223, 353] on button "s" at bounding box center [208, 368] width 40 height 40
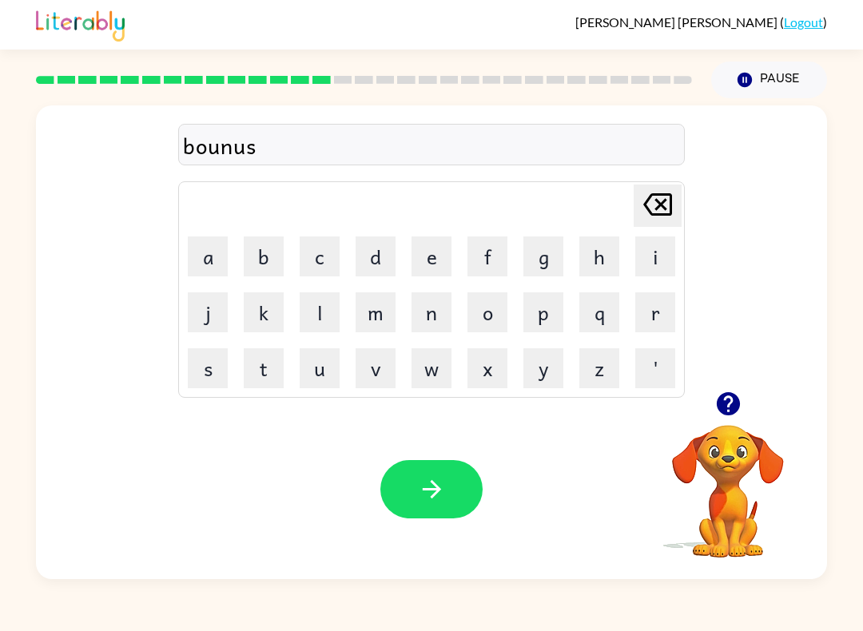
click at [423, 487] on icon "button" at bounding box center [432, 489] width 28 height 28
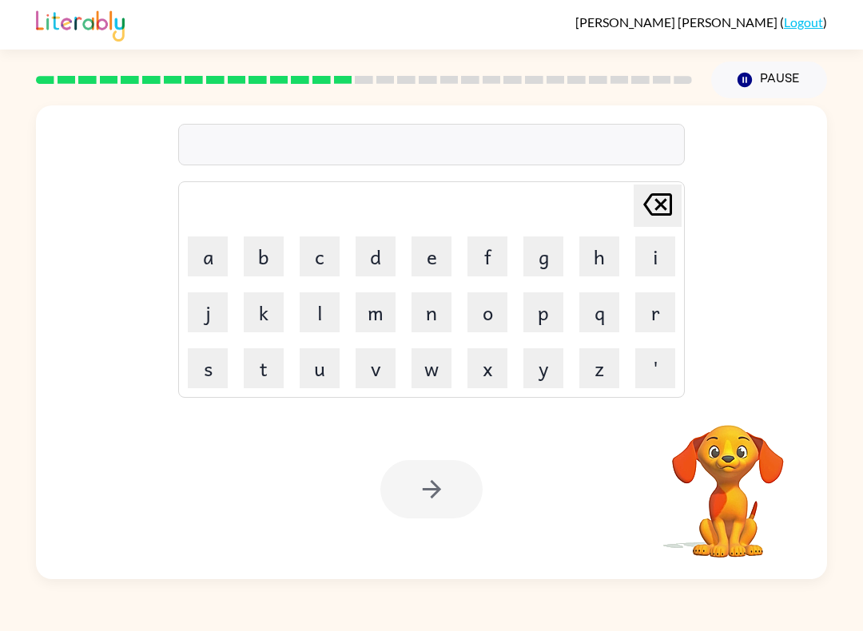
click at [207, 372] on button "s" at bounding box center [208, 368] width 40 height 40
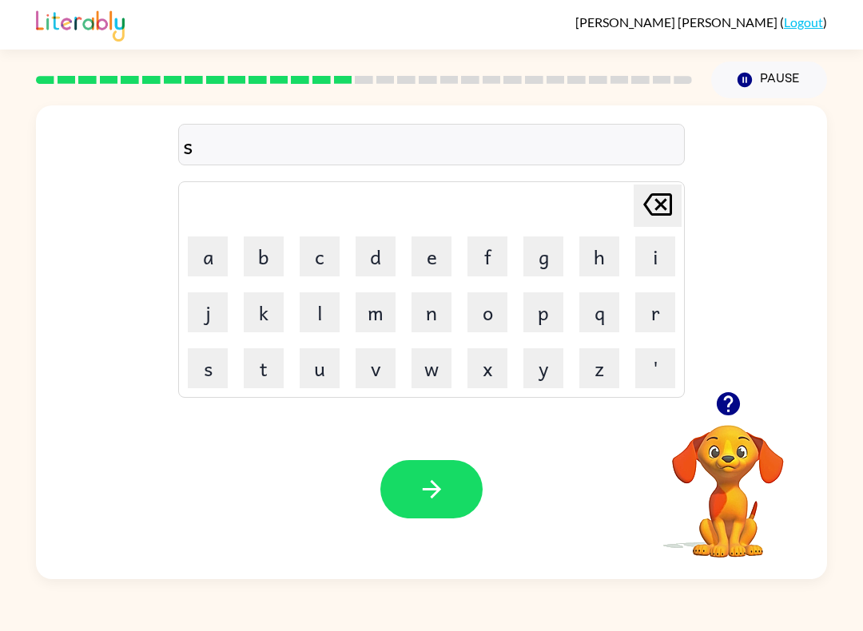
click at [442, 368] on button "w" at bounding box center [432, 368] width 40 height 40
click at [221, 255] on button "a" at bounding box center [208, 257] width 40 height 40
click at [640, 319] on button "r" at bounding box center [655, 312] width 40 height 40
click at [383, 315] on button "m" at bounding box center [376, 312] width 40 height 40
click at [451, 493] on button "button" at bounding box center [431, 489] width 102 height 58
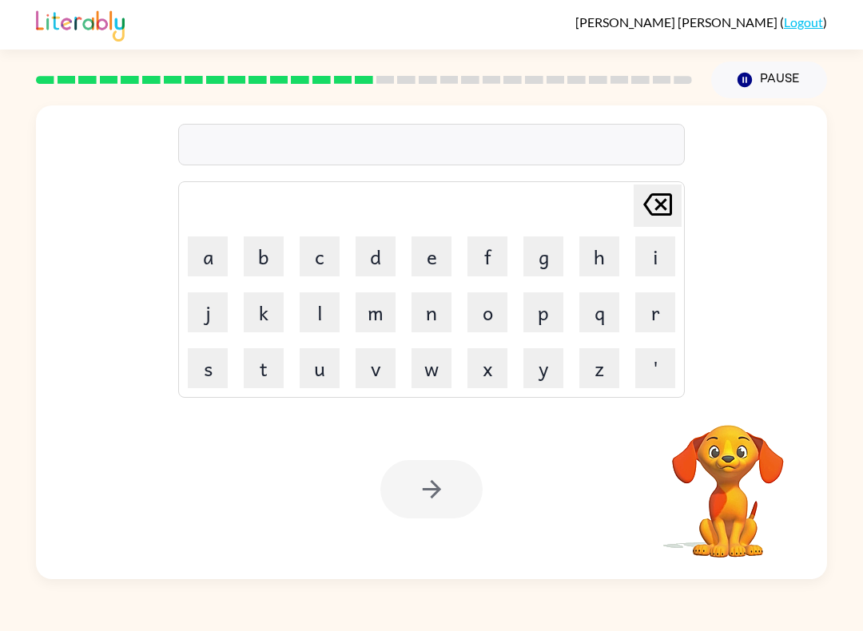
click at [664, 276] on button "i" at bounding box center [655, 257] width 40 height 40
click at [664, 201] on icon at bounding box center [657, 204] width 29 height 22
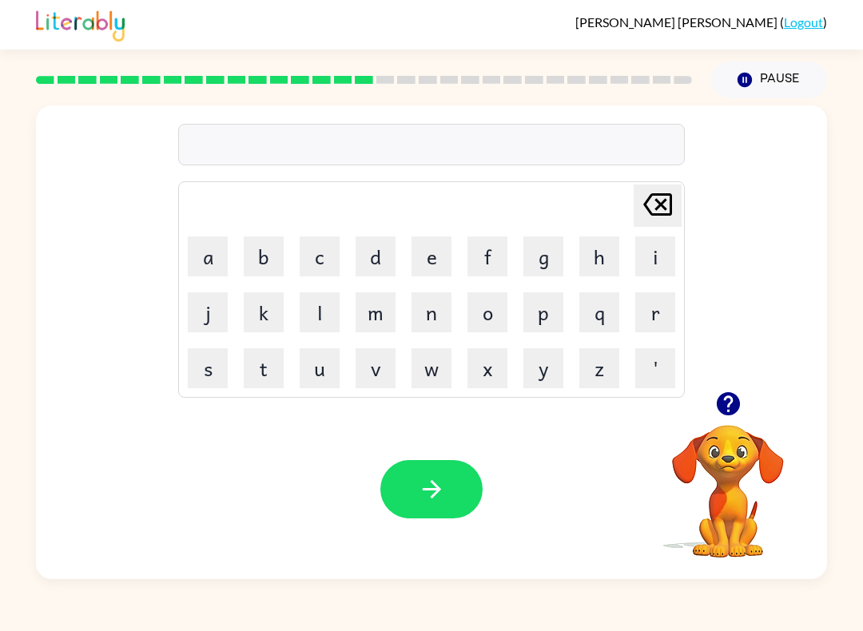
click at [652, 304] on button "r" at bounding box center [655, 312] width 40 height 40
click at [213, 249] on button "a" at bounding box center [208, 257] width 40 height 40
click at [380, 323] on button "m" at bounding box center [376, 312] width 40 height 40
click at [436, 478] on icon "button" at bounding box center [432, 489] width 28 height 28
click at [728, 402] on icon "button" at bounding box center [727, 403] width 23 height 23
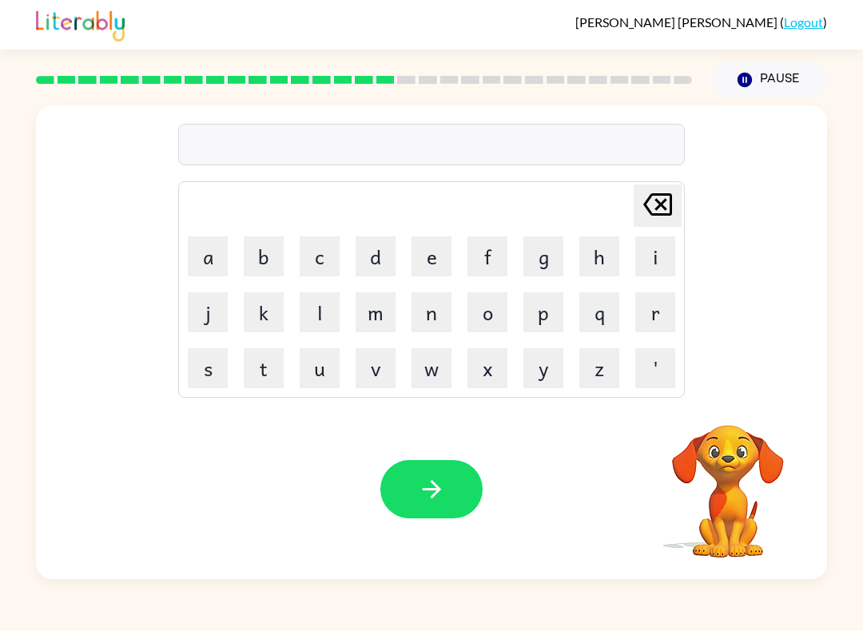
click at [264, 257] on button "b" at bounding box center [264, 257] width 40 height 40
click at [664, 324] on button "r" at bounding box center [655, 312] width 40 height 40
click at [667, 254] on button "i" at bounding box center [655, 257] width 40 height 40
click at [375, 326] on button "m" at bounding box center [376, 312] width 40 height 40
click at [439, 310] on button "n" at bounding box center [432, 312] width 40 height 40
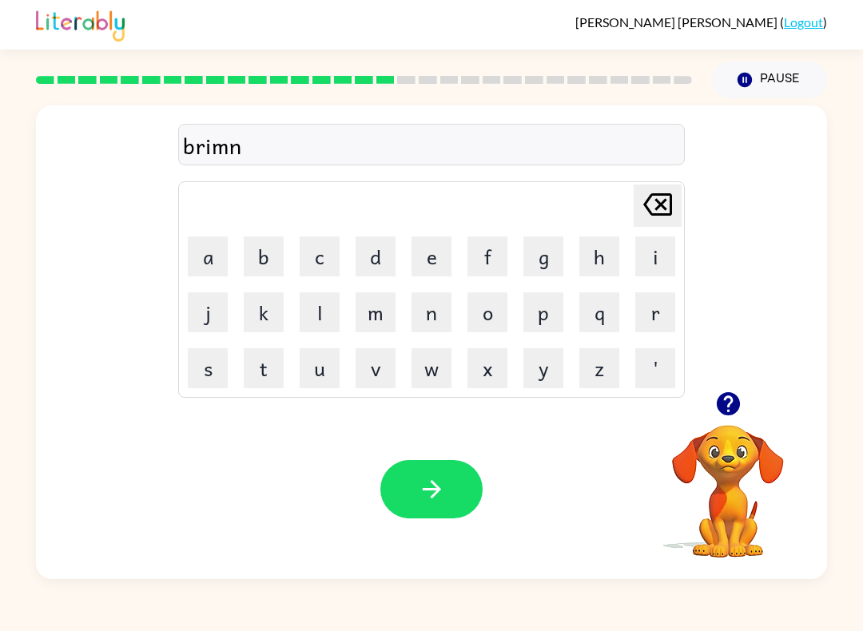
click at [527, 252] on button "g" at bounding box center [543, 257] width 40 height 40
click at [452, 479] on button "button" at bounding box center [431, 489] width 102 height 58
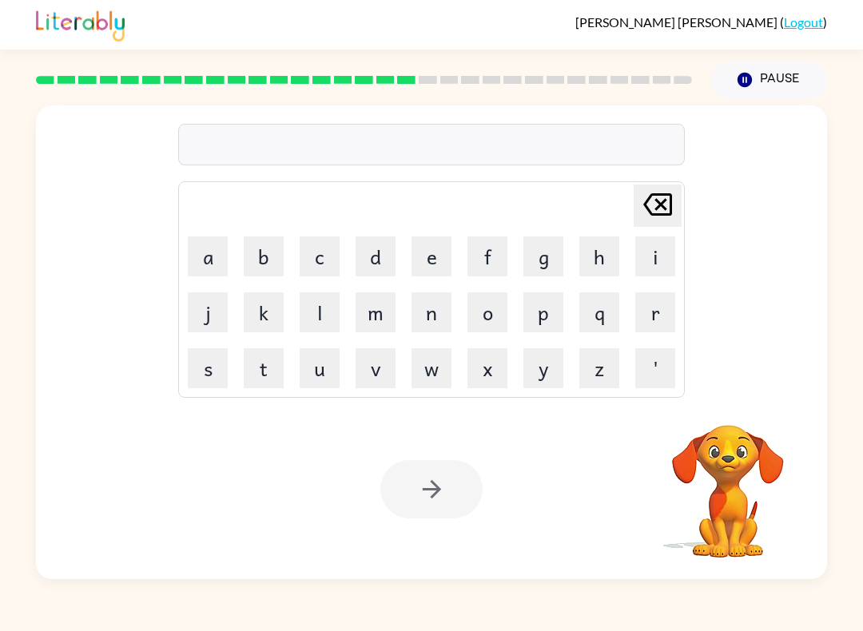
click at [650, 328] on button "r" at bounding box center [655, 312] width 40 height 40
click at [647, 271] on button "i" at bounding box center [655, 257] width 40 height 40
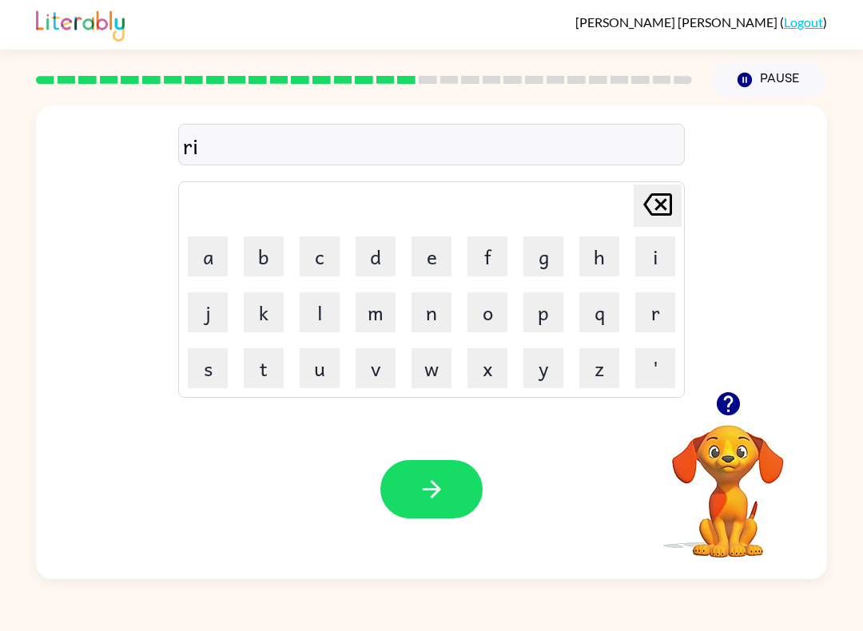
click at [214, 359] on button "s" at bounding box center [208, 368] width 40 height 40
click at [263, 312] on button "k" at bounding box center [264, 312] width 40 height 40
click at [638, 258] on button "i" at bounding box center [655, 257] width 40 height 40
click at [438, 252] on button "e" at bounding box center [432, 257] width 40 height 40
click at [197, 366] on button "s" at bounding box center [208, 368] width 40 height 40
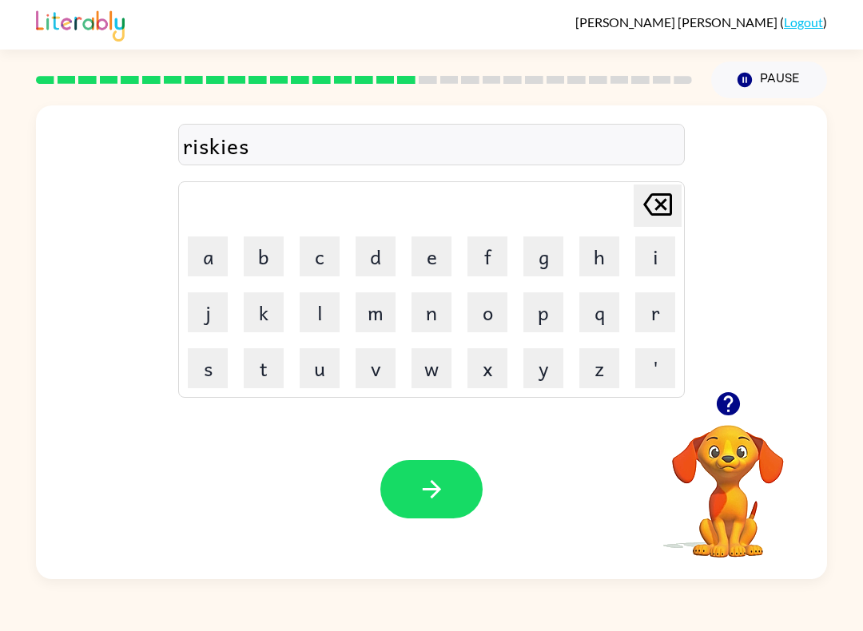
click at [263, 364] on button "t" at bounding box center [264, 368] width 40 height 40
click at [435, 495] on icon "button" at bounding box center [431, 489] width 18 height 18
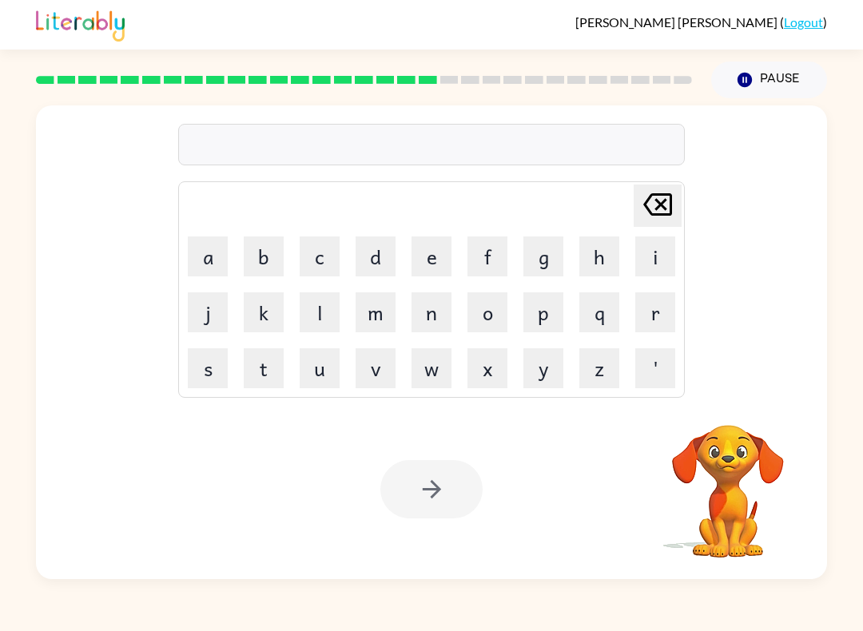
click at [226, 247] on button "a" at bounding box center [208, 257] width 40 height 40
click at [655, 316] on button "r" at bounding box center [655, 312] width 40 height 40
click at [335, 271] on button "c" at bounding box center [320, 257] width 40 height 40
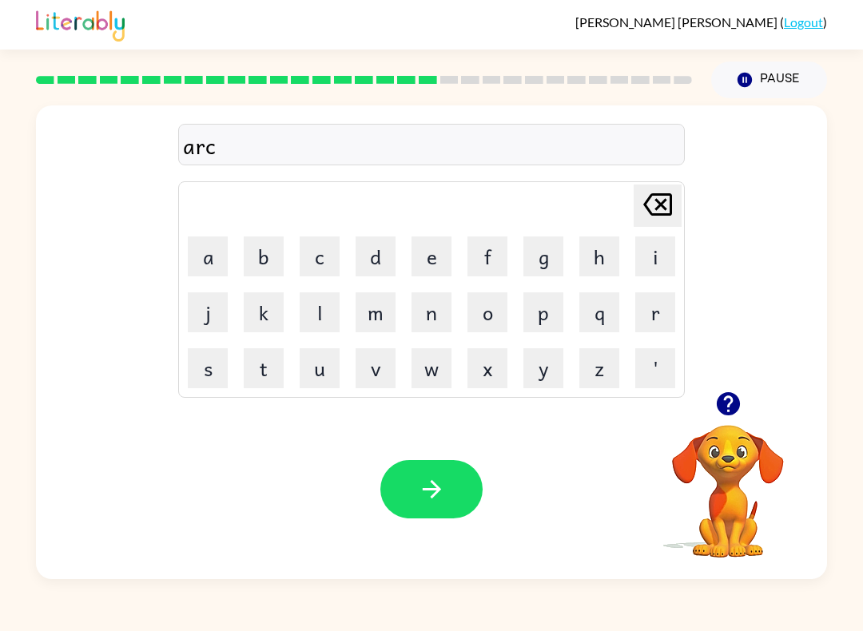
click at [618, 255] on button "h" at bounding box center [599, 257] width 40 height 40
click at [446, 372] on button "w" at bounding box center [432, 368] width 40 height 40
click at [213, 261] on button "a" at bounding box center [208, 257] width 40 height 40
click at [538, 387] on button "y" at bounding box center [543, 368] width 40 height 40
click at [439, 507] on button "button" at bounding box center [431, 489] width 102 height 58
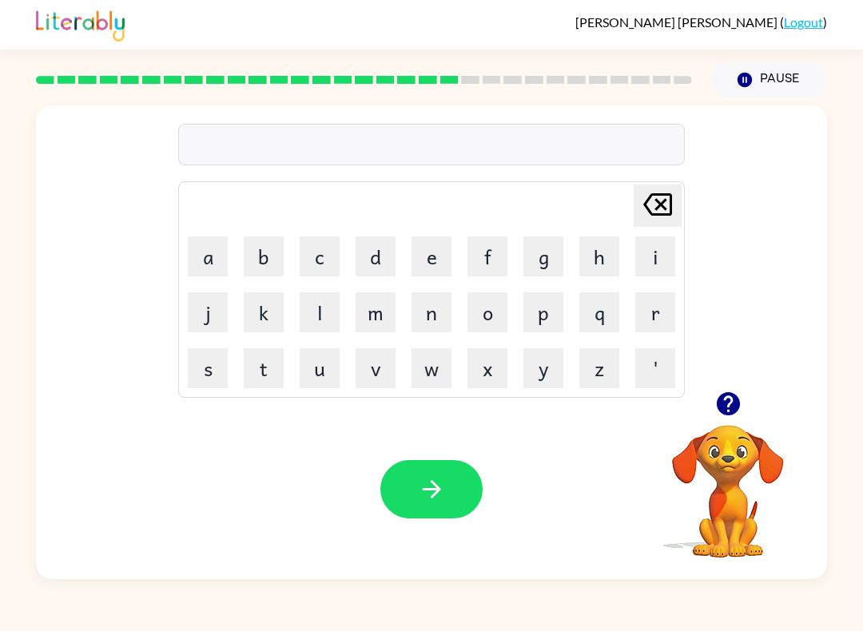
click at [486, 276] on button "f" at bounding box center [487, 257] width 40 height 40
click at [504, 300] on button "o" at bounding box center [487, 312] width 40 height 40
click at [322, 328] on button "l" at bounding box center [320, 312] width 40 height 40
click at [493, 314] on button "o" at bounding box center [487, 312] width 40 height 40
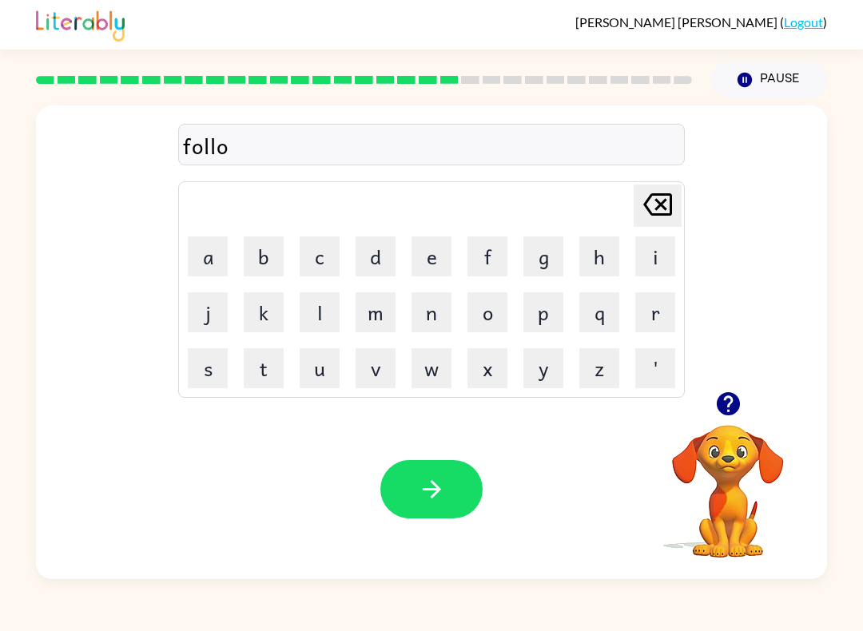
click at [431, 371] on button "w" at bounding box center [432, 368] width 40 height 40
click at [450, 258] on button "e" at bounding box center [432, 257] width 40 height 40
click at [380, 264] on button "d" at bounding box center [376, 257] width 40 height 40
click at [439, 511] on button "button" at bounding box center [431, 489] width 102 height 58
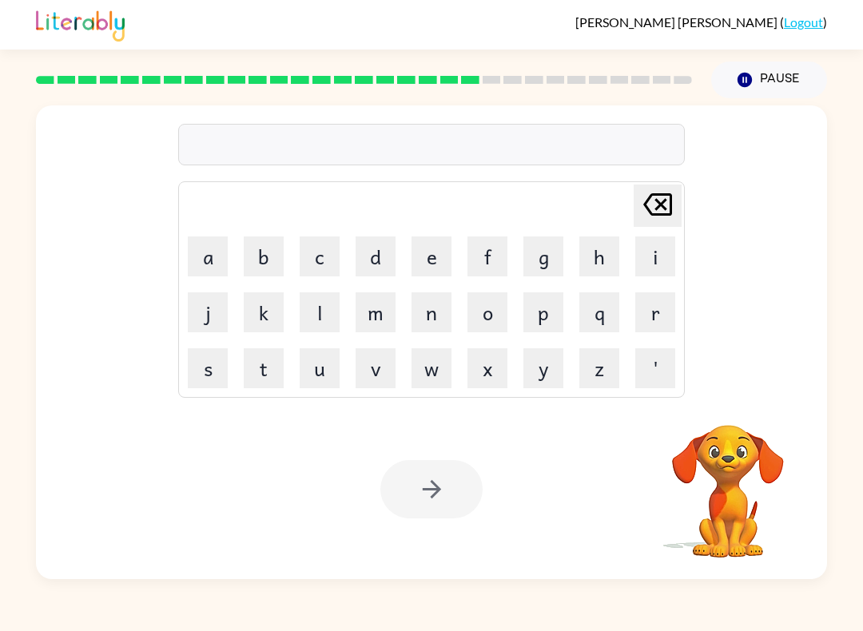
click at [326, 268] on button "c" at bounding box center [320, 257] width 40 height 40
click at [439, 313] on button "n" at bounding box center [432, 312] width 40 height 40
click at [851, 229] on div "cn Delete Delete last character input a b c d e f g h i j k l m n o p q r s t u…" at bounding box center [431, 338] width 863 height 481
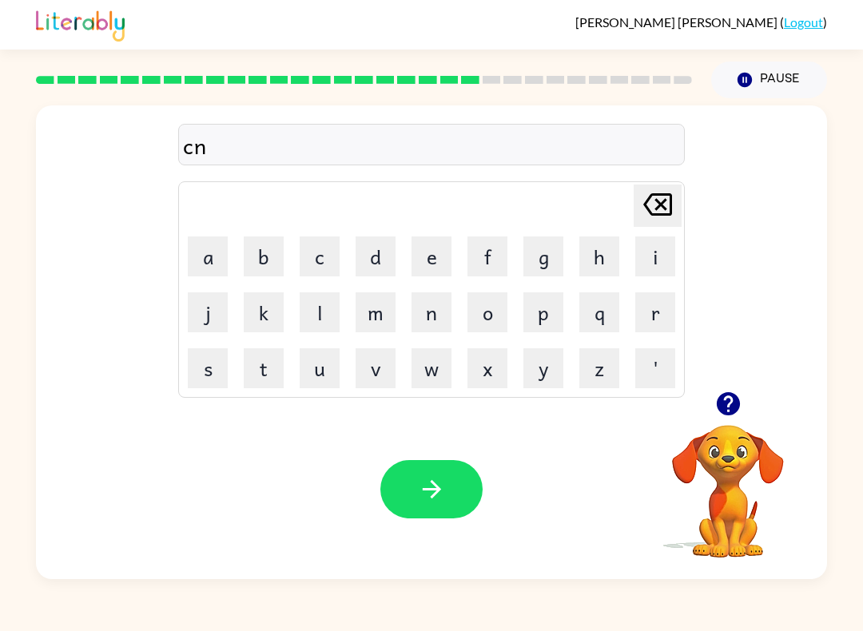
click at [660, 209] on icon "Delete Delete last character input" at bounding box center [657, 204] width 38 height 38
click at [440, 244] on button "e" at bounding box center [432, 257] width 40 height 40
click at [442, 304] on button "n" at bounding box center [432, 312] width 40 height 40
click at [272, 362] on button "t" at bounding box center [264, 368] width 40 height 40
click at [435, 246] on button "e" at bounding box center [432, 257] width 40 height 40
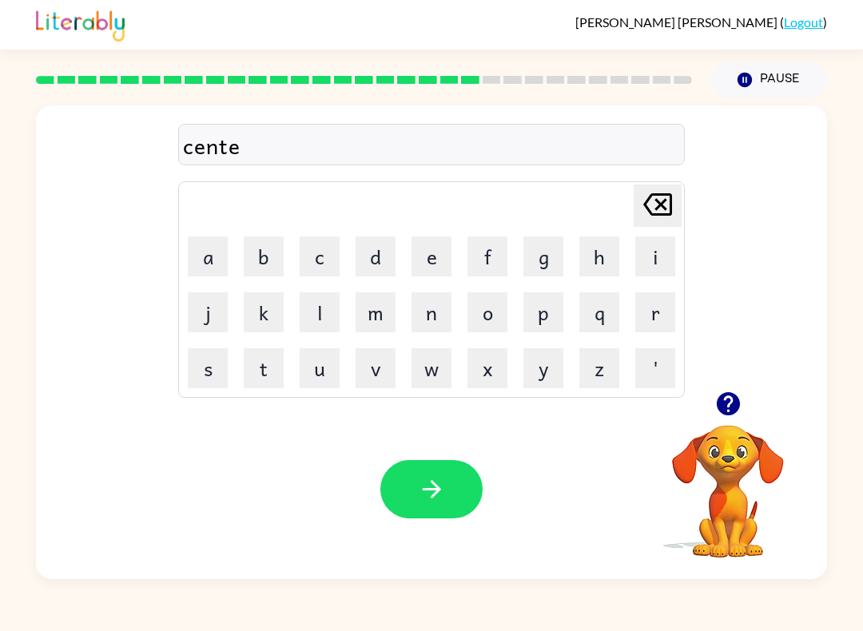
click at [547, 308] on button "p" at bounding box center [543, 312] width 40 height 40
click at [660, 257] on button "i" at bounding box center [655, 257] width 40 height 40
click at [426, 264] on button "e" at bounding box center [432, 257] width 40 height 40
click at [390, 242] on button "d" at bounding box center [376, 257] width 40 height 40
click at [427, 490] on icon "button" at bounding box center [431, 489] width 18 height 18
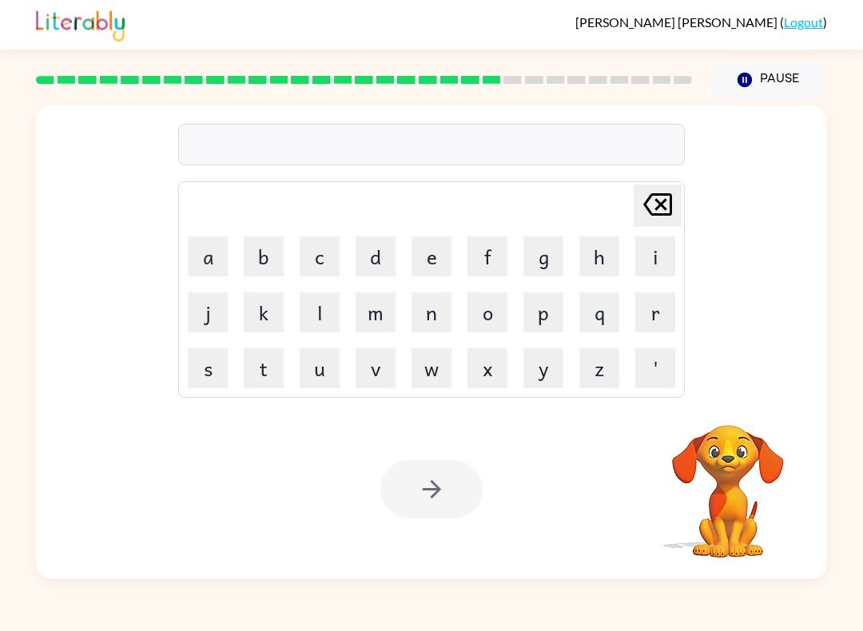
click at [217, 375] on button "s" at bounding box center [208, 368] width 40 height 40
click at [321, 374] on button "u" at bounding box center [320, 368] width 40 height 40
click at [256, 380] on button "t" at bounding box center [264, 368] width 40 height 40
click at [227, 259] on button "a" at bounding box center [208, 257] width 40 height 40
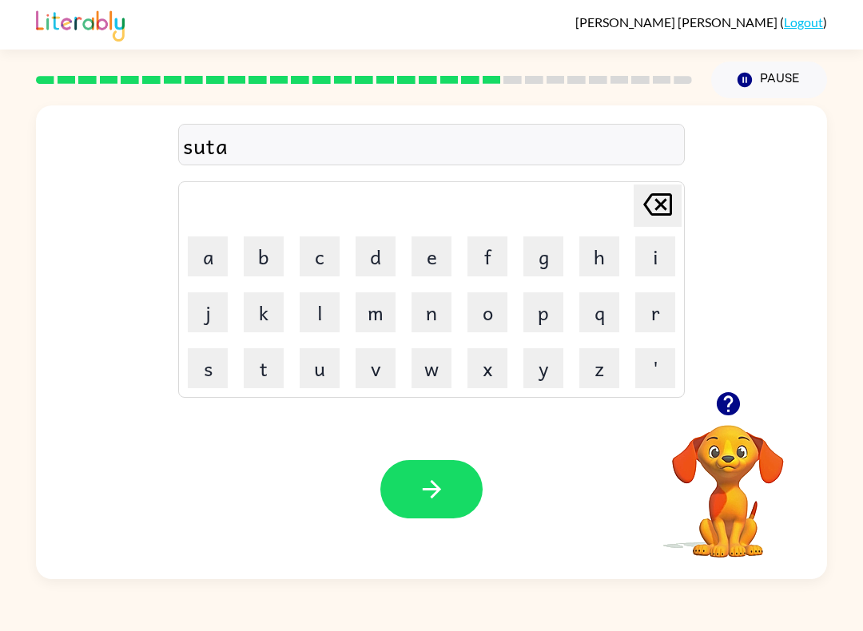
click at [674, 249] on button "i" at bounding box center [655, 257] width 40 height 40
click at [436, 312] on button "n" at bounding box center [432, 312] width 40 height 40
click at [434, 484] on icon "button" at bounding box center [431, 489] width 18 height 18
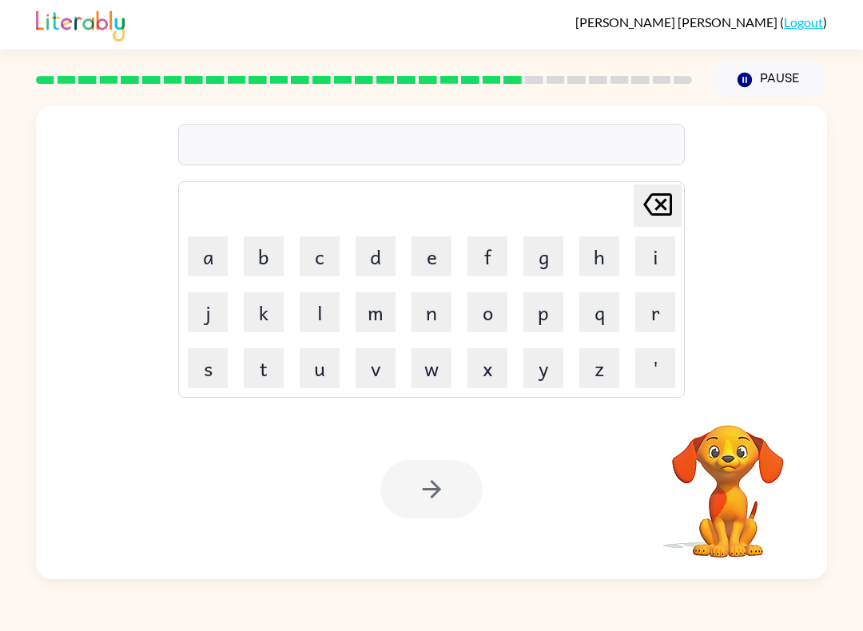
click at [499, 260] on button "f" at bounding box center [487, 257] width 40 height 40
click at [503, 309] on button "o" at bounding box center [487, 312] width 40 height 40
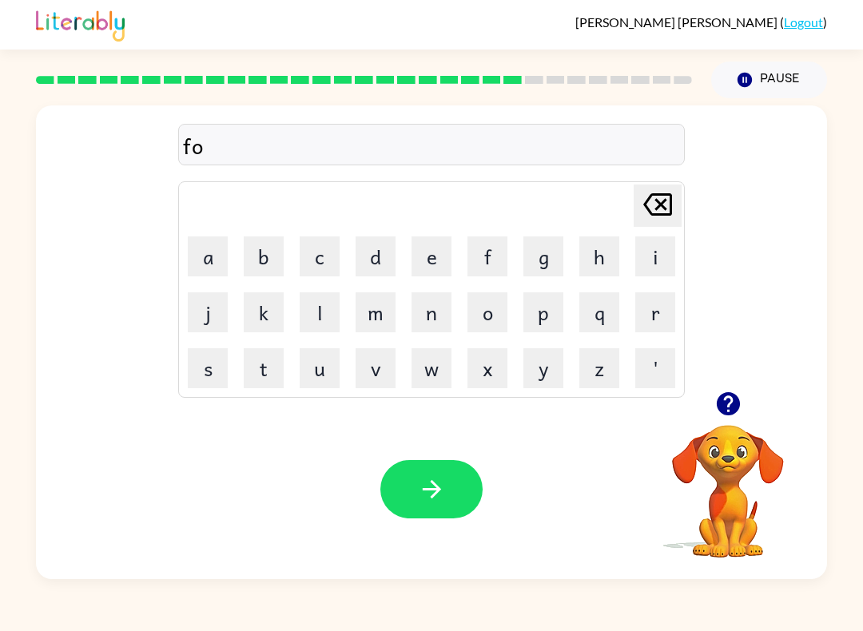
click at [643, 306] on button "r" at bounding box center [655, 312] width 40 height 40
click at [439, 375] on button "w" at bounding box center [432, 368] width 40 height 40
click at [489, 318] on button "o" at bounding box center [487, 312] width 40 height 40
click at [657, 210] on icon at bounding box center [657, 204] width 29 height 22
click at [419, 265] on button "e" at bounding box center [432, 257] width 40 height 40
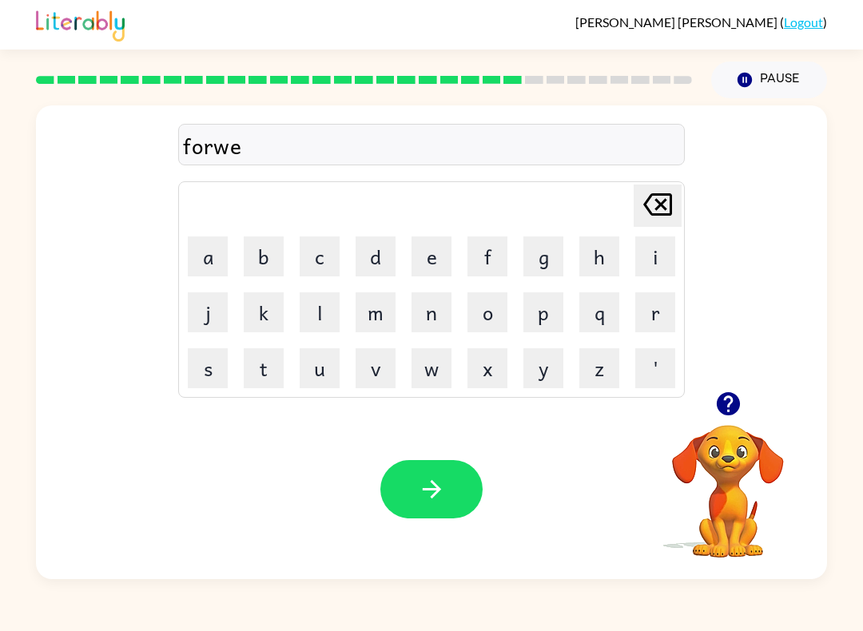
click at [674, 197] on icon "Delete Delete last character input" at bounding box center [657, 204] width 38 height 38
click at [492, 310] on button "o" at bounding box center [487, 312] width 40 height 40
click at [630, 310] on td "r" at bounding box center [655, 312] width 54 height 54
click at [666, 302] on button "r" at bounding box center [655, 312] width 40 height 40
click at [373, 253] on button "d" at bounding box center [376, 257] width 40 height 40
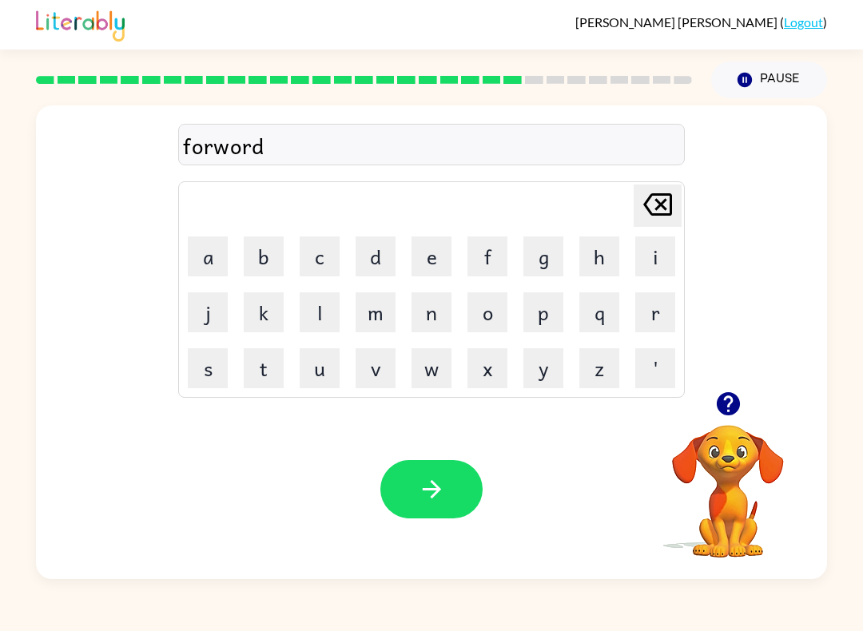
click at [439, 485] on icon "button" at bounding box center [432, 489] width 28 height 28
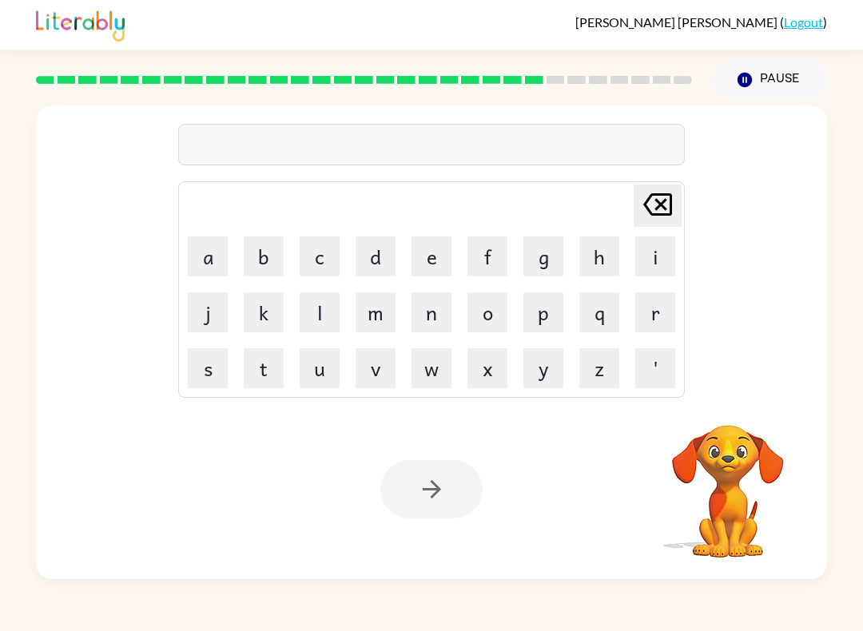
click at [669, 304] on button "r" at bounding box center [655, 312] width 40 height 40
click at [427, 268] on button "e" at bounding box center [432, 257] width 40 height 40
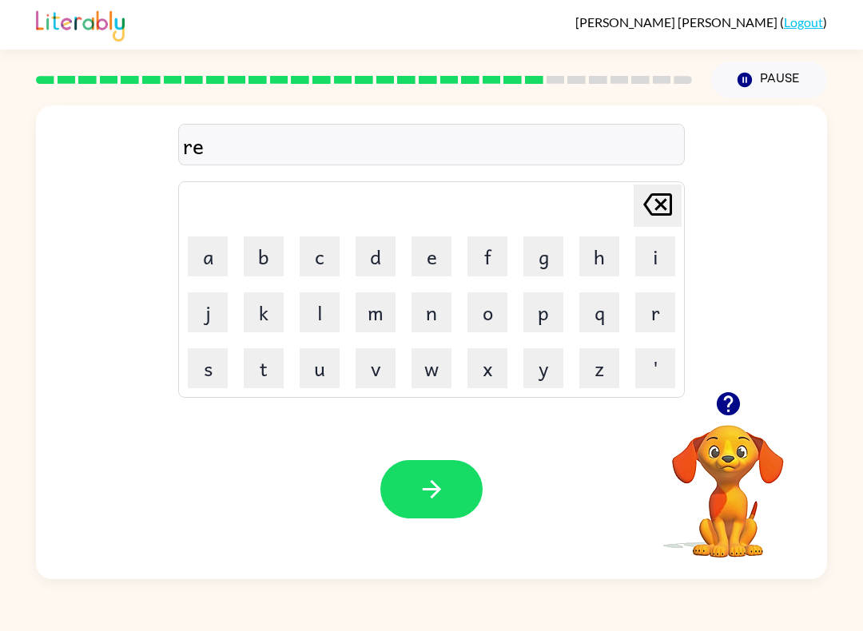
click at [332, 324] on button "l" at bounding box center [320, 312] width 40 height 40
click at [210, 265] on button "a" at bounding box center [208, 257] width 40 height 40
click at [657, 264] on button "i" at bounding box center [655, 257] width 40 height 40
click at [278, 366] on button "t" at bounding box center [264, 368] width 40 height 40
click at [431, 259] on button "e" at bounding box center [432, 257] width 40 height 40
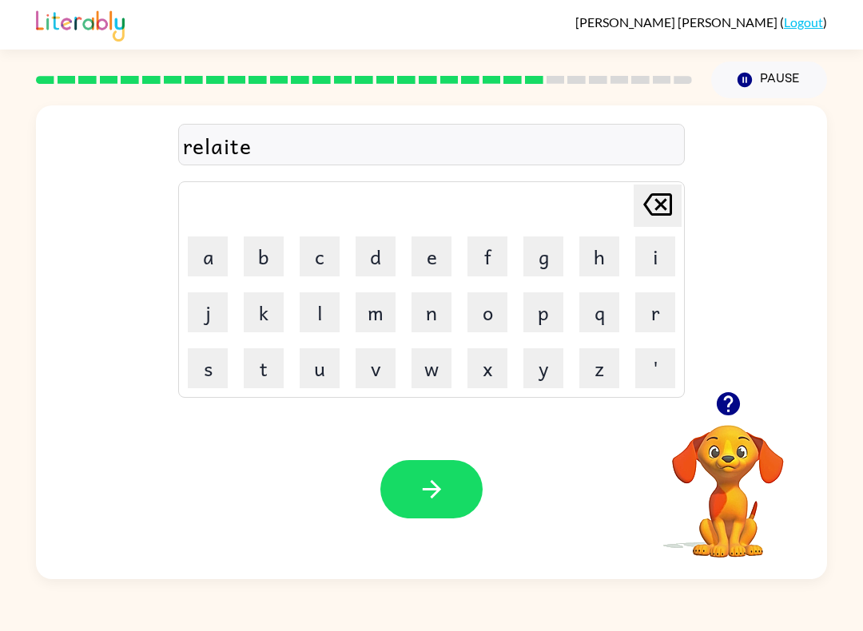
click at [376, 260] on button "d" at bounding box center [376, 257] width 40 height 40
click at [452, 494] on button "button" at bounding box center [431, 489] width 102 height 58
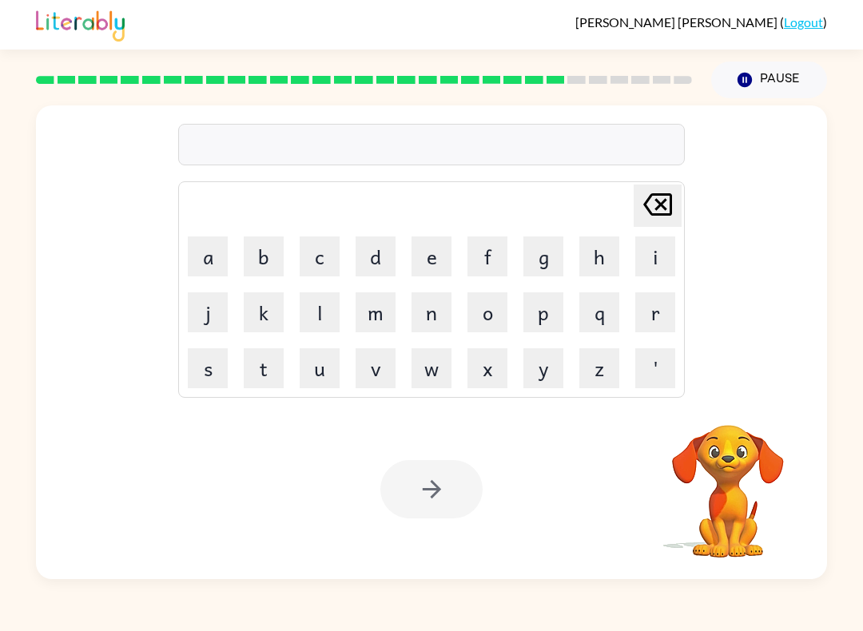
click at [548, 259] on button "g" at bounding box center [543, 257] width 40 height 40
click at [491, 313] on button "o" at bounding box center [487, 312] width 40 height 40
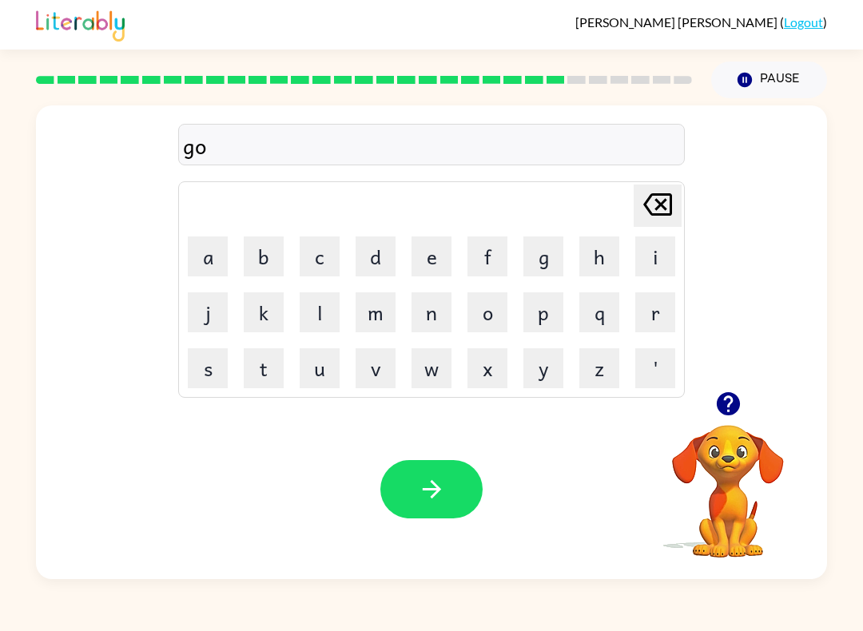
click at [280, 264] on button "b" at bounding box center [264, 257] width 40 height 40
click at [338, 303] on button "l" at bounding box center [320, 312] width 40 height 40
click at [650, 252] on button "i" at bounding box center [655, 257] width 40 height 40
click at [439, 308] on button "n" at bounding box center [432, 312] width 40 height 40
click at [415, 519] on button "button" at bounding box center [431, 489] width 102 height 58
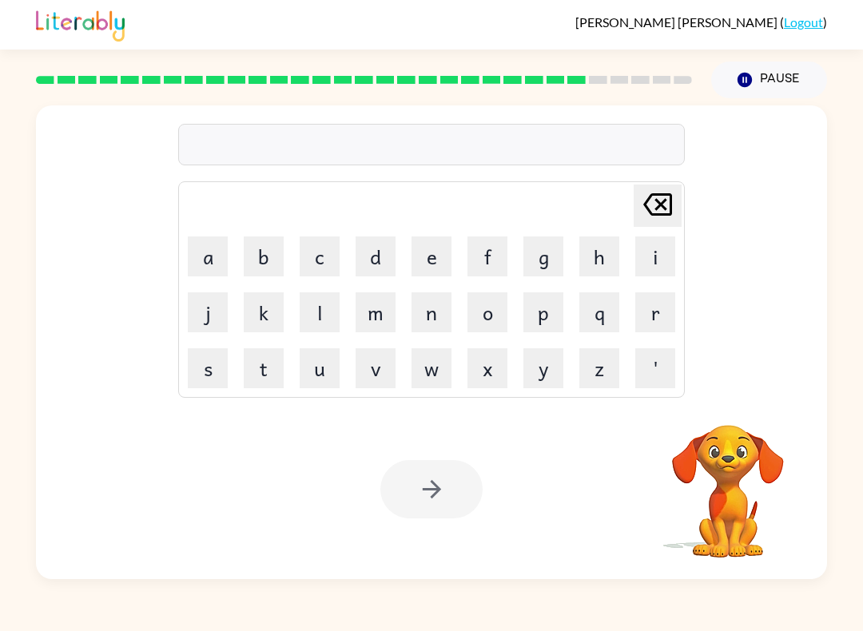
click at [320, 312] on button "l" at bounding box center [320, 312] width 40 height 40
click at [332, 361] on button "u" at bounding box center [320, 368] width 40 height 40
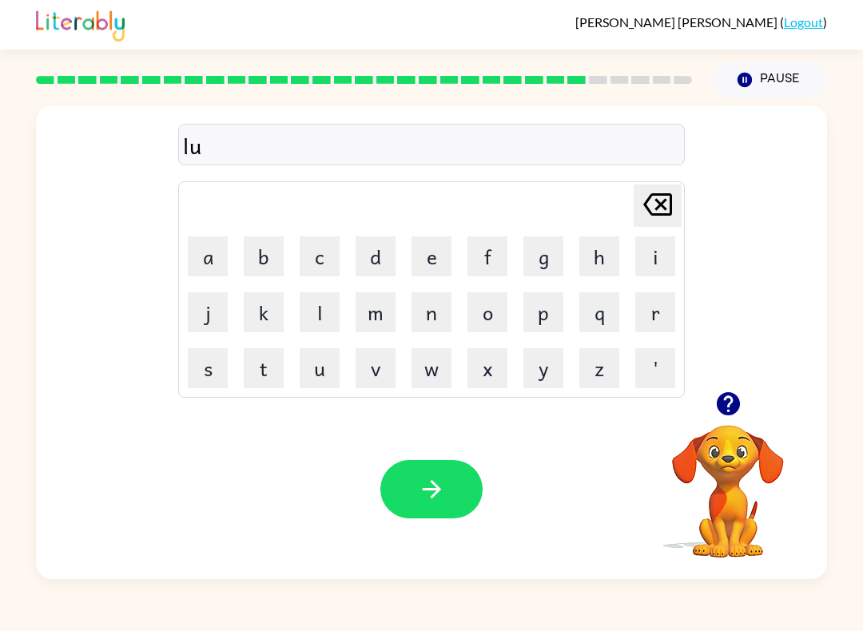
click at [366, 309] on button "m" at bounding box center [376, 312] width 40 height 40
click at [281, 256] on button "b" at bounding box center [264, 257] width 40 height 40
click at [422, 252] on button "e" at bounding box center [432, 257] width 40 height 40
click at [670, 286] on td "r" at bounding box center [655, 312] width 54 height 54
click at [646, 316] on button "r" at bounding box center [655, 312] width 40 height 40
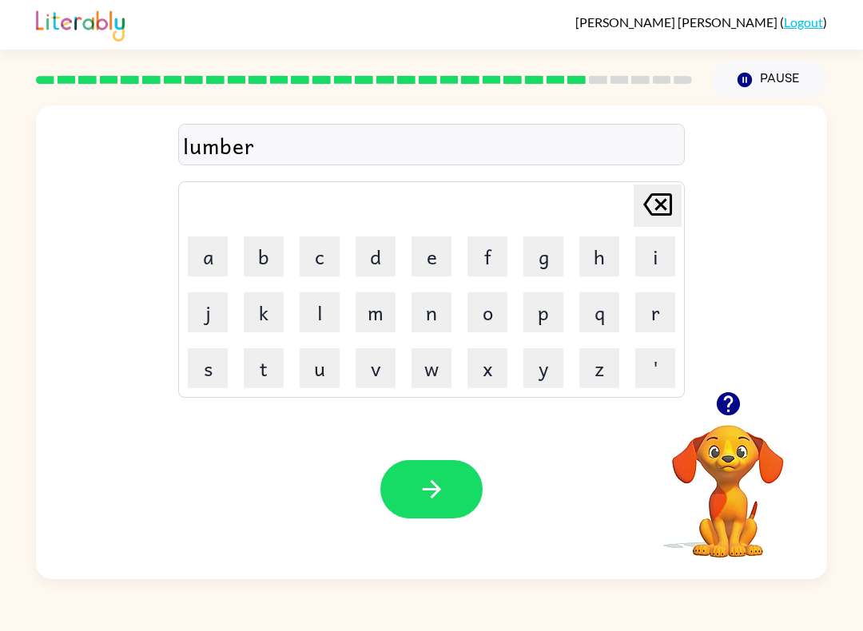
click at [213, 308] on button "j" at bounding box center [208, 312] width 40 height 40
click at [211, 267] on button "a" at bounding box center [208, 257] width 40 height 40
click at [310, 264] on button "c" at bounding box center [320, 257] width 40 height 40
click at [255, 313] on button "k" at bounding box center [264, 312] width 40 height 40
click at [442, 509] on button "button" at bounding box center [431, 489] width 102 height 58
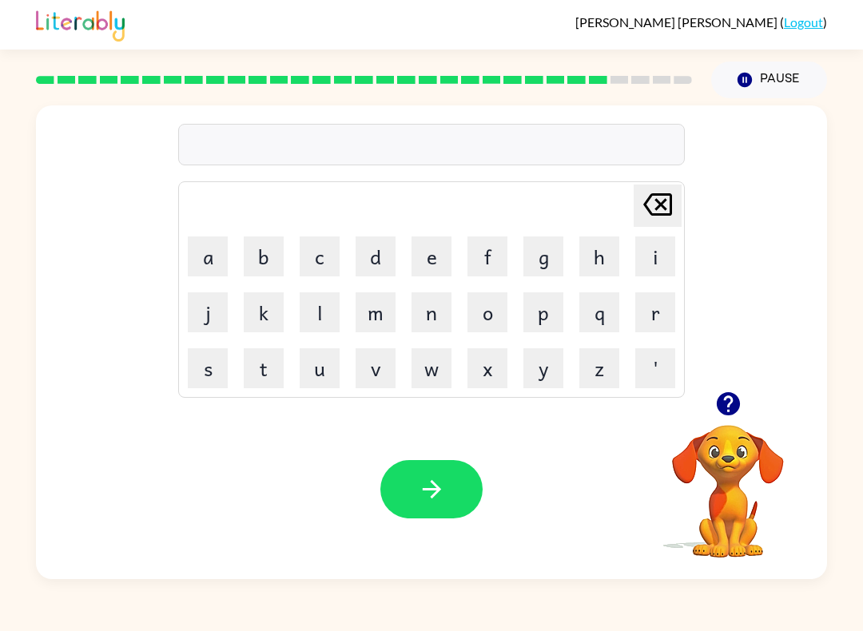
click at [545, 318] on button "p" at bounding box center [543, 312] width 40 height 40
click at [442, 254] on button "e" at bounding box center [432, 257] width 40 height 40
click at [213, 272] on button "a" at bounding box center [208, 257] width 40 height 40
click at [645, 316] on button "r" at bounding box center [655, 312] width 40 height 40
click at [318, 256] on button "c" at bounding box center [320, 257] width 40 height 40
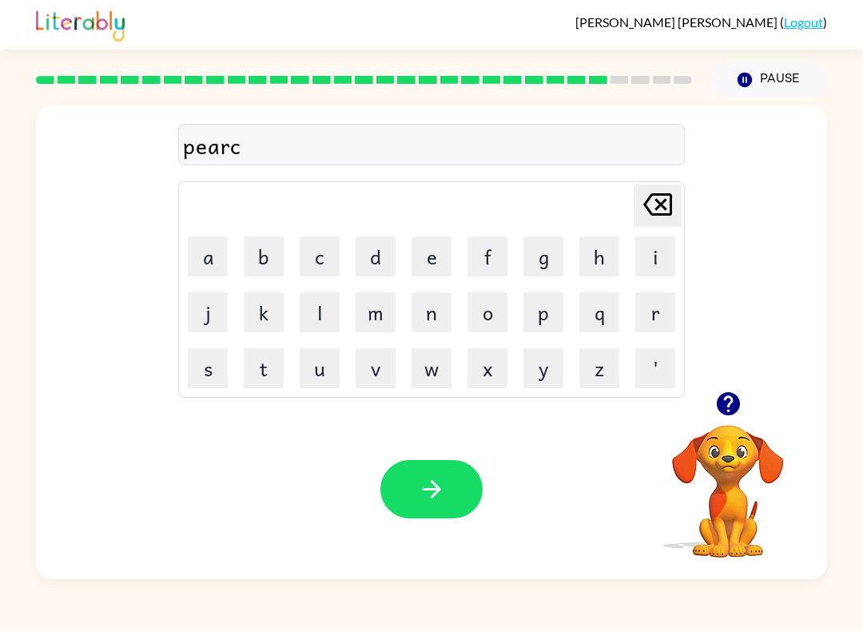
click at [432, 252] on button "e" at bounding box center [432, 257] width 40 height 40
click at [431, 507] on button "button" at bounding box center [431, 489] width 102 height 58
click at [273, 369] on button "t" at bounding box center [264, 368] width 40 height 40
click at [618, 249] on button "h" at bounding box center [599, 257] width 40 height 40
click at [669, 292] on button "r" at bounding box center [655, 312] width 40 height 40
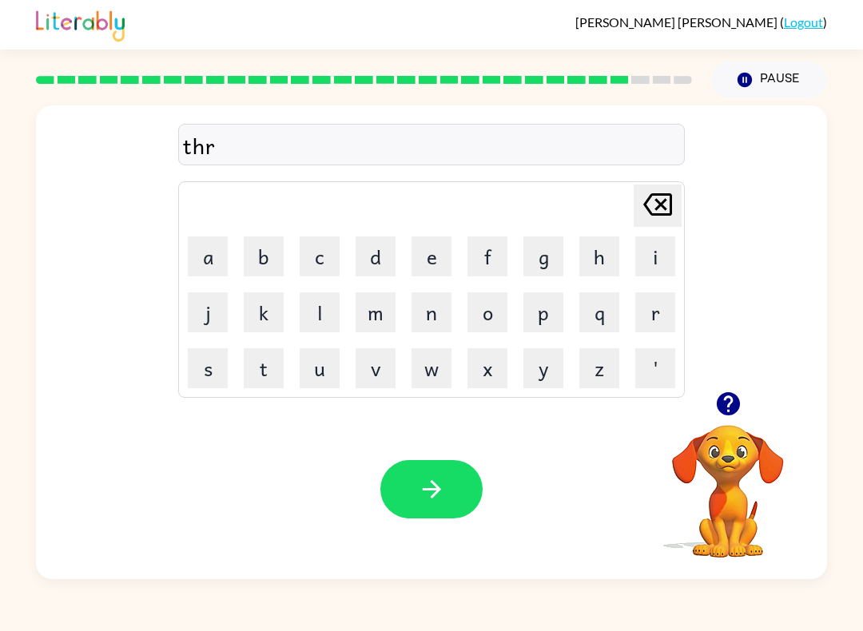
click at [662, 189] on icon "Delete Delete last character input" at bounding box center [657, 204] width 38 height 38
click at [654, 252] on button "i" at bounding box center [655, 257] width 40 height 40
click at [439, 332] on button "n" at bounding box center [432, 312] width 40 height 40
click at [449, 543] on div "Your browser must support playing .mp4 files to use Literably. Please try using…" at bounding box center [431, 490] width 791 height 180
click at [478, 498] on button "button" at bounding box center [431, 489] width 102 height 58
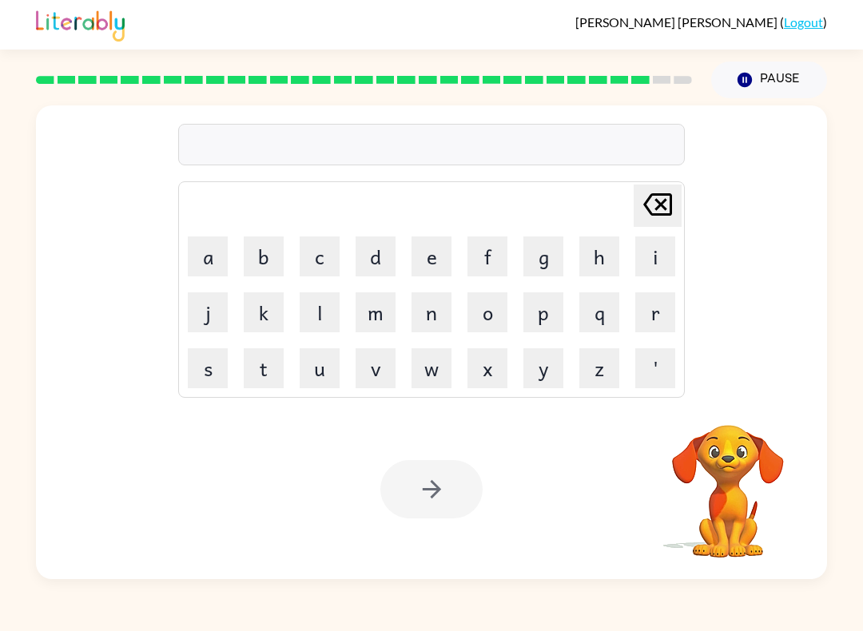
click at [217, 371] on button "s" at bounding box center [208, 368] width 40 height 40
click at [644, 262] on button "i" at bounding box center [655, 257] width 40 height 40
click at [307, 297] on button "l" at bounding box center [320, 312] width 40 height 40
click at [373, 363] on button "v" at bounding box center [376, 368] width 40 height 40
click at [427, 270] on button "e" at bounding box center [432, 257] width 40 height 40
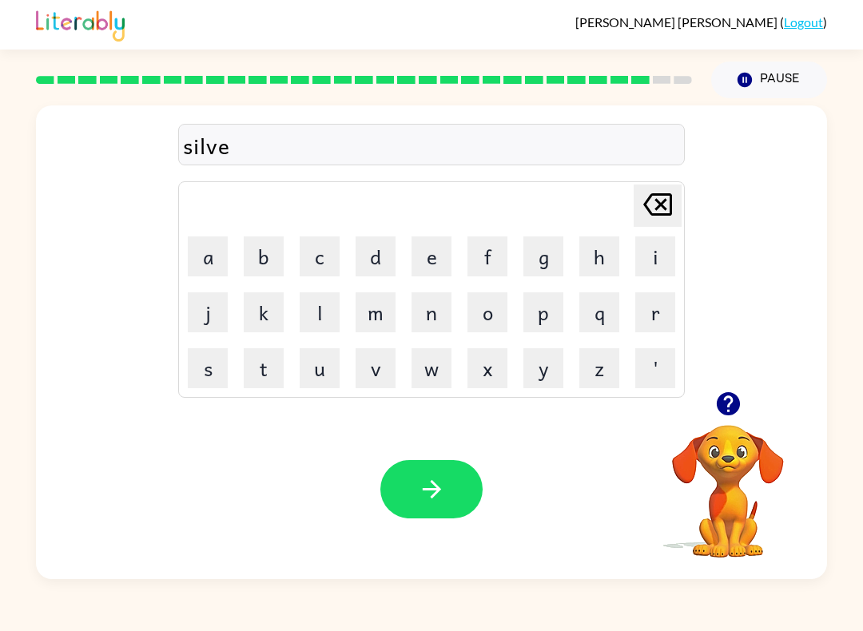
click at [658, 311] on button "r" at bounding box center [655, 312] width 40 height 40
click at [436, 361] on button "w" at bounding box center [432, 368] width 40 height 40
click at [440, 264] on button "e" at bounding box center [432, 257] width 40 height 40
click at [225, 253] on button "a" at bounding box center [208, 257] width 40 height 40
click at [650, 316] on button "r" at bounding box center [655, 312] width 40 height 40
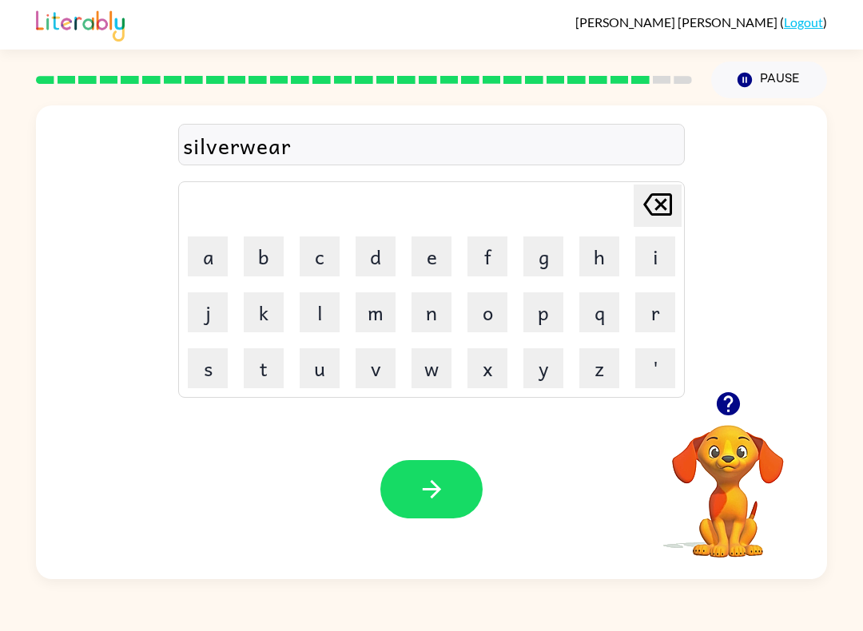
click at [466, 498] on button "button" at bounding box center [431, 489] width 102 height 58
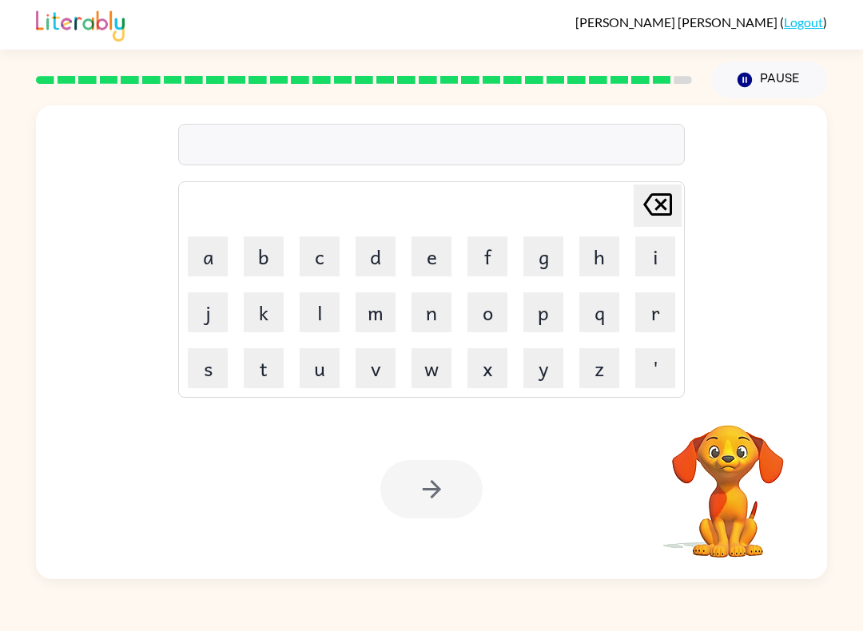
click at [328, 368] on button "u" at bounding box center [320, 368] width 40 height 40
click at [442, 318] on button "n" at bounding box center [432, 312] width 40 height 40
click at [225, 254] on button "a" at bounding box center [208, 257] width 40 height 40
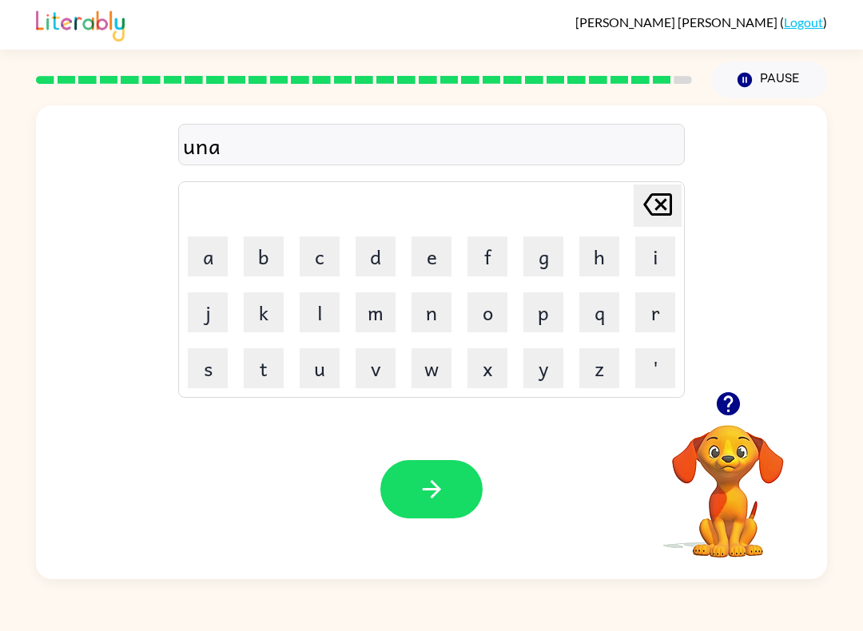
click at [506, 254] on button "f" at bounding box center [487, 257] width 40 height 40
click at [660, 276] on button "i" at bounding box center [655, 257] width 40 height 40
click at [650, 221] on icon "Delete Delete last character input" at bounding box center [657, 204] width 38 height 38
click at [648, 324] on button "r" at bounding box center [655, 312] width 40 height 40
click at [217, 252] on button "a" at bounding box center [208, 257] width 40 height 40
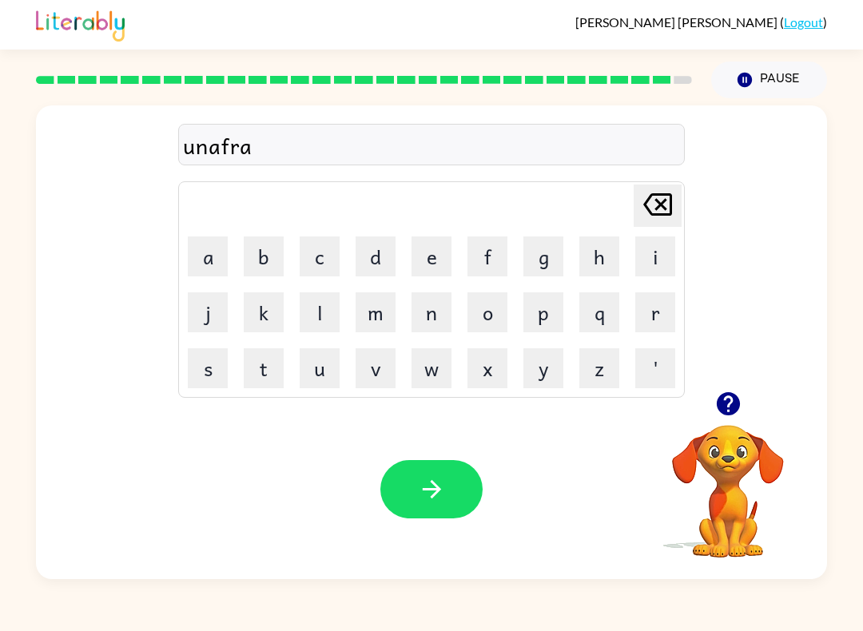
click at [642, 257] on button "i" at bounding box center [655, 257] width 40 height 40
click at [370, 263] on button "d" at bounding box center [376, 257] width 40 height 40
click at [421, 273] on button "e" at bounding box center [432, 257] width 40 height 40
click at [675, 202] on icon "Delete Delete last character input" at bounding box center [657, 204] width 38 height 38
click at [440, 495] on icon "button" at bounding box center [432, 489] width 28 height 28
